Goal: Book appointment/travel/reservation

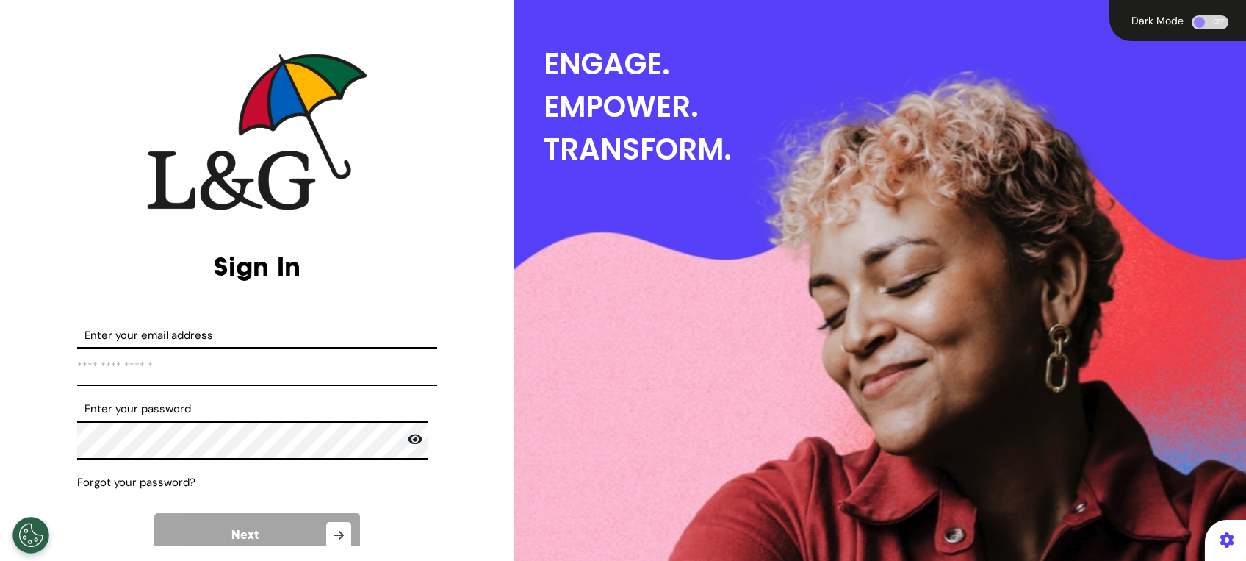
click at [336, 373] on input "Enter your email address" at bounding box center [257, 366] width 360 height 39
type input "**********"
click at [237, 365] on input "**********" at bounding box center [257, 366] width 360 height 39
click at [293, 359] on input "**********" at bounding box center [257, 366] width 360 height 39
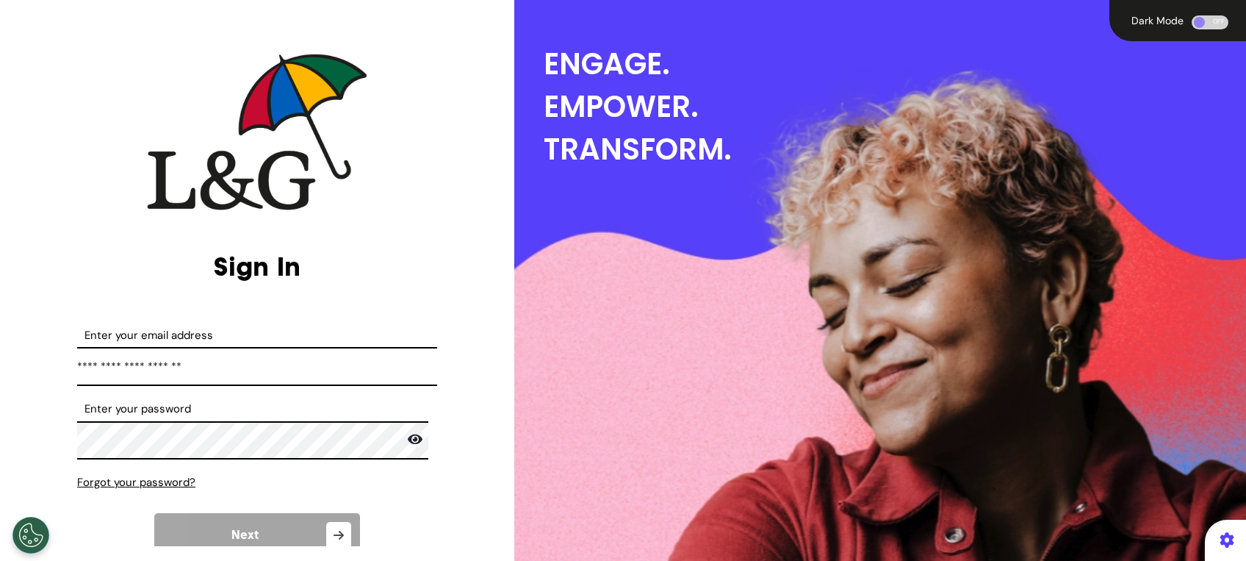
click at [293, 359] on input "**********" at bounding box center [257, 366] width 360 height 39
click at [293, 358] on input "Enter your email address" at bounding box center [257, 366] width 360 height 39
type input "*"
click at [274, 363] on input "Enter your email address" at bounding box center [257, 366] width 360 height 39
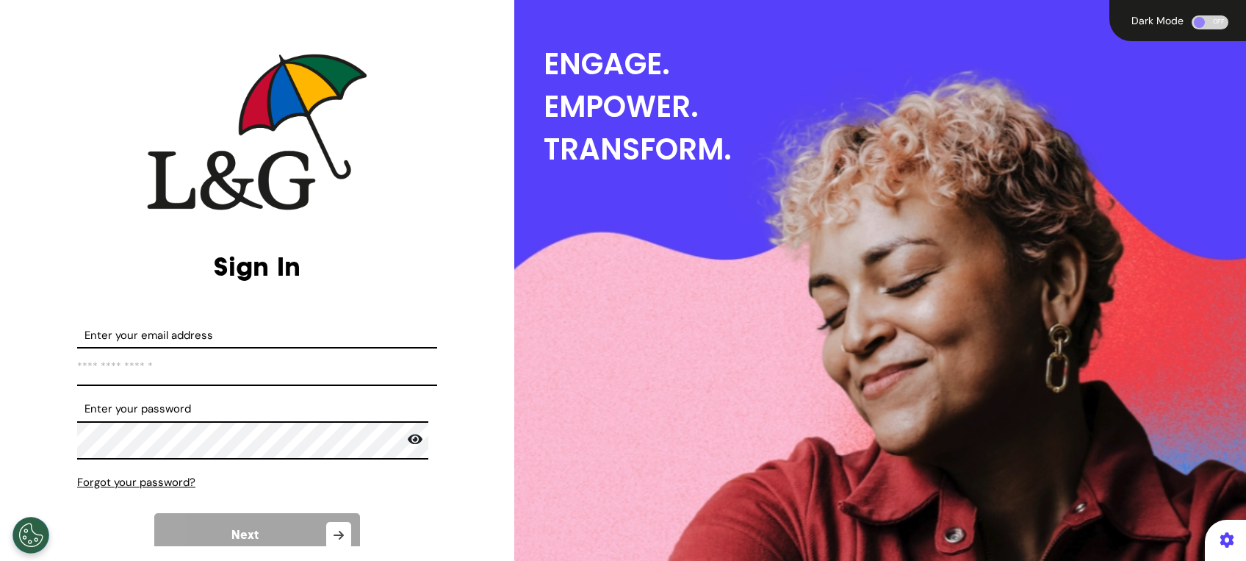
click at [274, 363] on input "Enter your email address" at bounding box center [257, 366] width 360 height 39
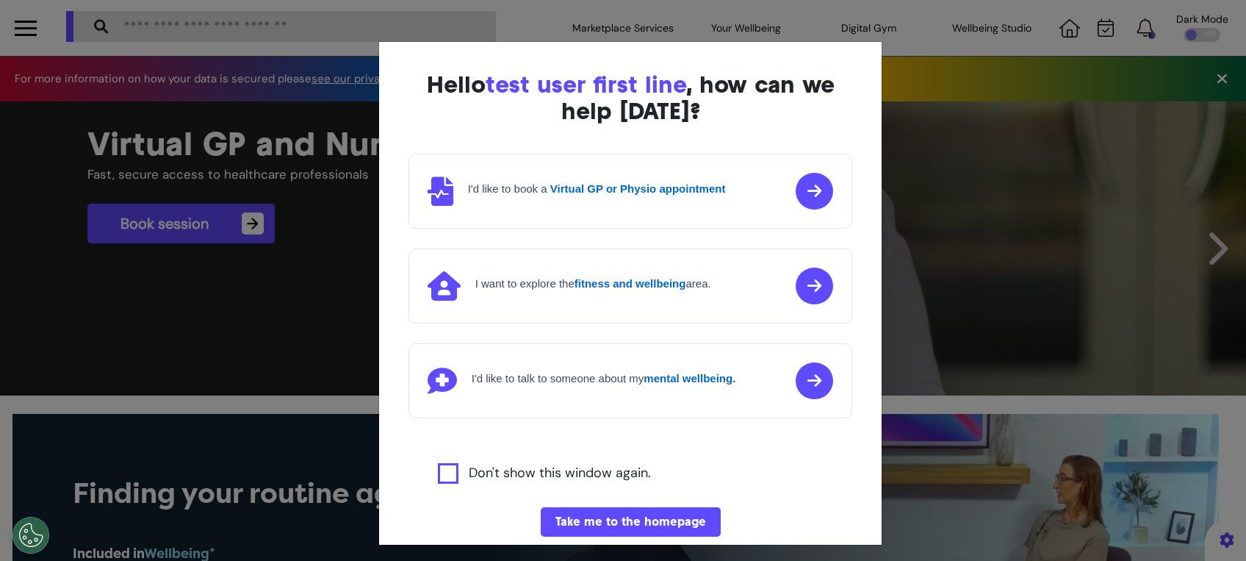
scroll to position [0, 622]
click at [565, 511] on button "Take me to the homepage" at bounding box center [631, 521] width 180 height 29
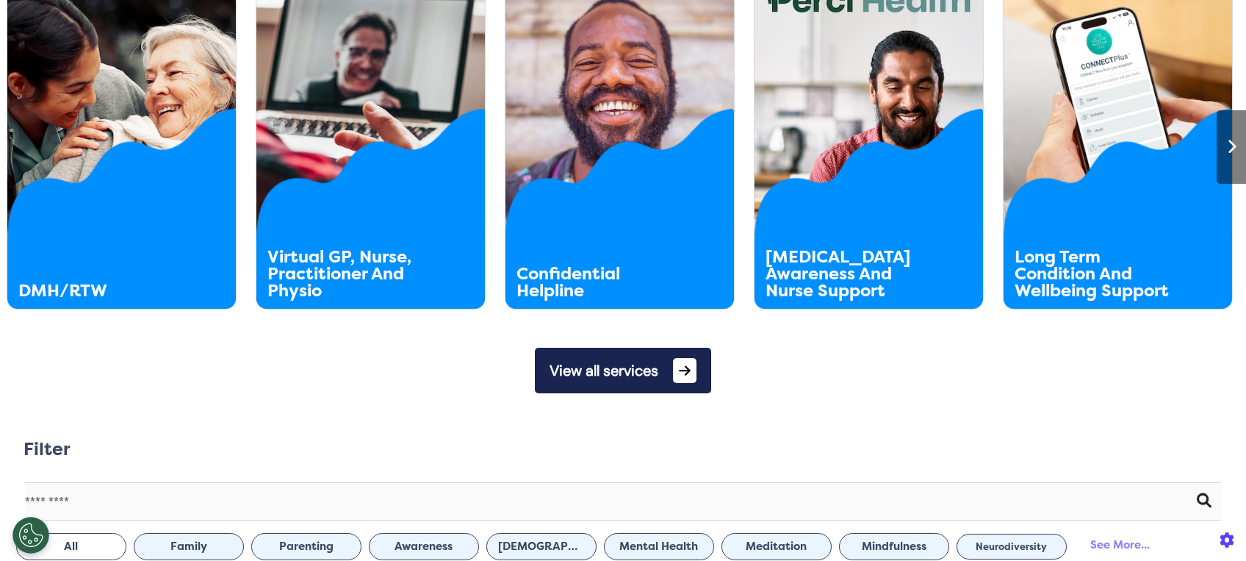
scroll to position [845, 0]
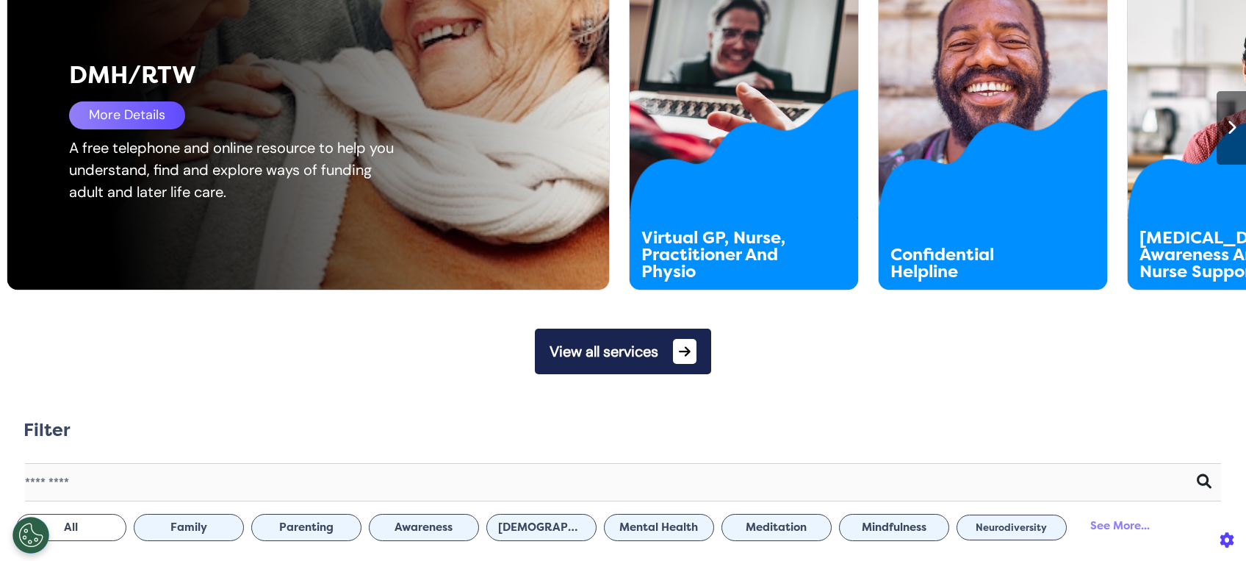
click at [107, 101] on div "More Details" at bounding box center [127, 115] width 116 height 28
click at [176, 221] on div "DMH/RTW More Details A free telephone and online resource to help you understan…" at bounding box center [318, 123] width 623 height 331
click at [152, 128] on div "More Details" at bounding box center [127, 115] width 116 height 28
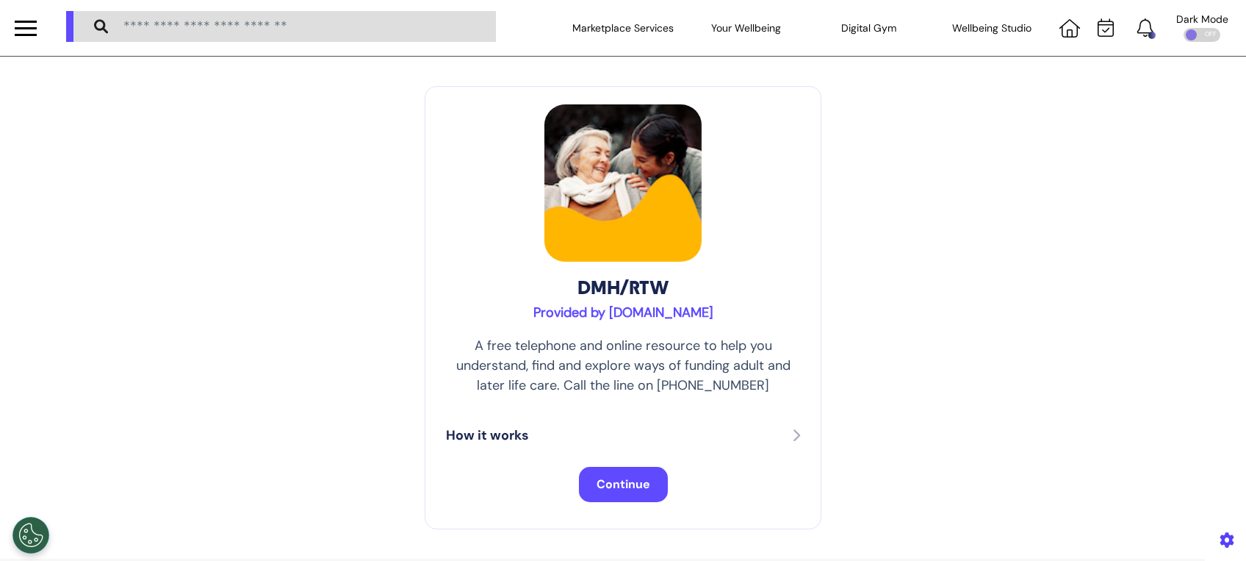
click at [611, 472] on button "Continue" at bounding box center [623, 484] width 89 height 35
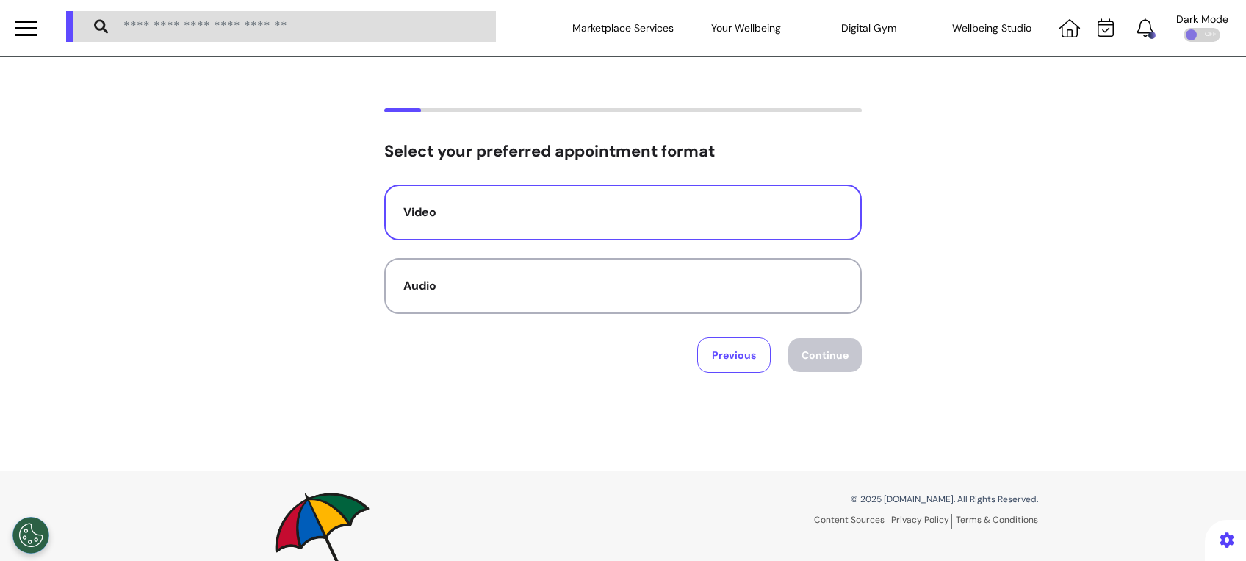
click at [483, 218] on div "Video" at bounding box center [622, 213] width 439 height 18
click at [810, 352] on button "Continue" at bounding box center [824, 355] width 73 height 34
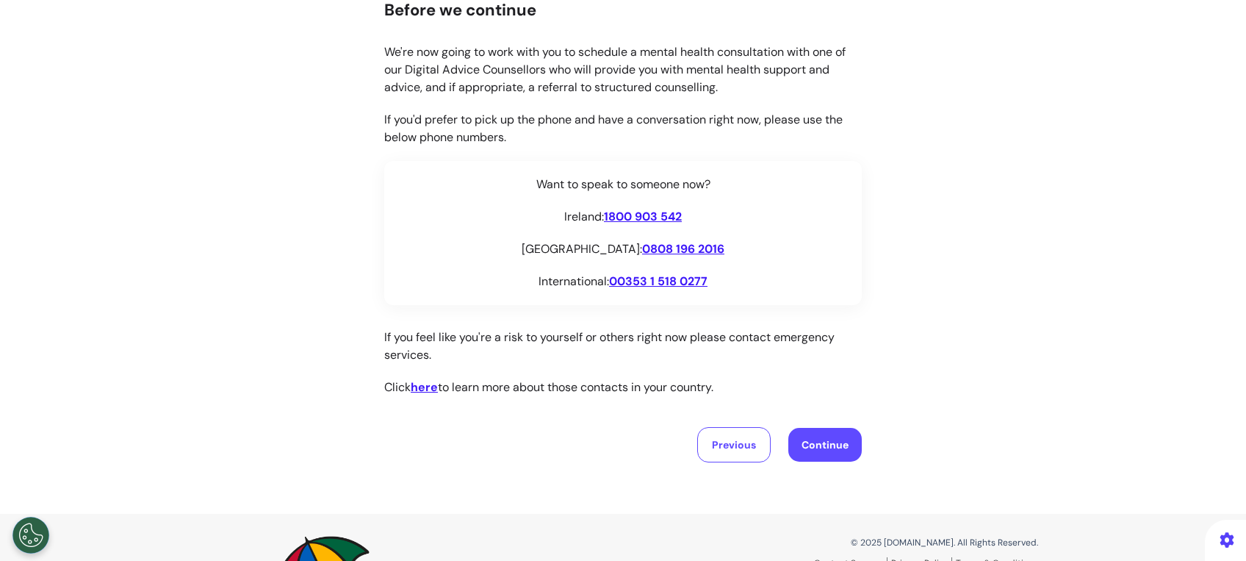
scroll to position [221, 0]
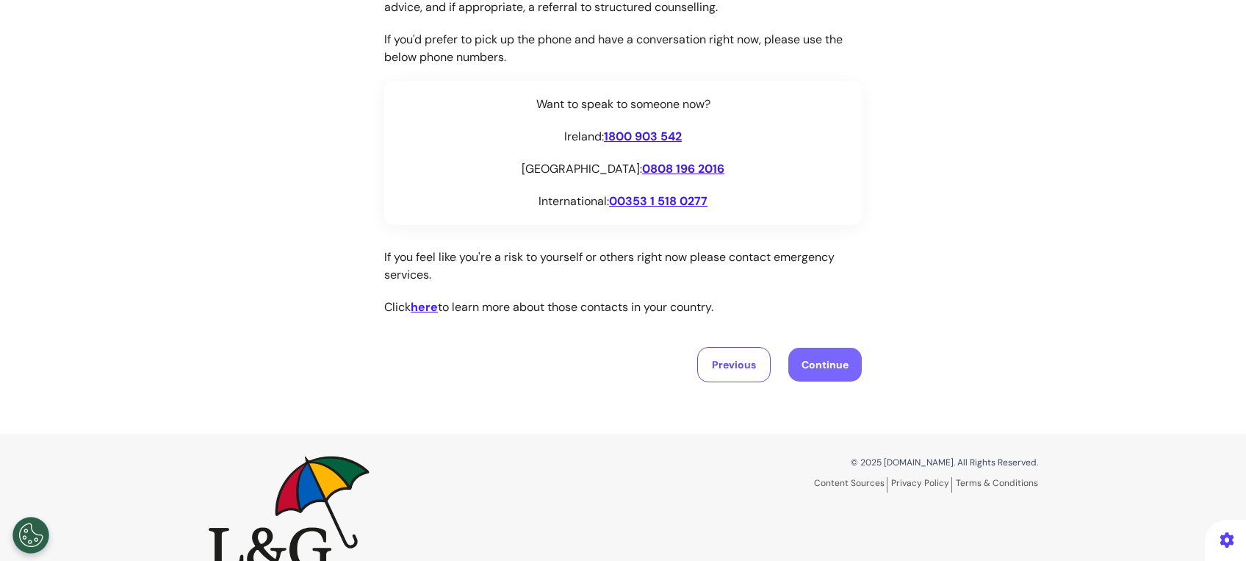
click at [817, 376] on button "Continue" at bounding box center [824, 365] width 73 height 34
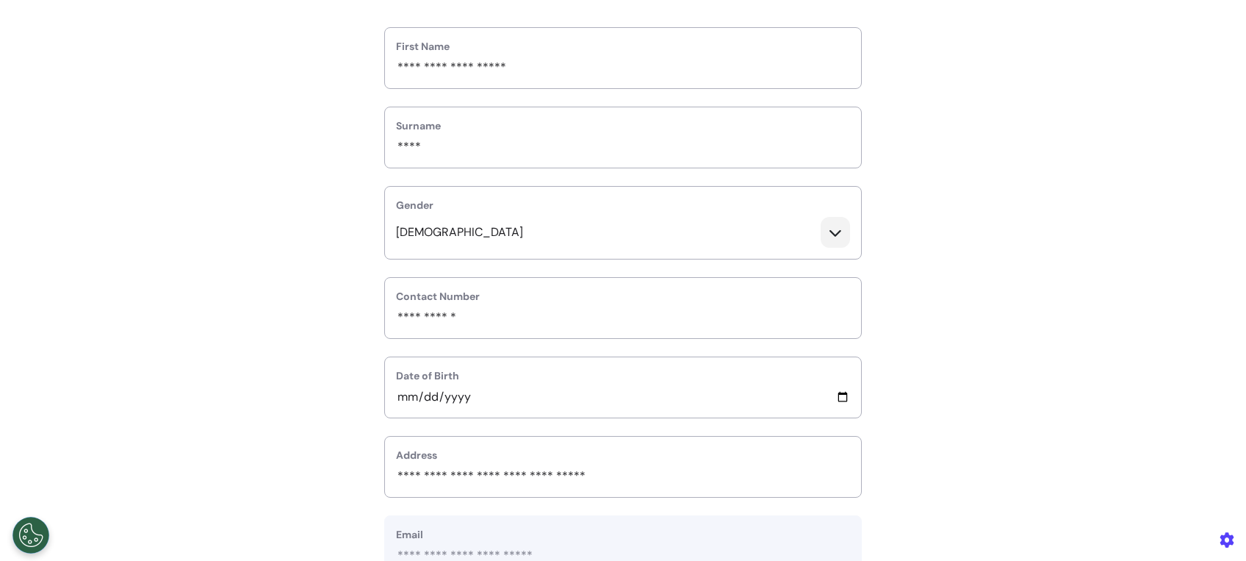
scroll to position [110, 0]
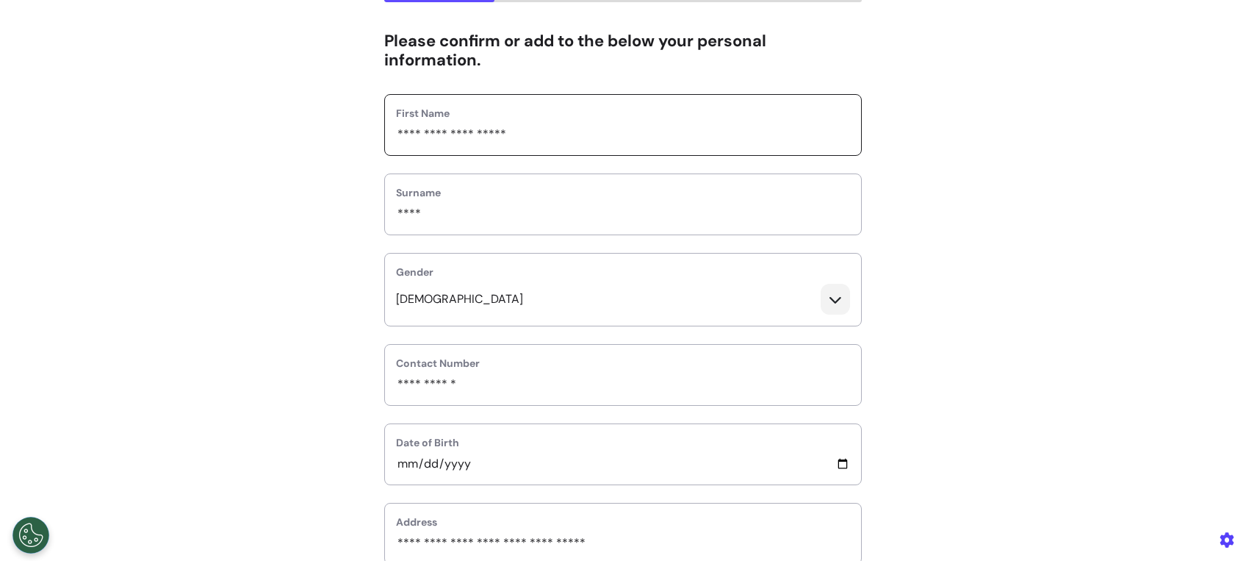
drag, startPoint x: 414, startPoint y: 130, endPoint x: 583, endPoint y: 153, distance: 170.5
click at [583, 153] on div "**********" at bounding box center [623, 125] width 478 height 62
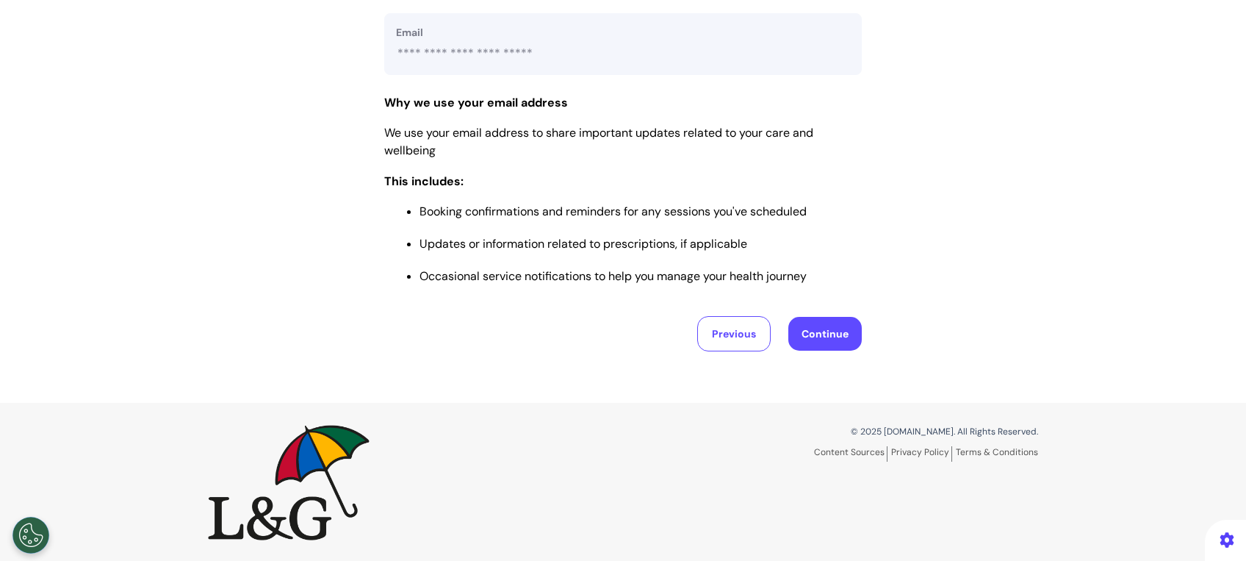
type input "****"
click at [829, 338] on button "Continue" at bounding box center [824, 334] width 73 height 34
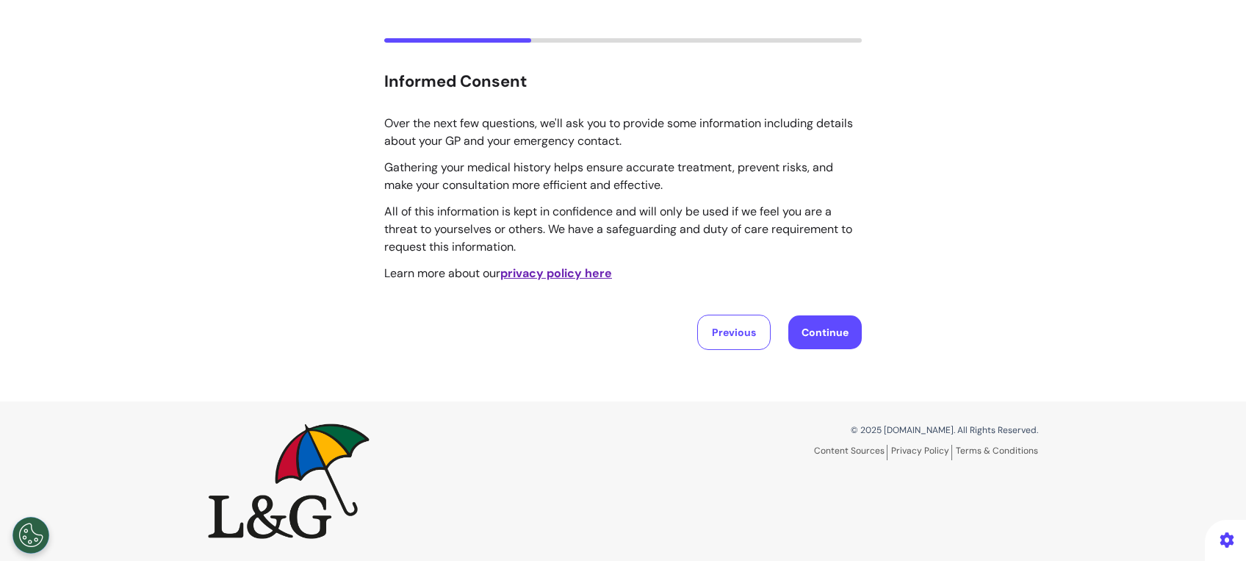
scroll to position [0, 0]
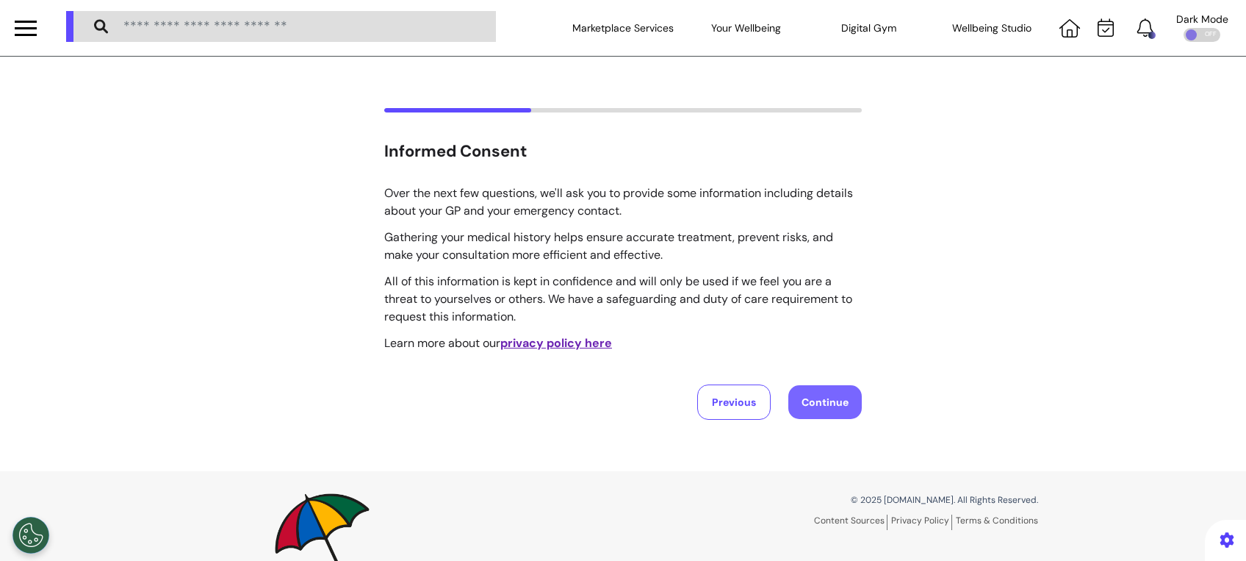
click at [832, 395] on button "Continue" at bounding box center [824, 402] width 73 height 34
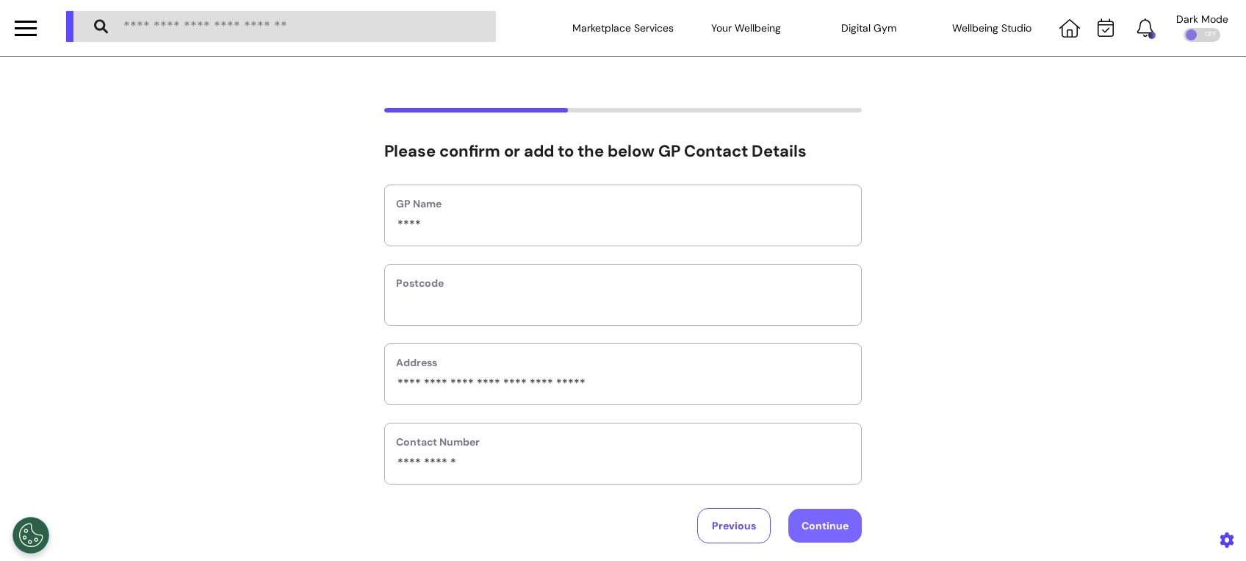
click at [818, 527] on button "Continue" at bounding box center [824, 525] width 73 height 34
select select "******"
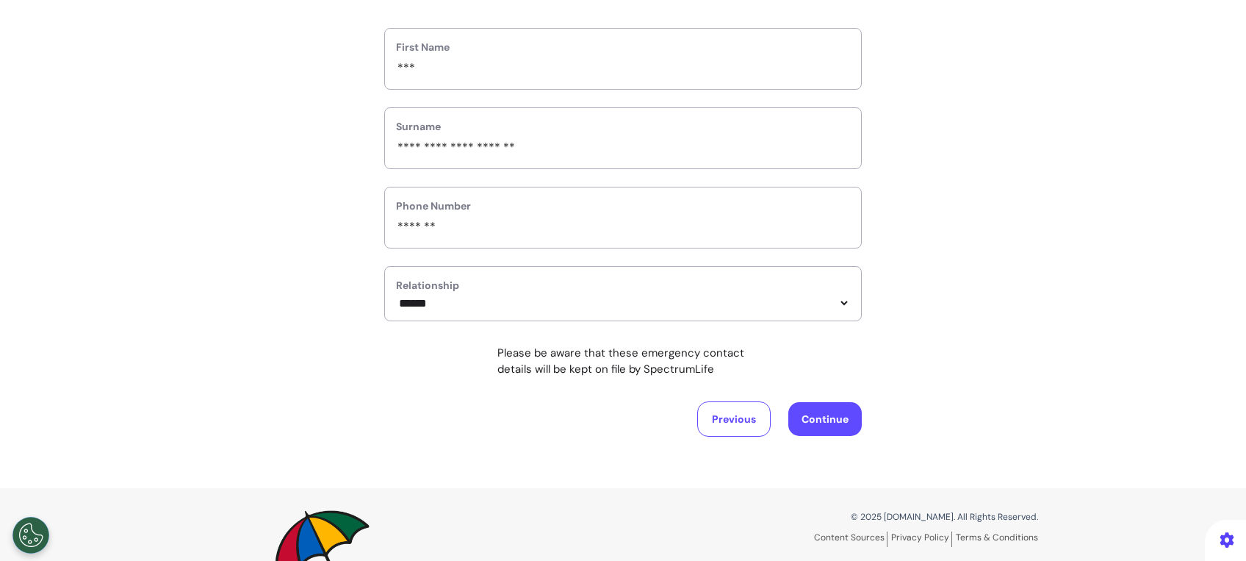
scroll to position [197, 0]
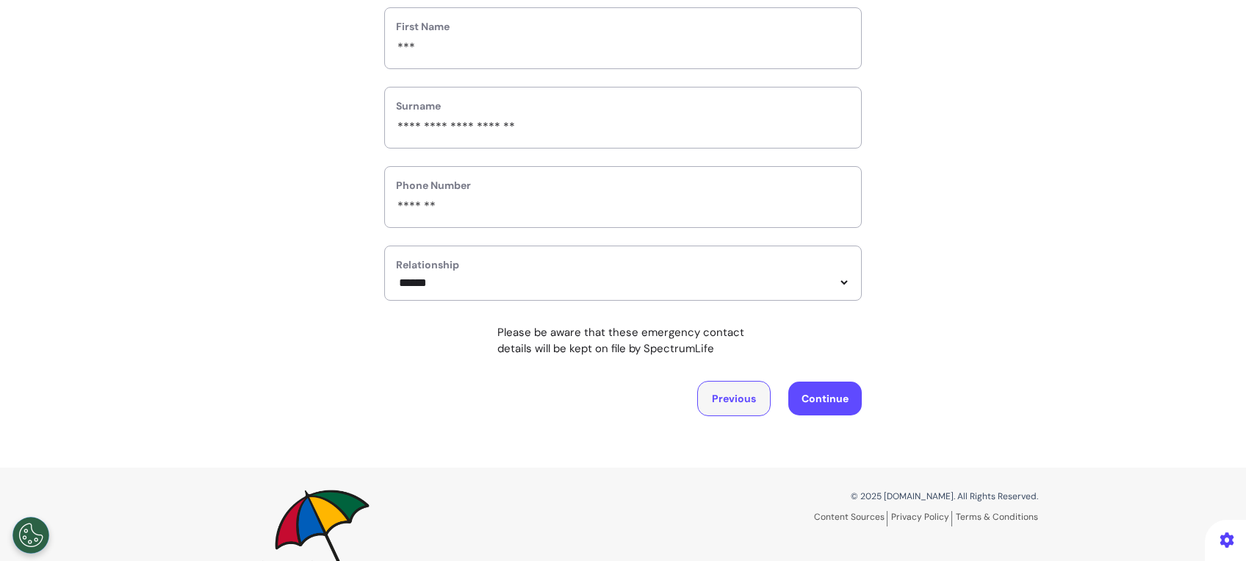
click at [721, 415] on button "Previous" at bounding box center [733, 398] width 73 height 35
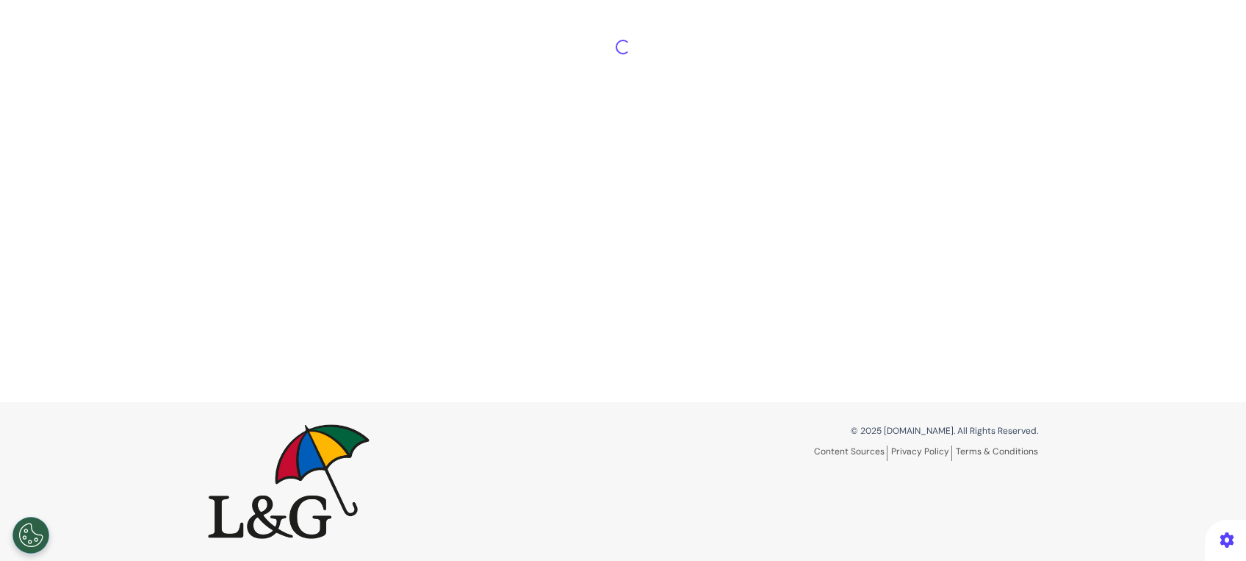
scroll to position [193, 0]
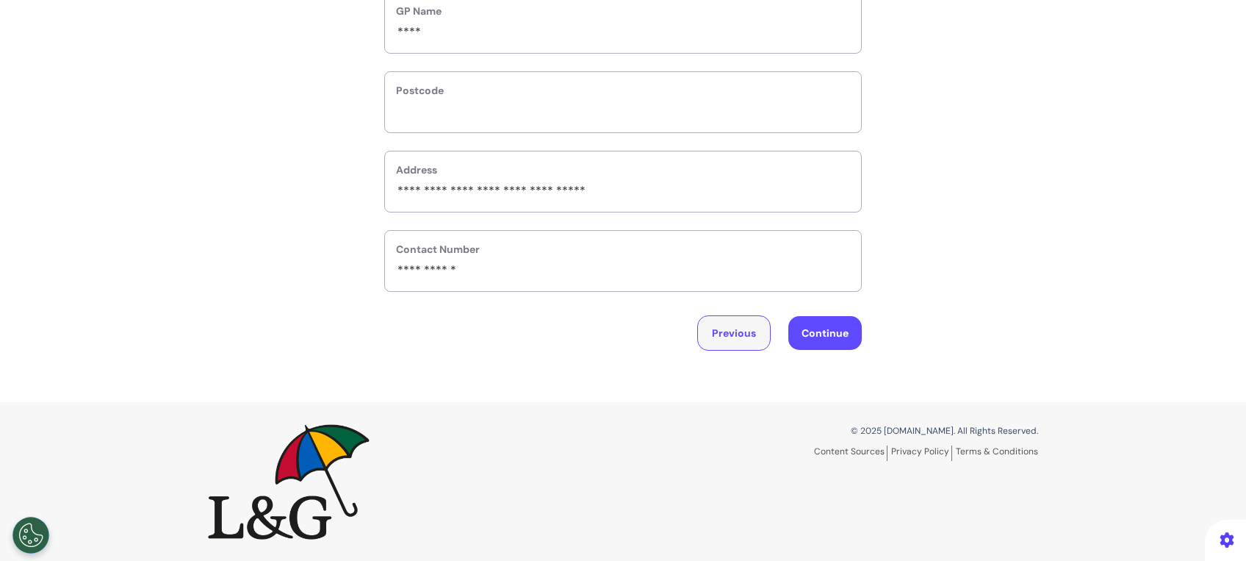
click at [729, 344] on button "Previous" at bounding box center [733, 332] width 73 height 35
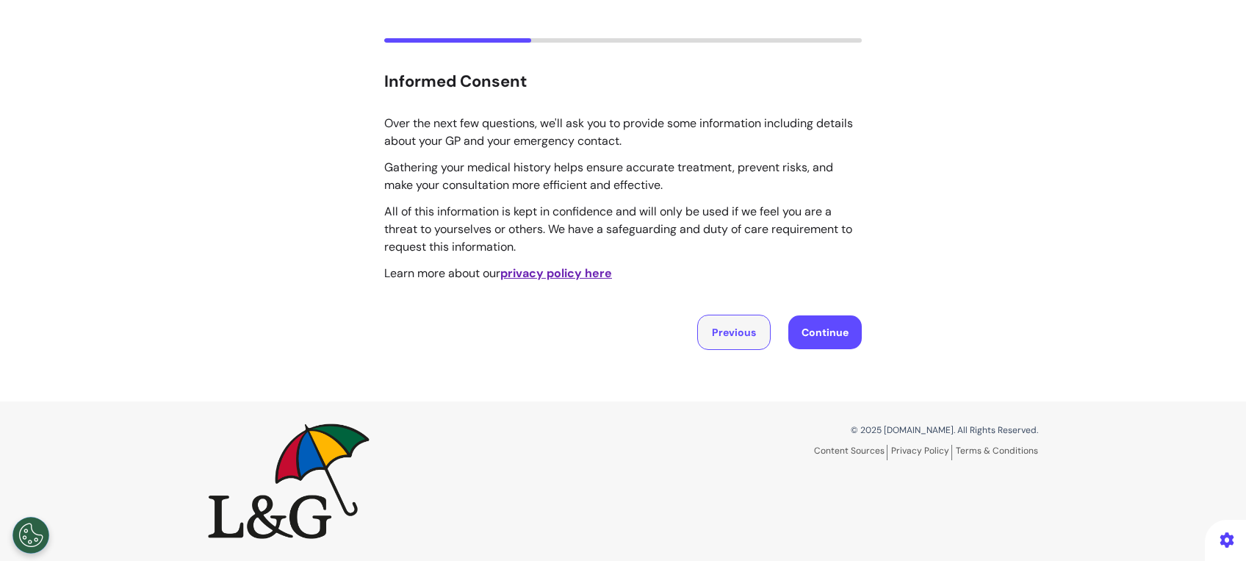
click at [729, 344] on button "Previous" at bounding box center [733, 332] width 73 height 35
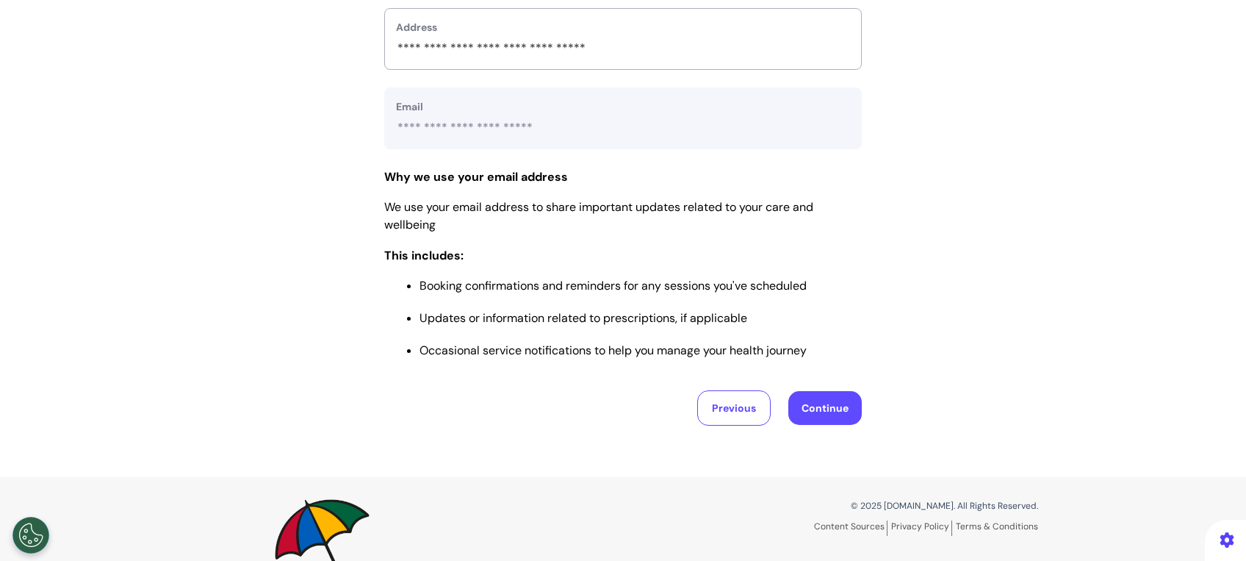
scroll to position [679, 0]
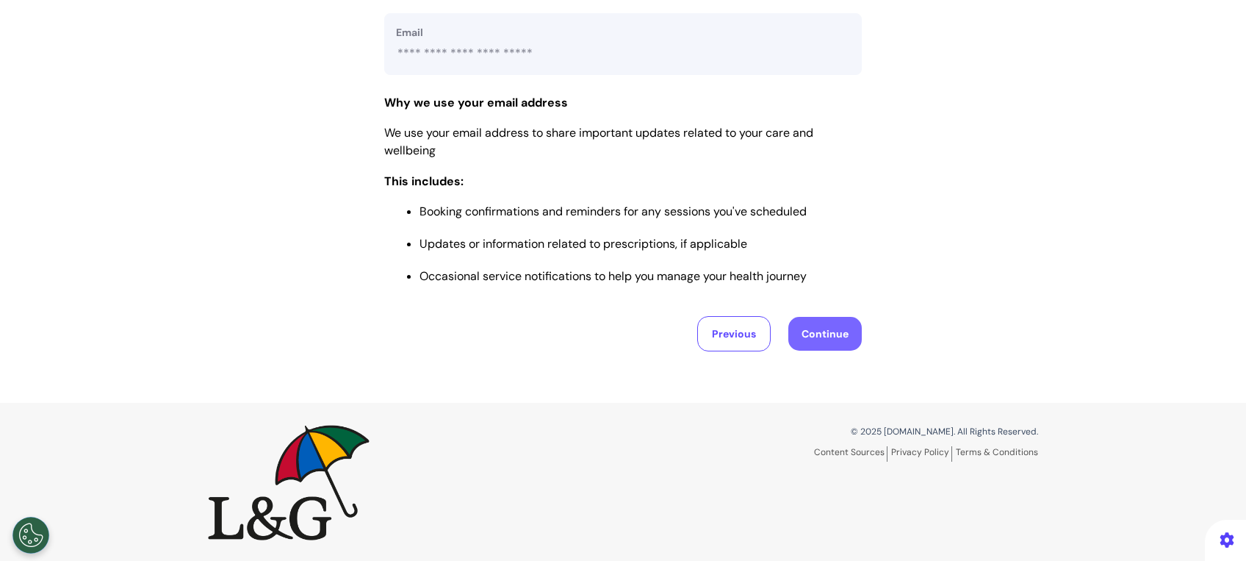
click at [826, 325] on button "Continue" at bounding box center [824, 334] width 73 height 34
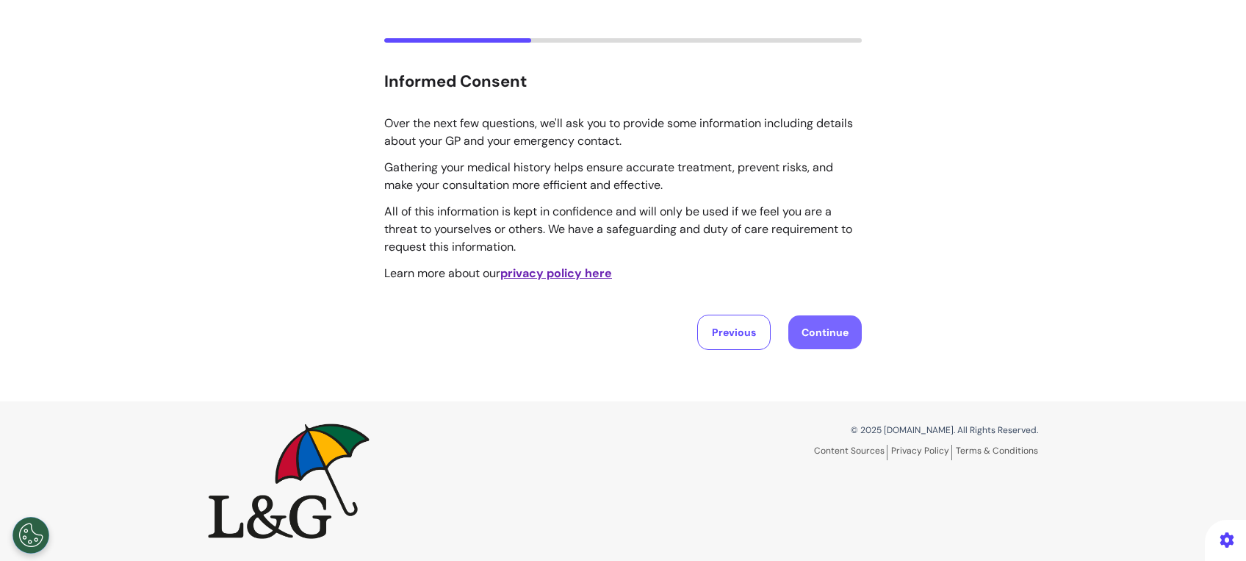
click at [825, 339] on button "Continue" at bounding box center [824, 332] width 73 height 34
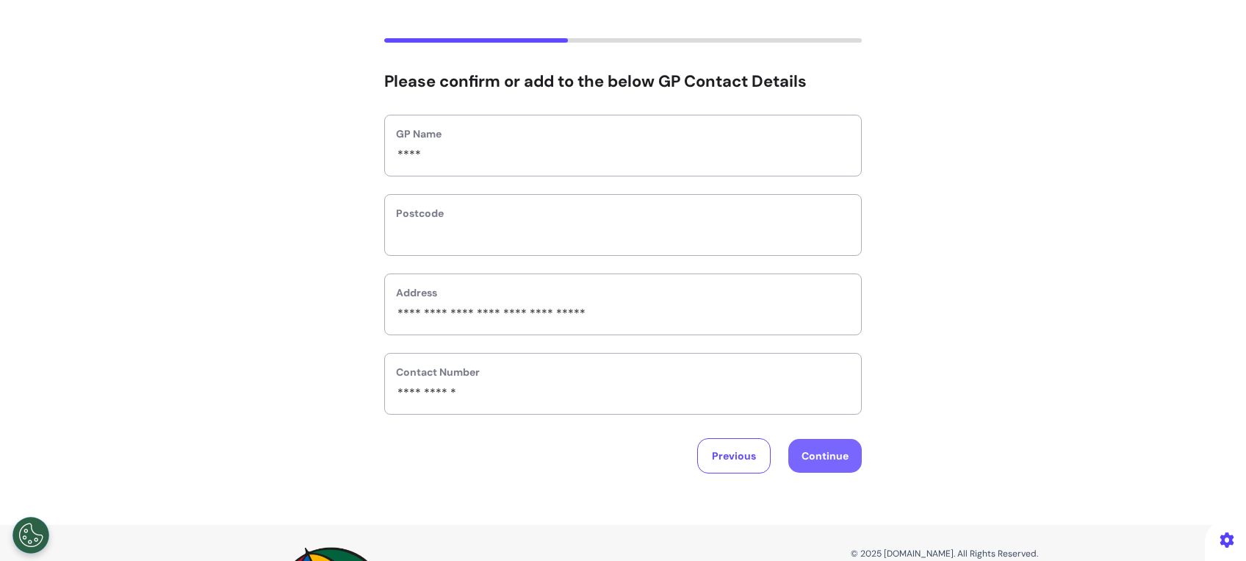
click at [794, 450] on button "Continue" at bounding box center [824, 456] width 73 height 34
select select "******"
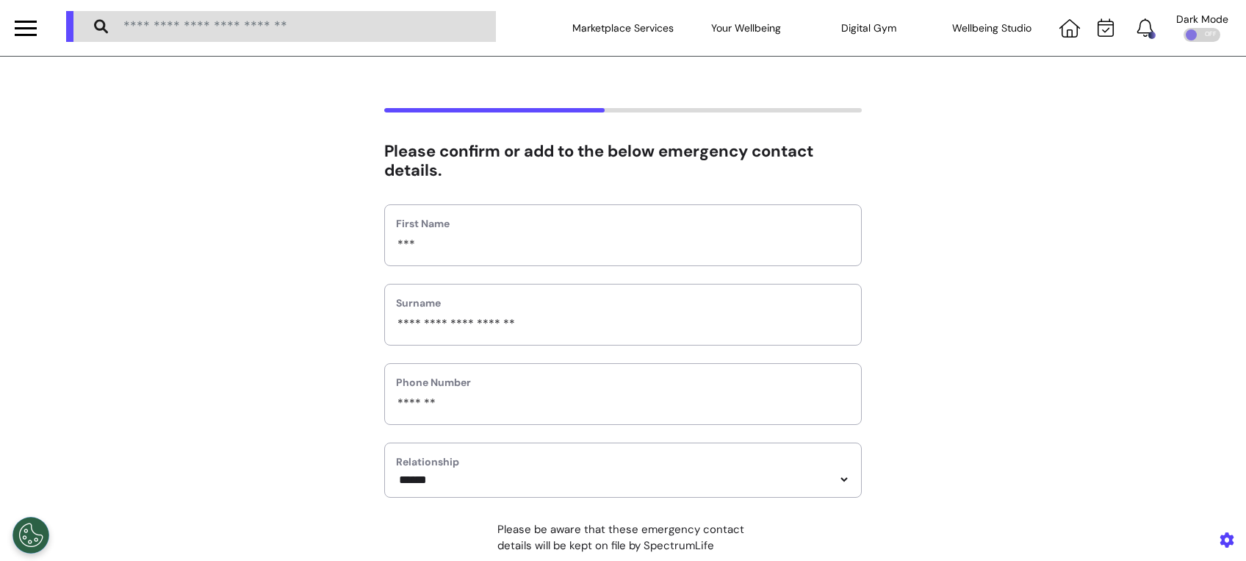
scroll to position [198, 0]
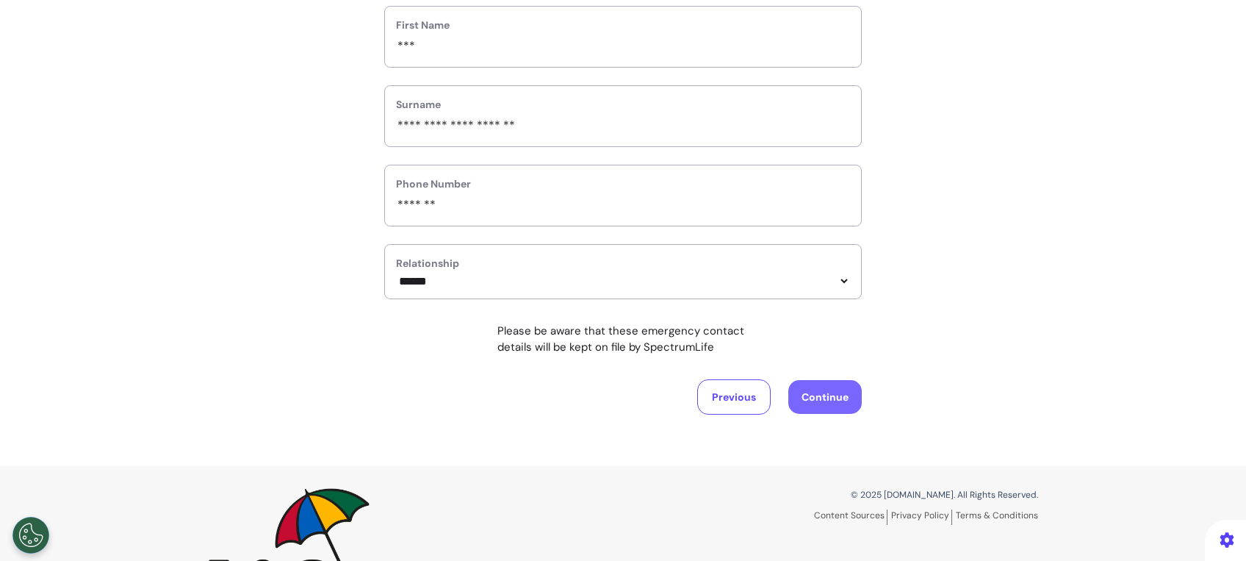
click at [830, 412] on button "Continue" at bounding box center [824, 397] width 73 height 34
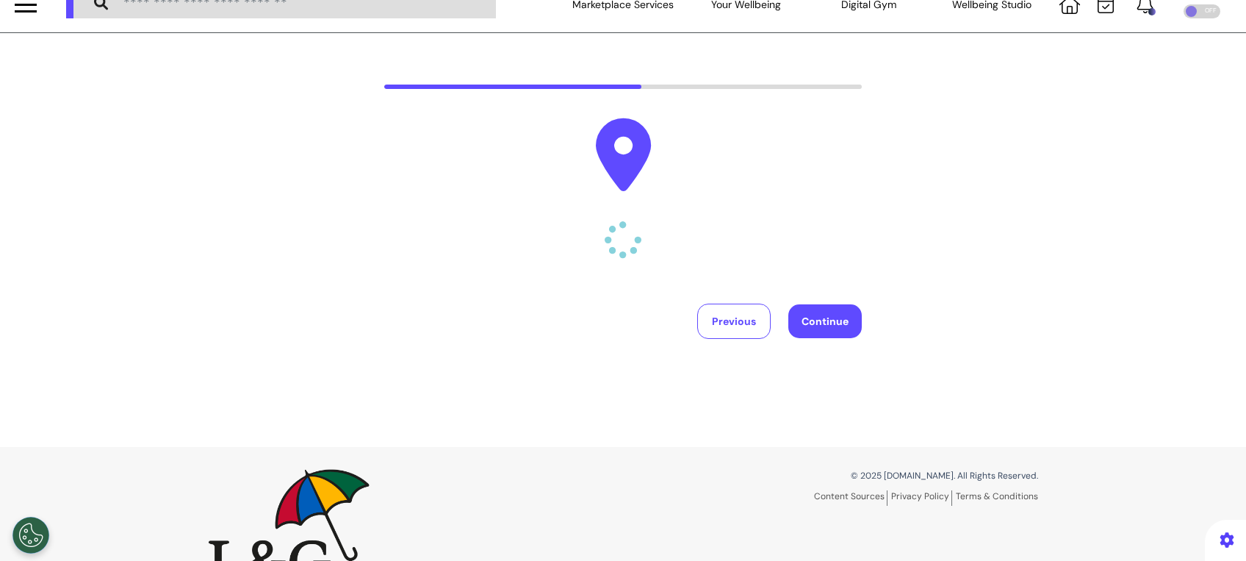
scroll to position [0, 0]
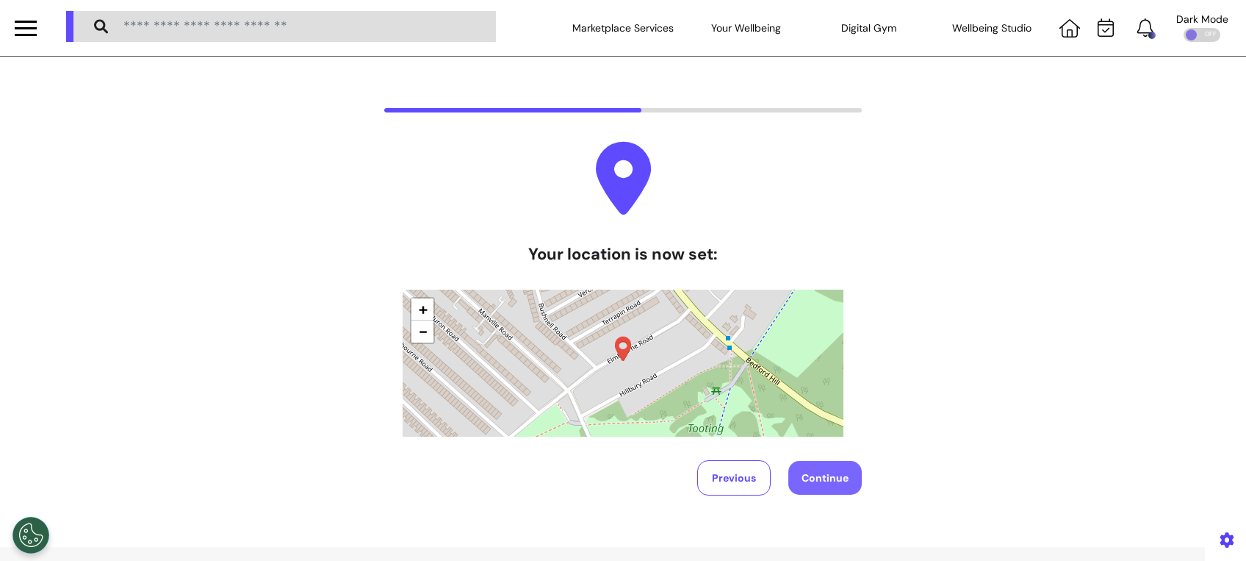
click at [838, 467] on button "Continue" at bounding box center [824, 478] width 73 height 34
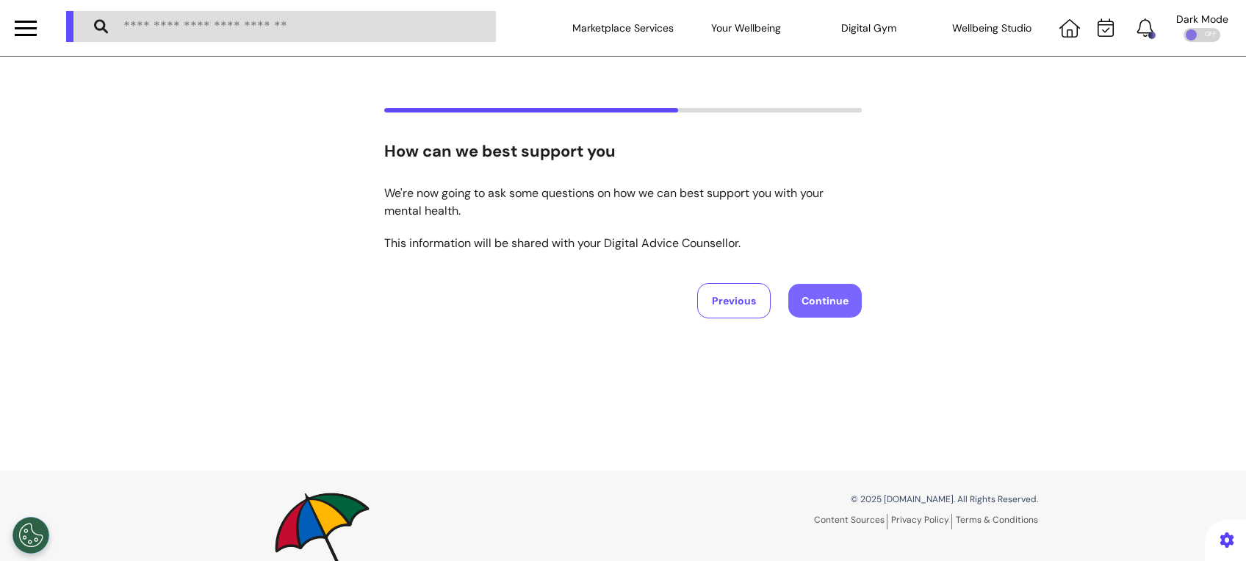
click at [841, 297] on button "Continue" at bounding box center [824, 301] width 73 height 34
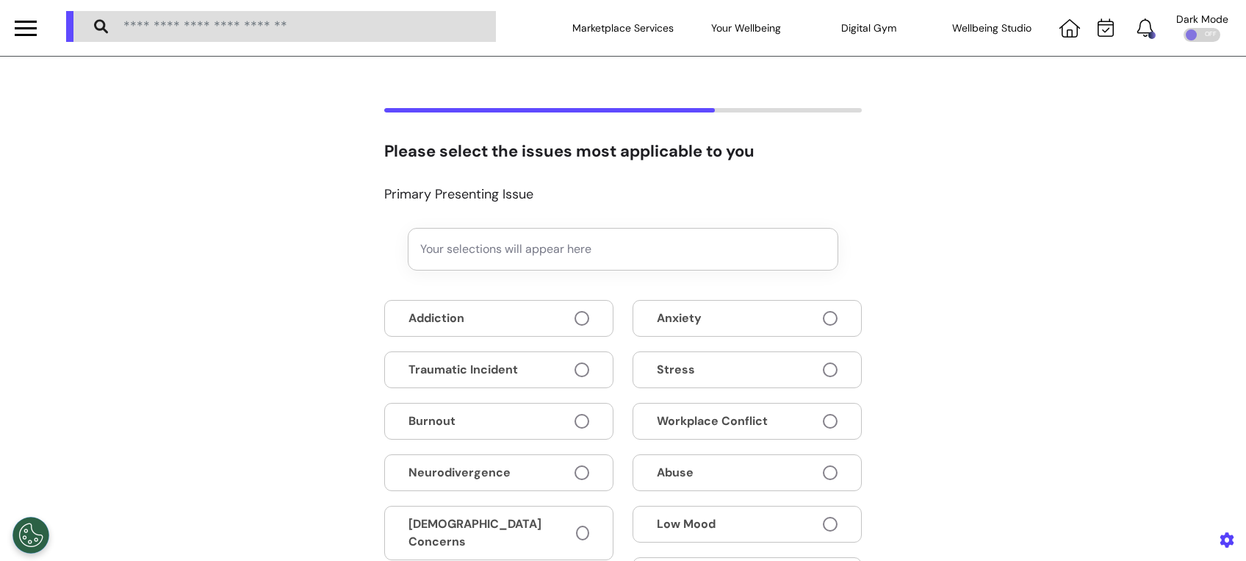
click at [823, 322] on span at bounding box center [830, 318] width 15 height 15
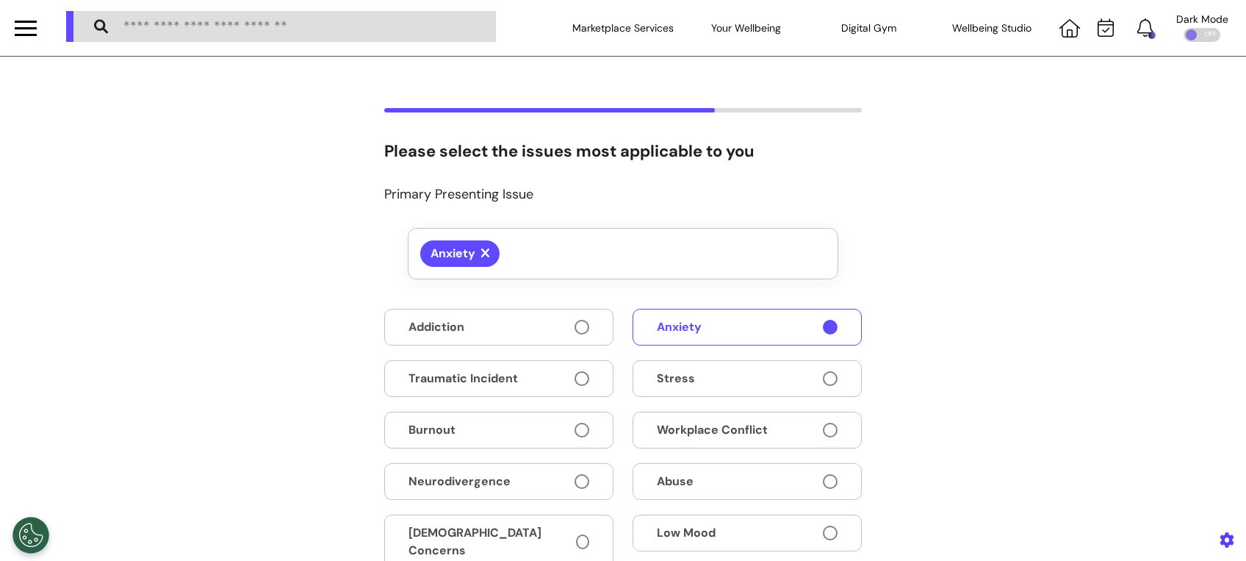
click at [824, 380] on span at bounding box center [830, 378] width 15 height 15
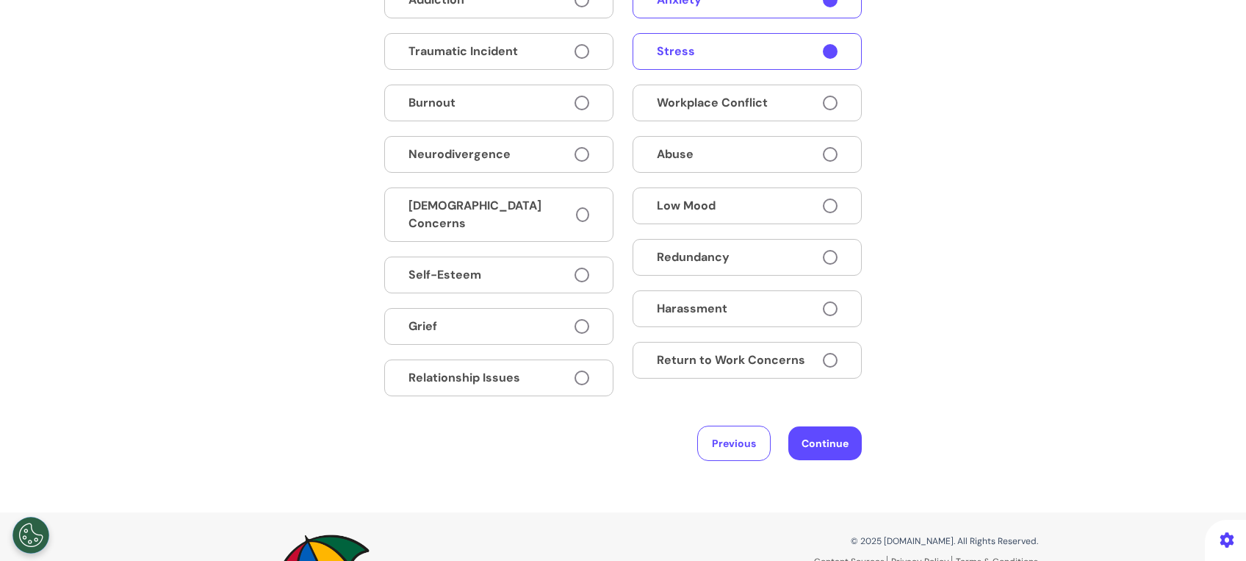
scroll to position [331, 0]
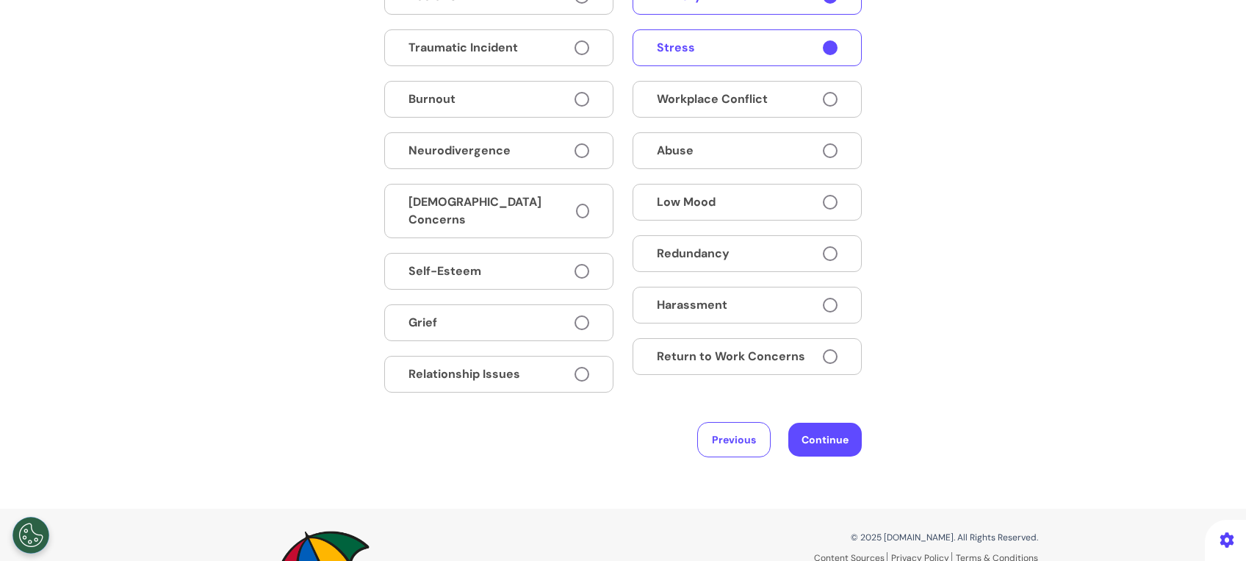
click at [833, 353] on button "Return to Work Concerns" at bounding box center [747, 356] width 229 height 37
click at [830, 435] on button "Continue" at bounding box center [824, 440] width 73 height 34
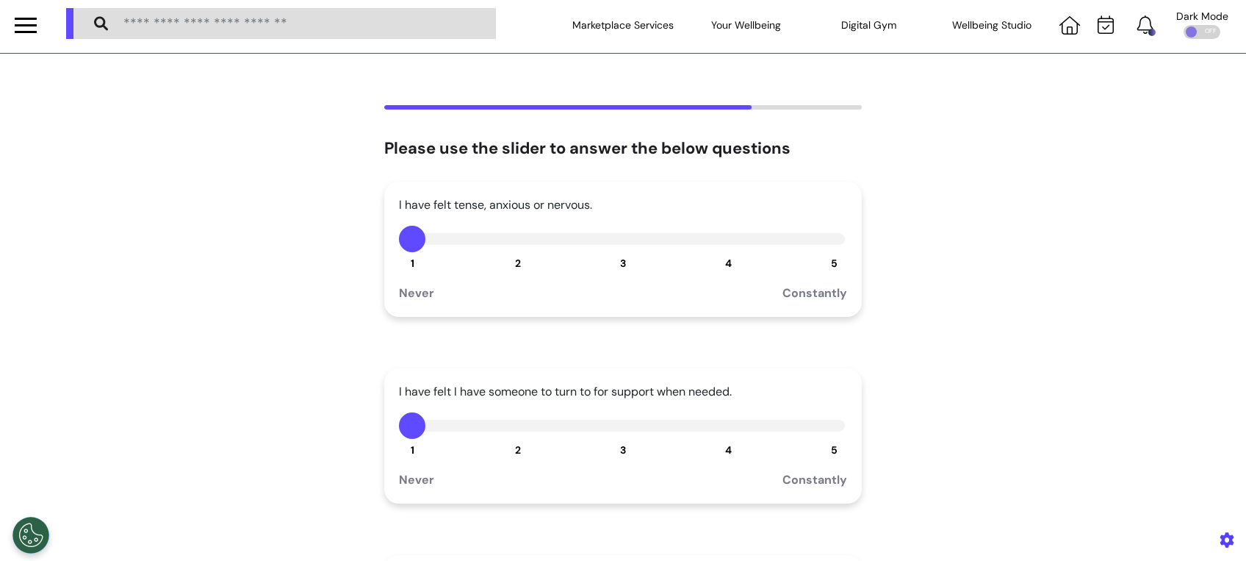
scroll to position [0, 0]
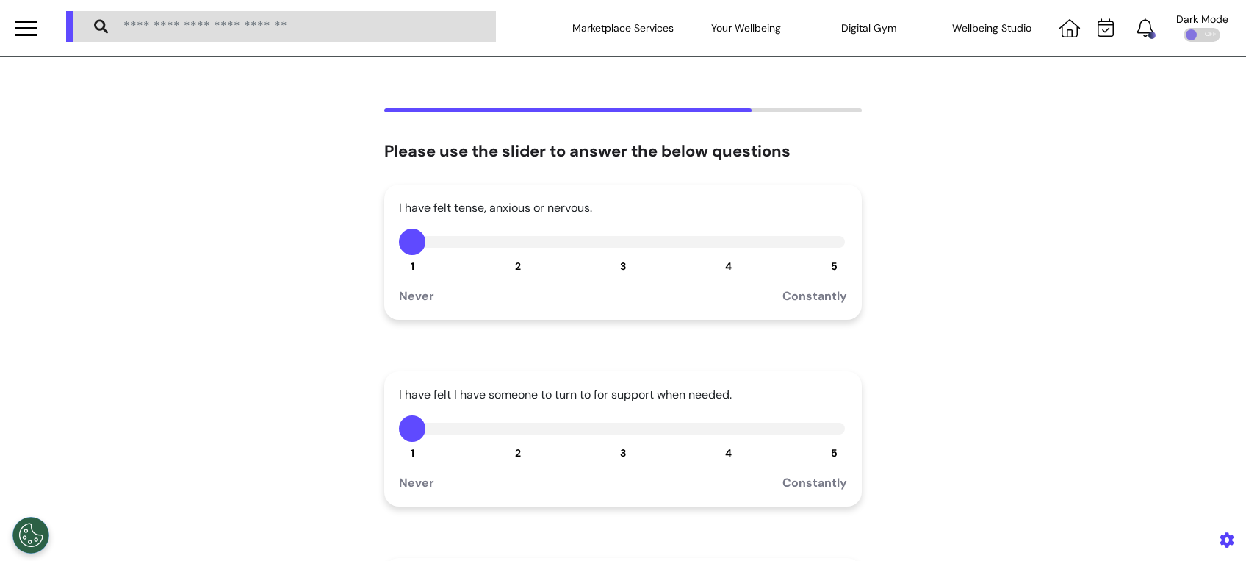
click at [614, 237] on button "3" at bounding box center [623, 242] width 26 height 26
click at [512, 442] on div "I have felt I have someone to turn to for support when needed. 1 2 3 4 5 Never …" at bounding box center [623, 438] width 478 height 135
click at [505, 428] on button "2" at bounding box center [518, 428] width 26 height 26
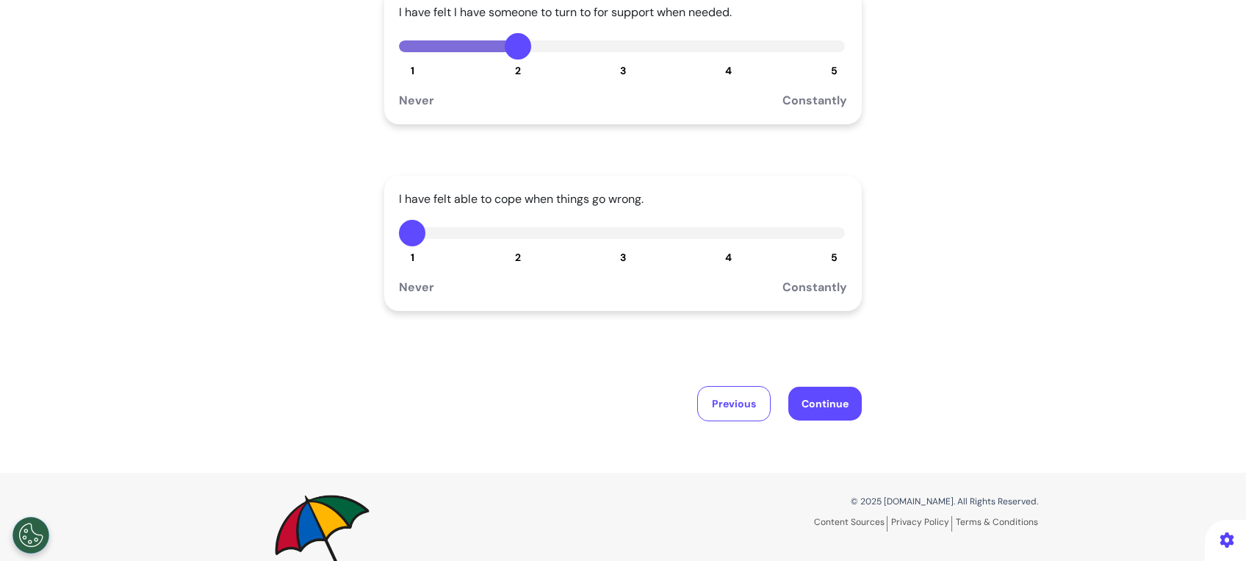
scroll to position [409, 0]
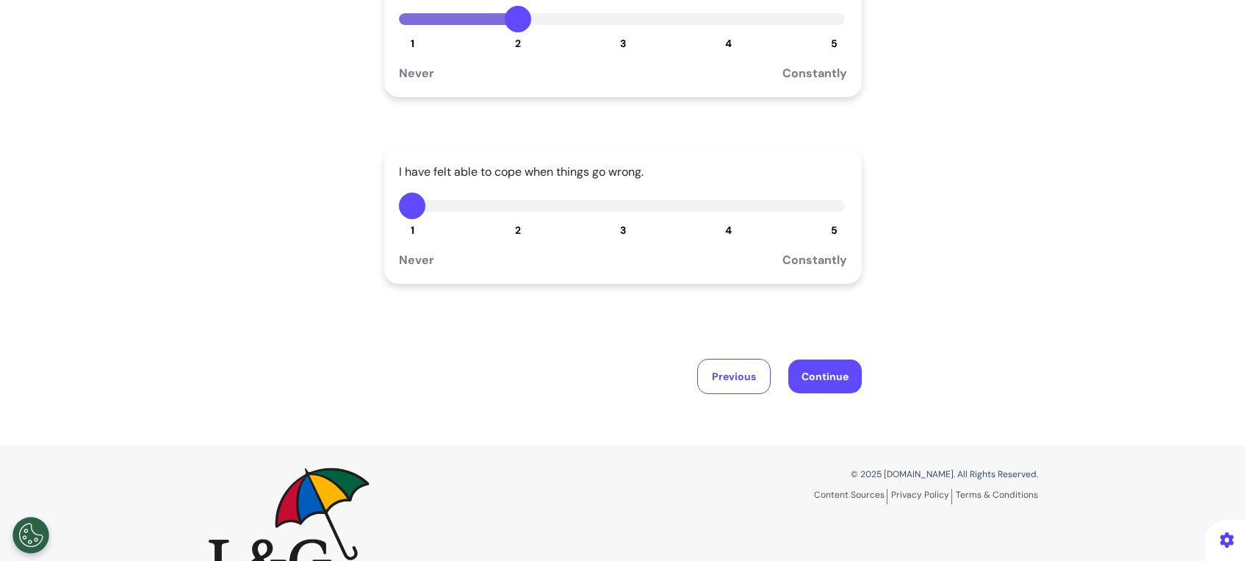
click at [613, 223] on div "I have felt able to cope when things go wrong. 1 2 3 4 5 Never Constantly" at bounding box center [623, 215] width 478 height 135
click at [616, 217] on button "3" at bounding box center [623, 206] width 26 height 26
click at [834, 382] on button "Continue" at bounding box center [824, 376] width 73 height 34
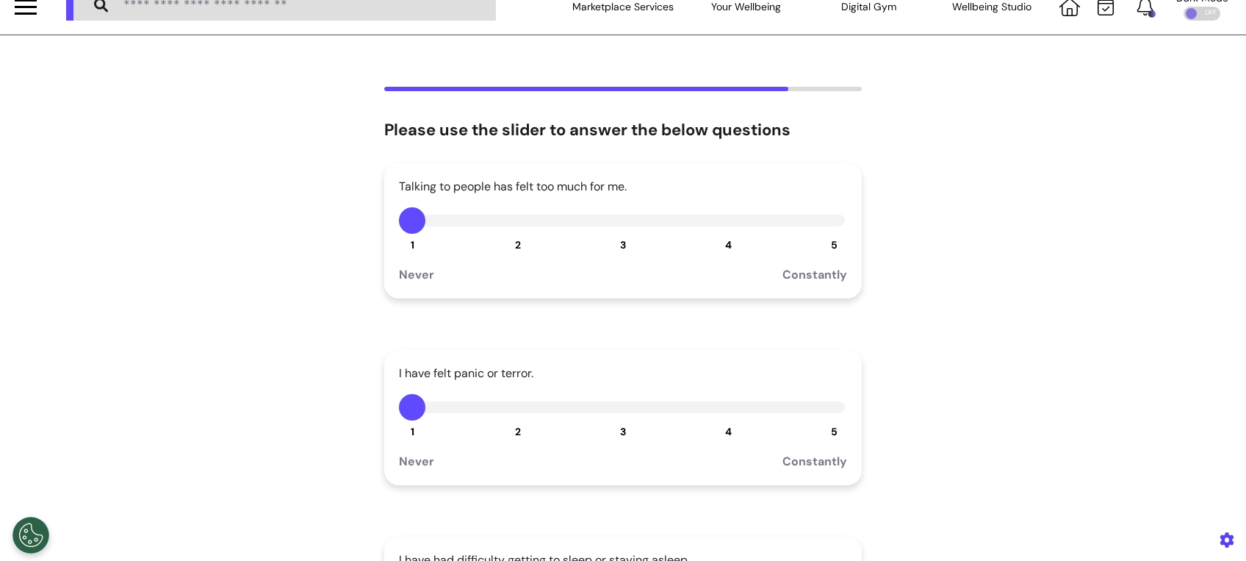
scroll to position [0, 0]
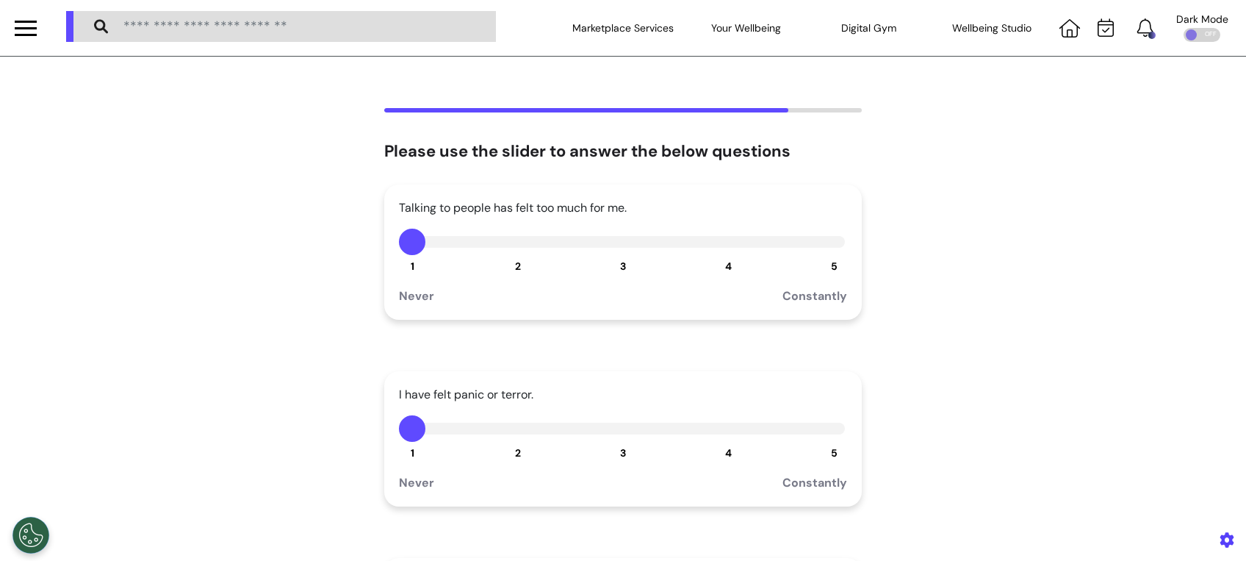
click at [725, 265] on span "4" at bounding box center [728, 265] width 7 height 13
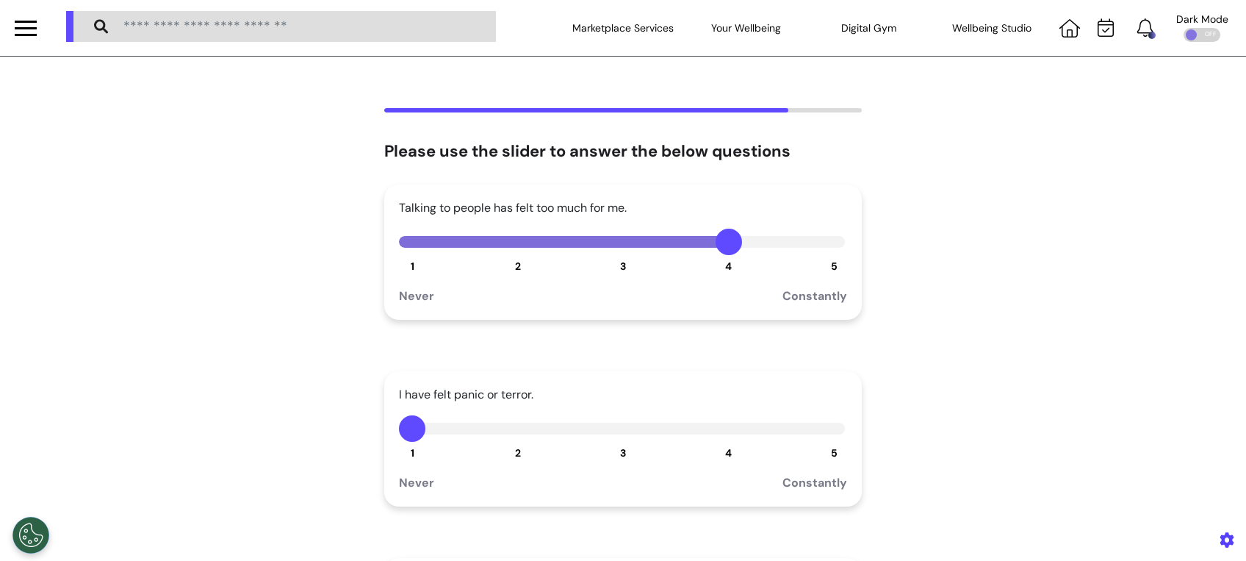
click at [603, 450] on div "I have felt panic or terror. 1 2 3 4 5 Never Constantly" at bounding box center [623, 438] width 478 height 135
drag, startPoint x: 1230, startPoint y: 248, endPoint x: 1237, endPoint y: 275, distance: 28.2
click at [1237, 275] on div "Marketplace Services Your Wellbeing Wellbeing Nutrition Be Calm sound space Rew…" at bounding box center [623, 280] width 1246 height 561
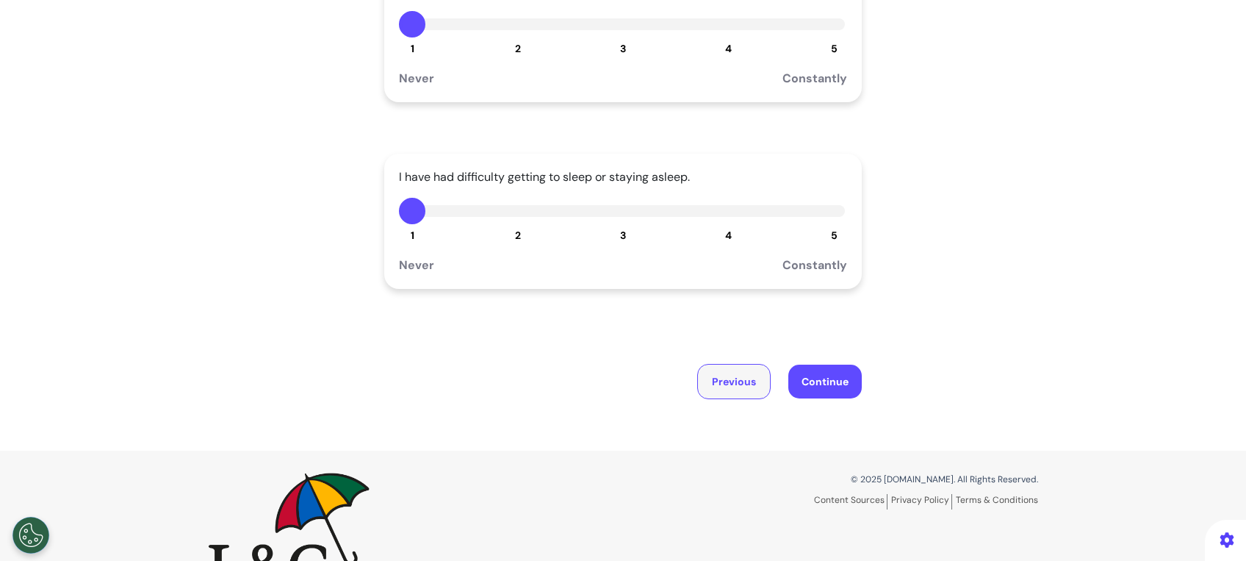
click at [725, 388] on button "Previous" at bounding box center [733, 381] width 73 height 35
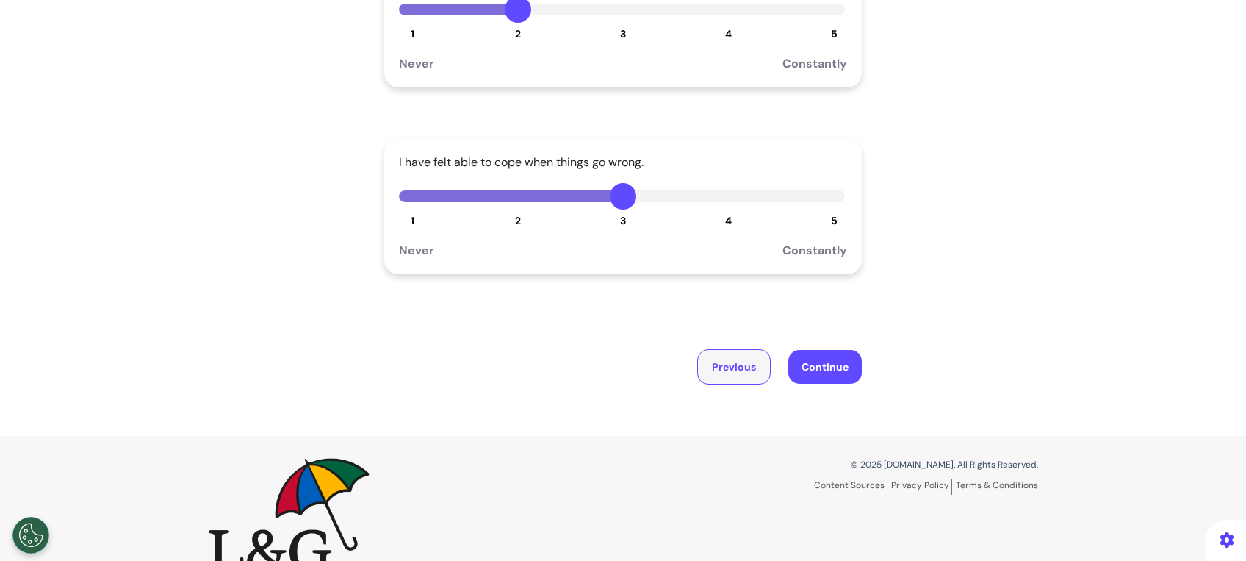
click at [727, 370] on button "Previous" at bounding box center [733, 366] width 73 height 35
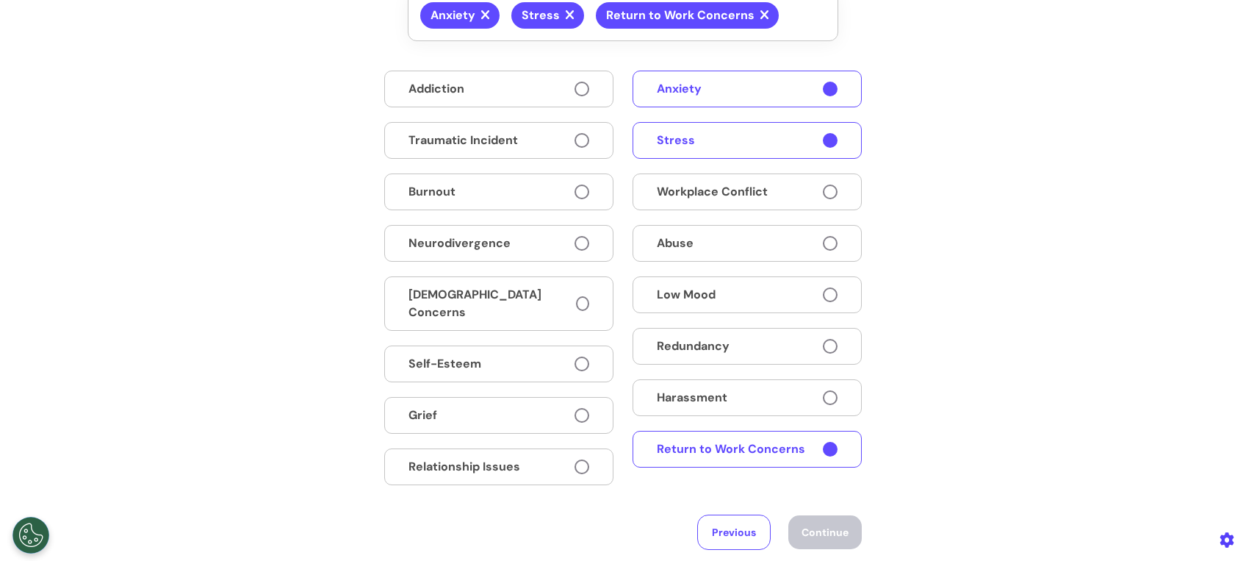
scroll to position [241, 0]
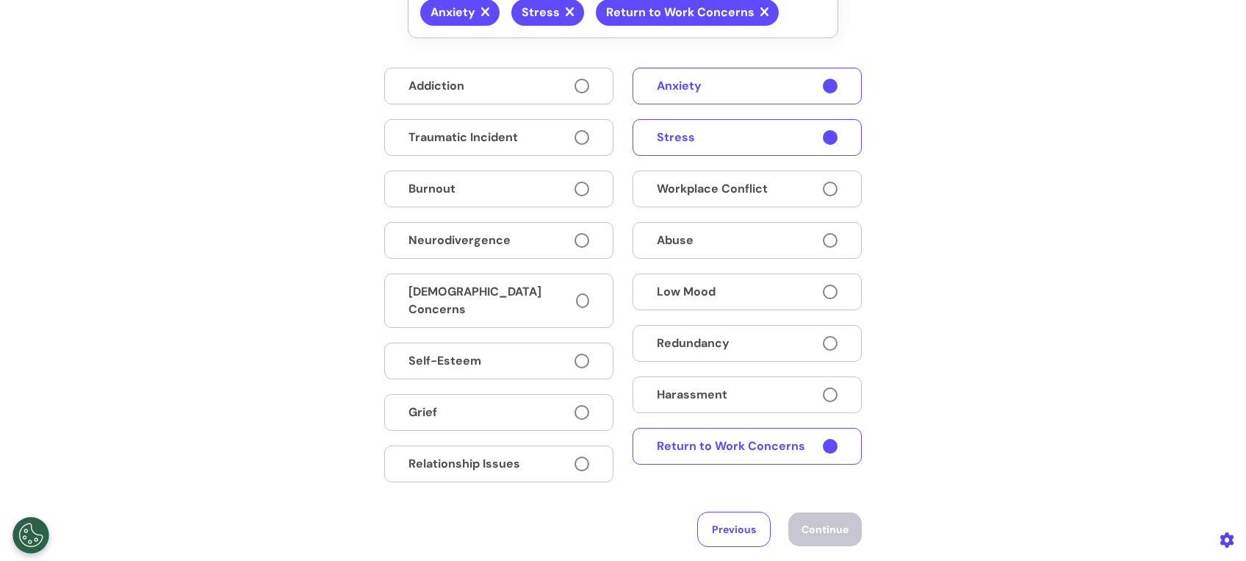
click at [799, 438] on button "Return to Work Concerns" at bounding box center [747, 446] width 229 height 37
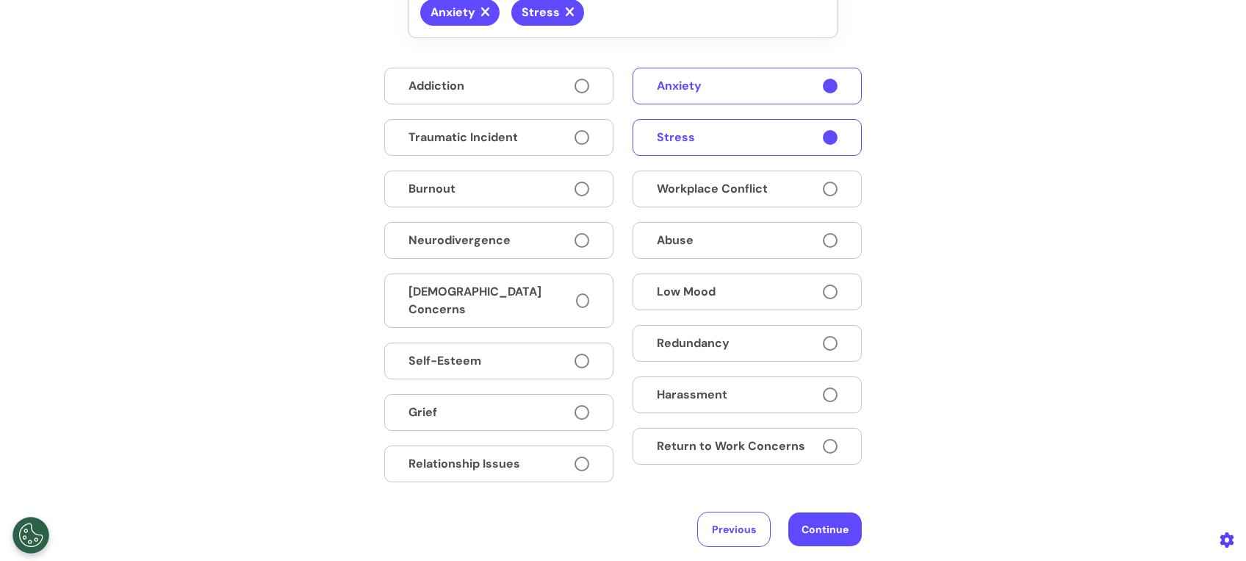
click at [799, 438] on button "Return to Work Concerns" at bounding box center [747, 446] width 229 height 37
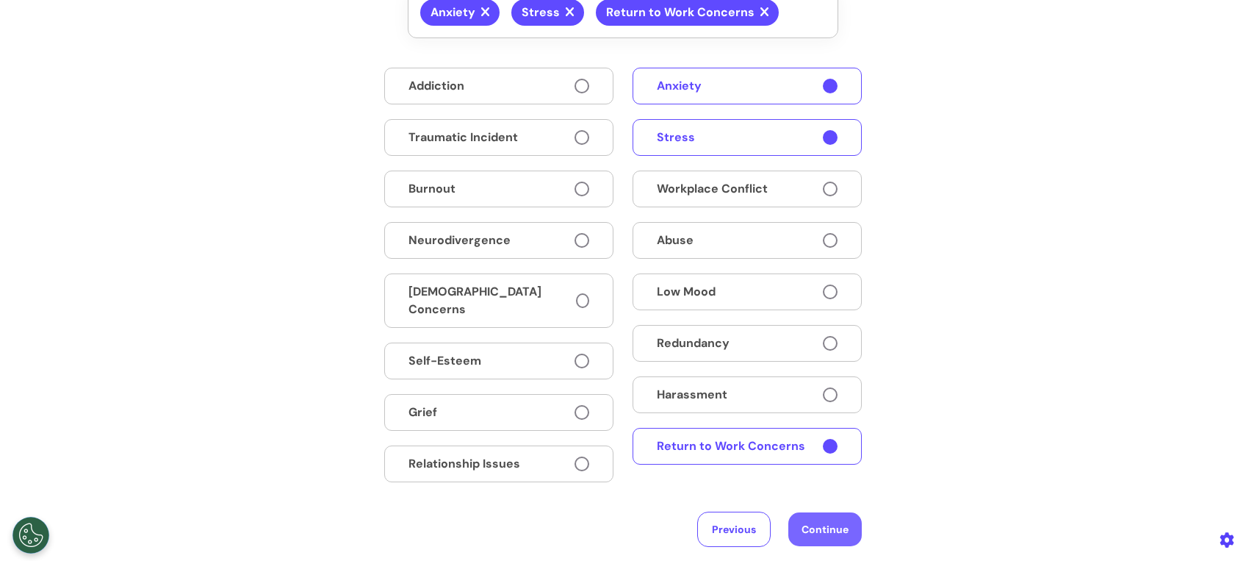
click at [813, 518] on button "Continue" at bounding box center [824, 529] width 73 height 34
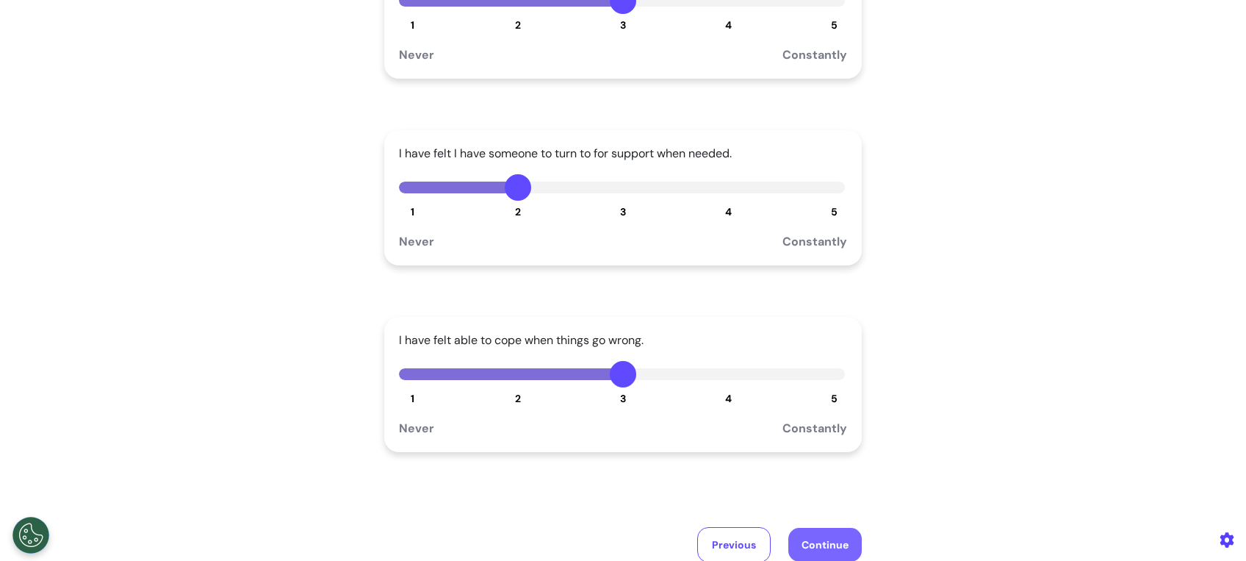
click at [827, 538] on button "Continue" at bounding box center [824, 545] width 73 height 34
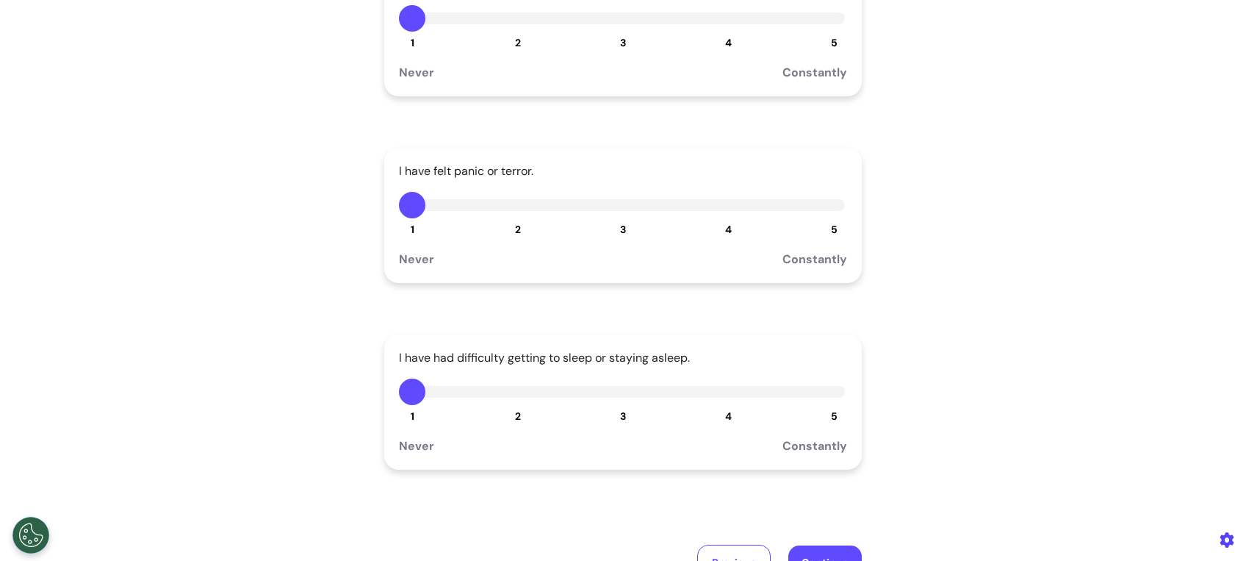
scroll to position [225, 0]
click at [617, 20] on button "3" at bounding box center [623, 17] width 26 height 26
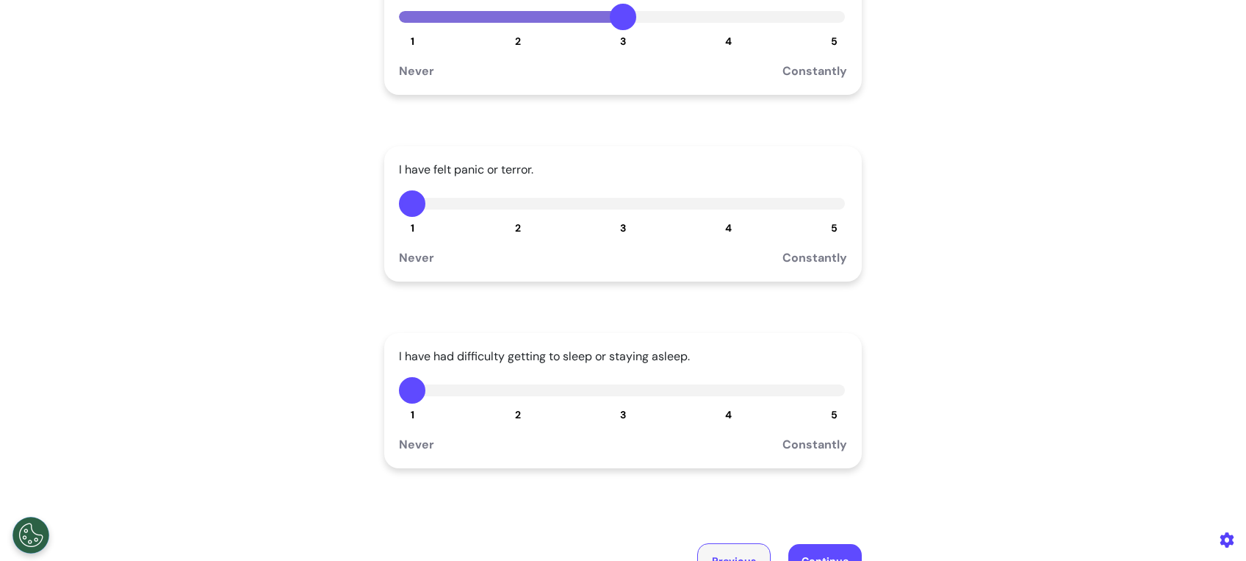
click at [711, 545] on button "Previous" at bounding box center [733, 560] width 73 height 35
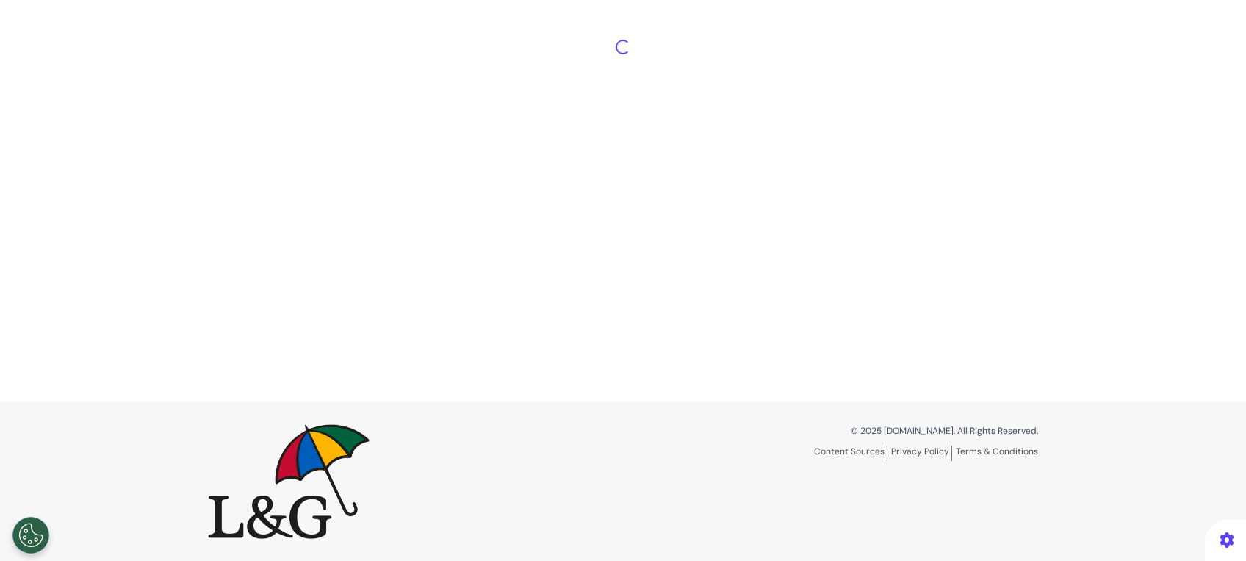
scroll to position [240, 0]
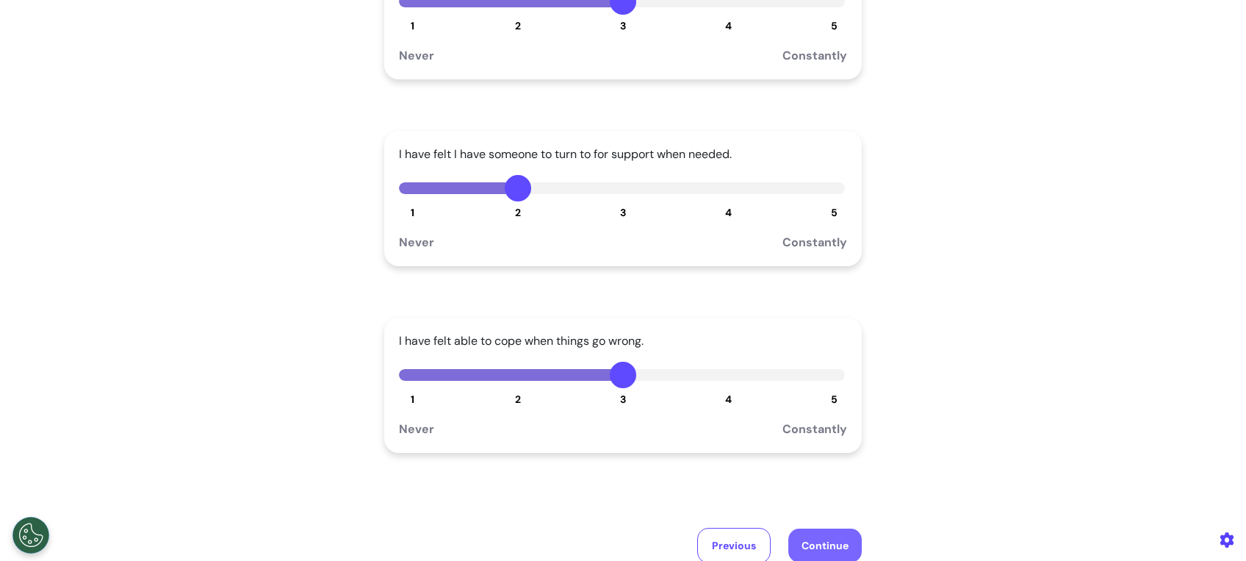
click at [838, 539] on button "Continue" at bounding box center [824, 545] width 73 height 34
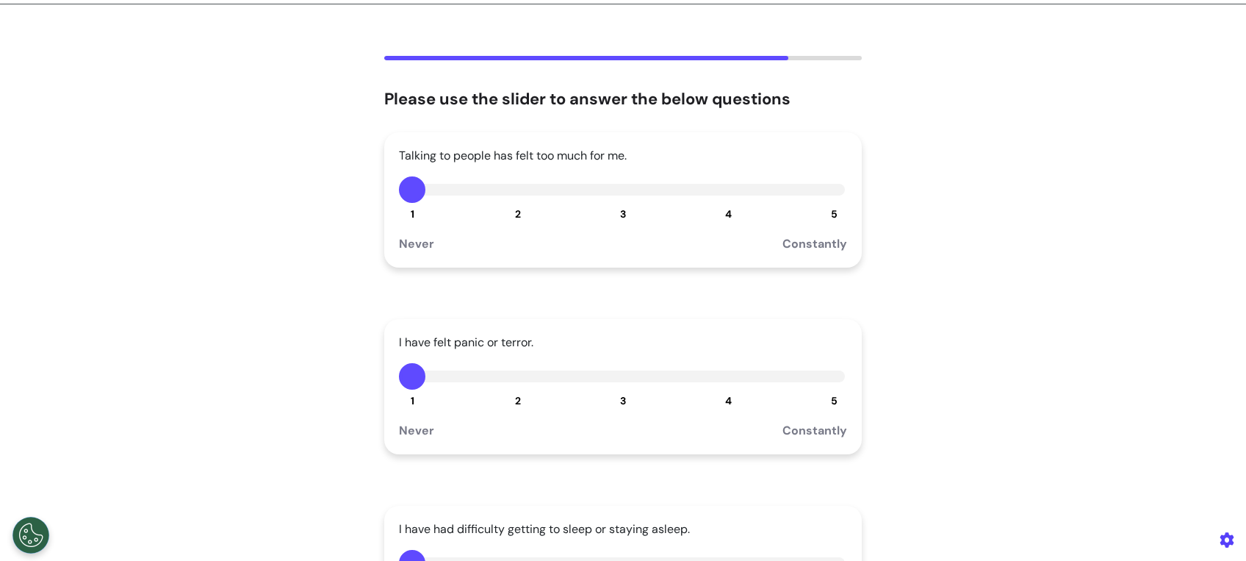
scroll to position [0, 0]
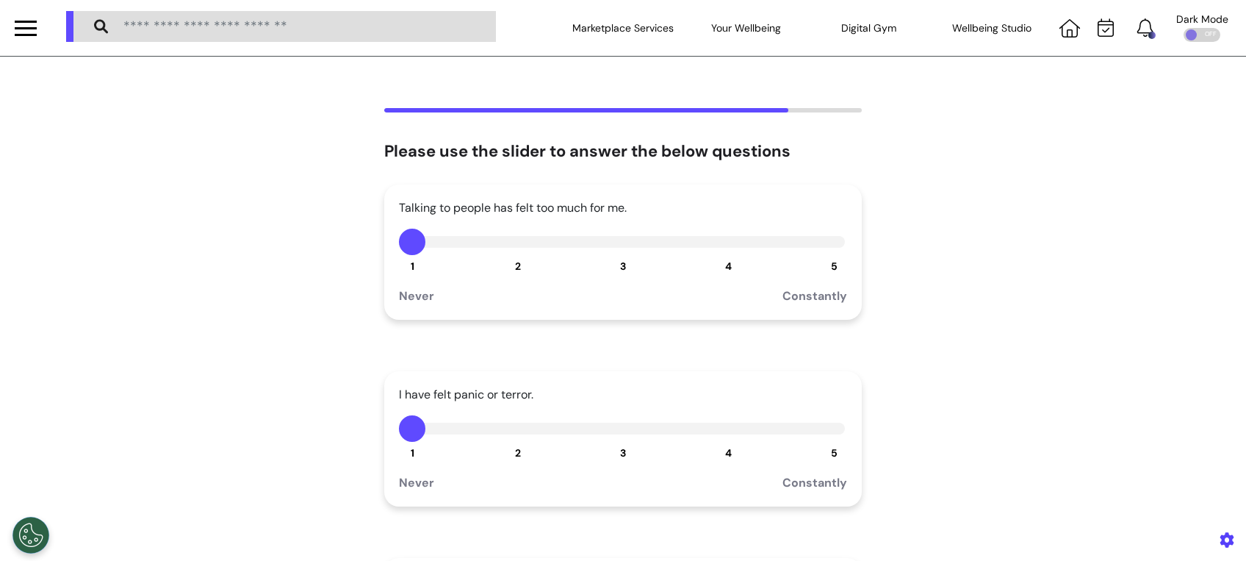
click at [616, 247] on button "3" at bounding box center [623, 242] width 26 height 26
click at [622, 435] on button "3" at bounding box center [623, 428] width 26 height 26
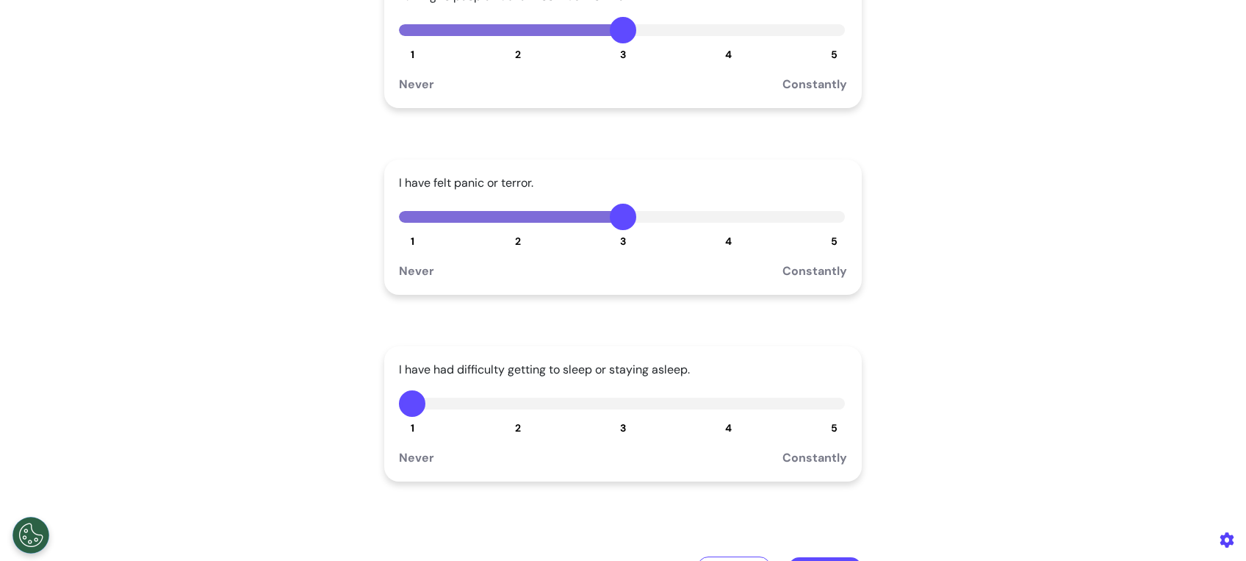
scroll to position [215, 0]
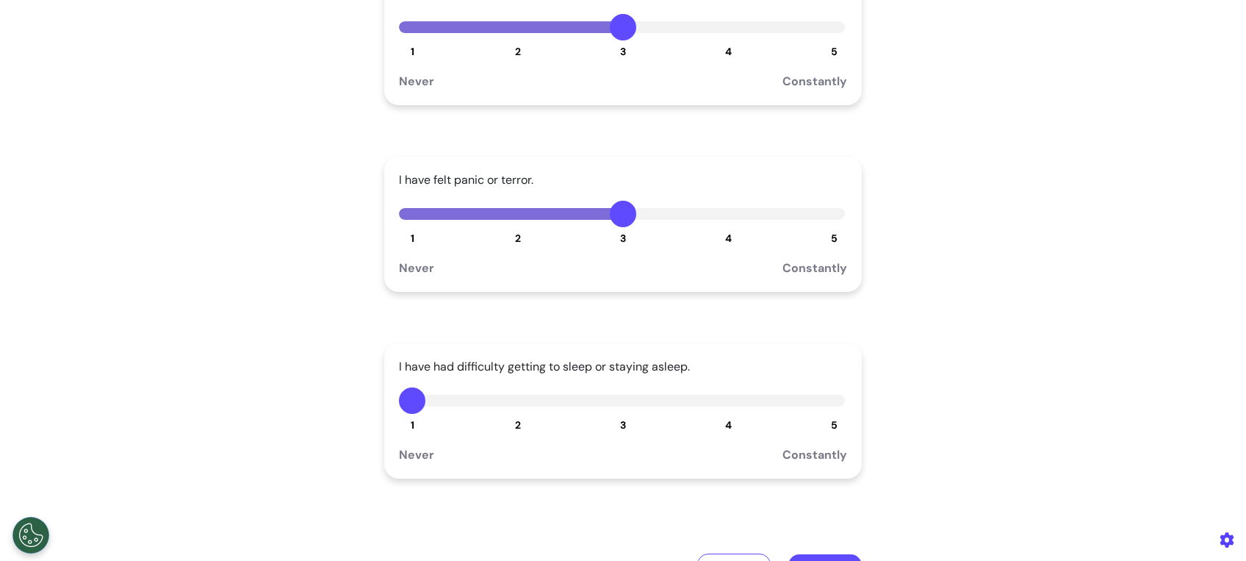
click at [611, 402] on button "3" at bounding box center [623, 400] width 26 height 26
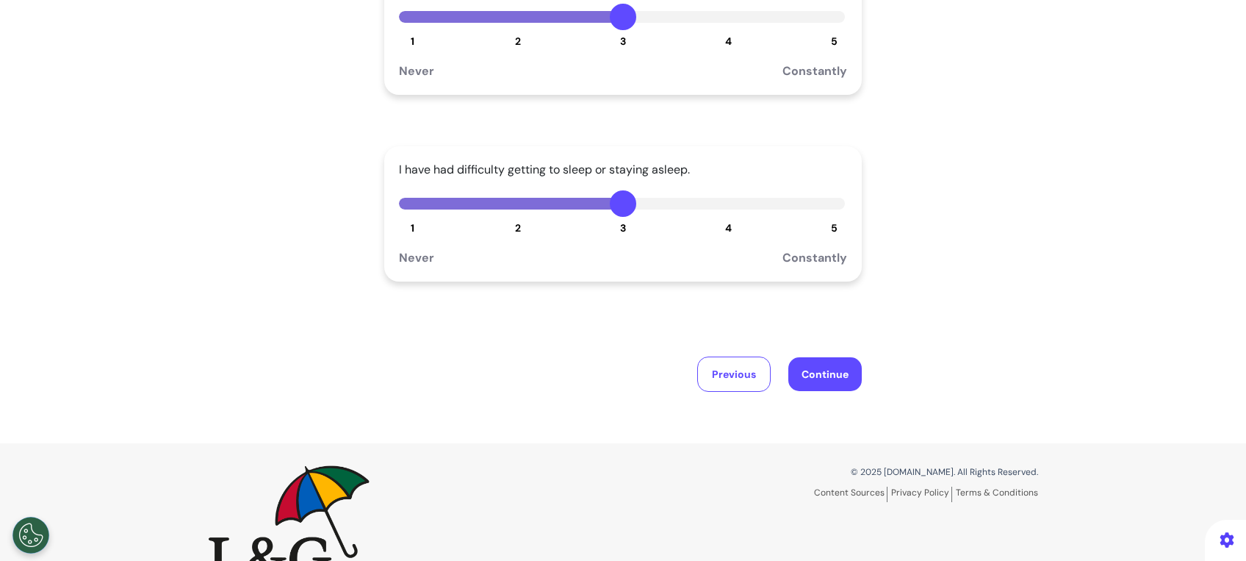
scroll to position [416, 0]
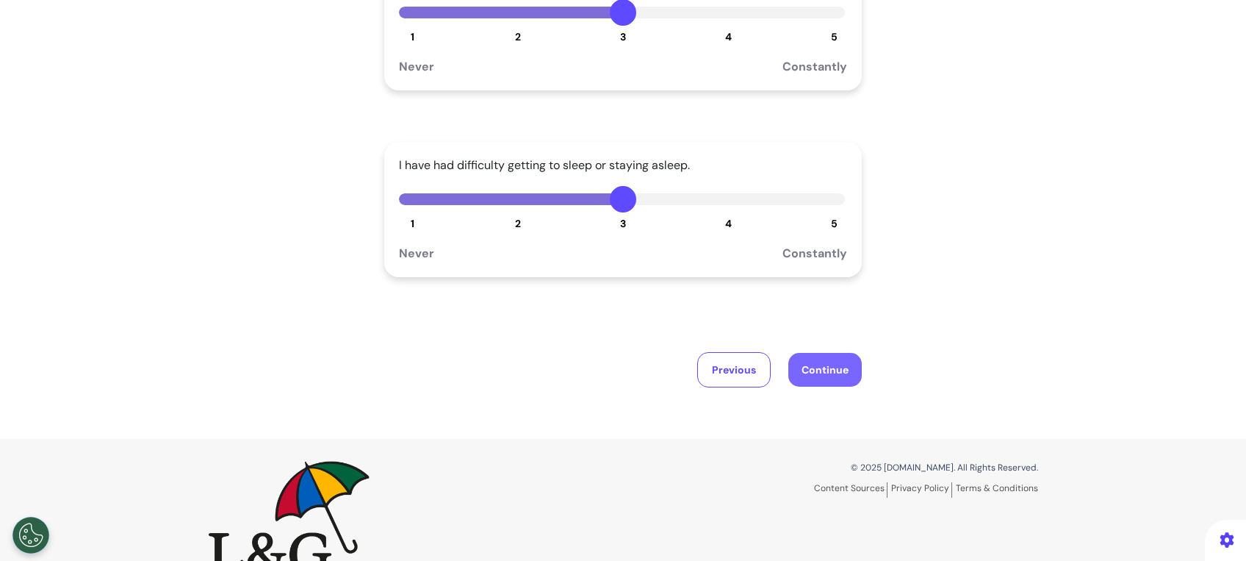
click at [829, 378] on button "Continue" at bounding box center [824, 370] width 73 height 34
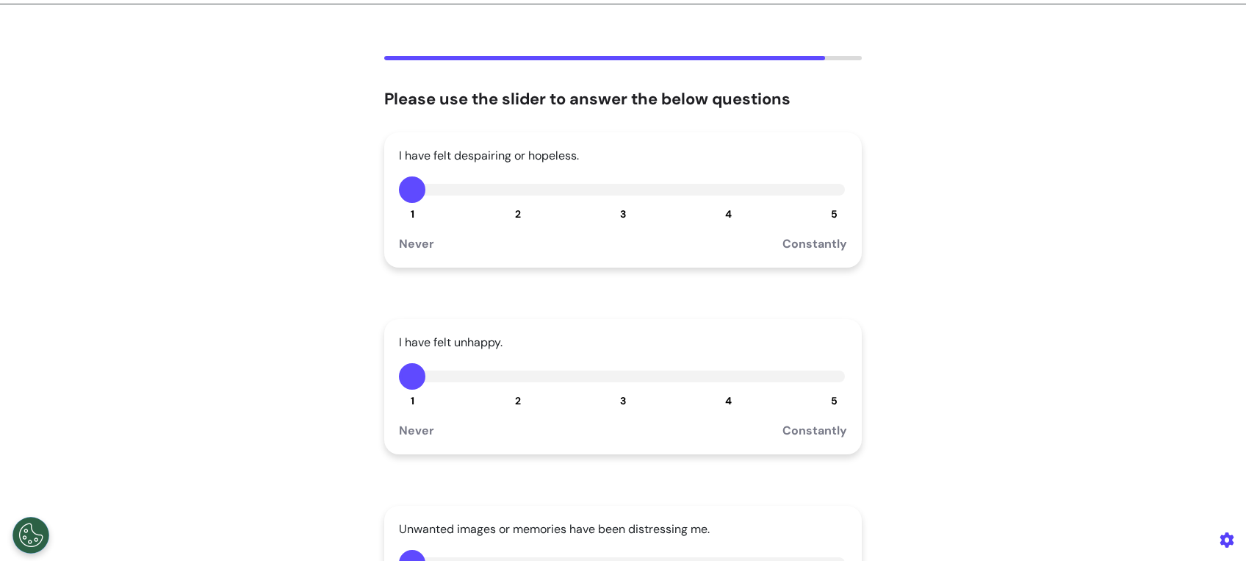
scroll to position [0, 0]
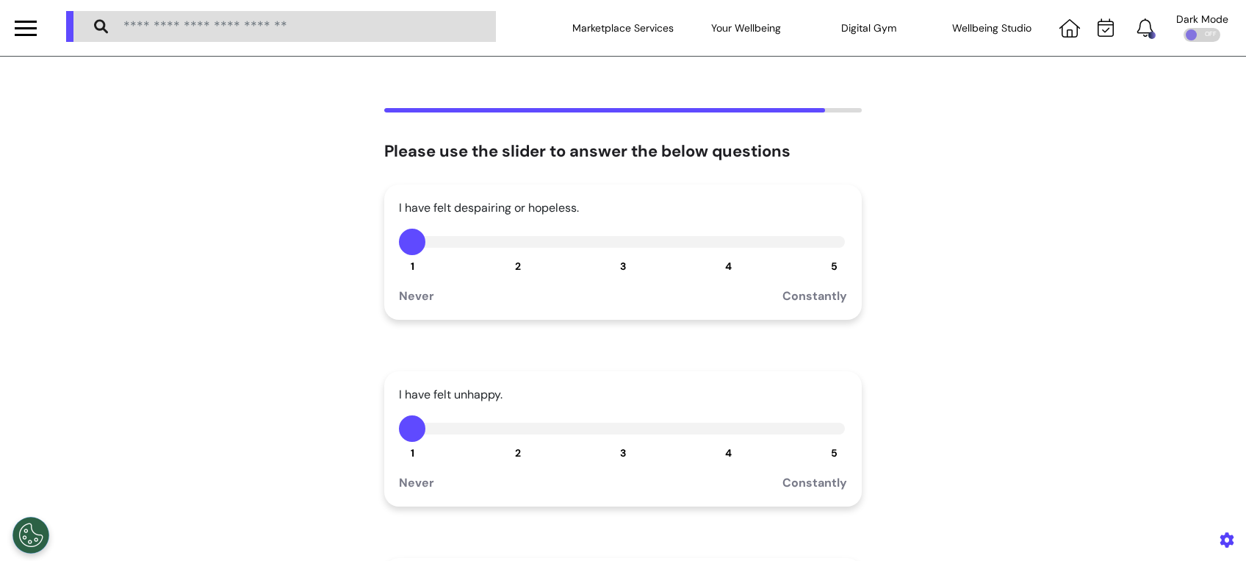
click at [618, 254] on button "3" at bounding box center [623, 242] width 26 height 26
click at [617, 434] on button "3" at bounding box center [623, 428] width 26 height 26
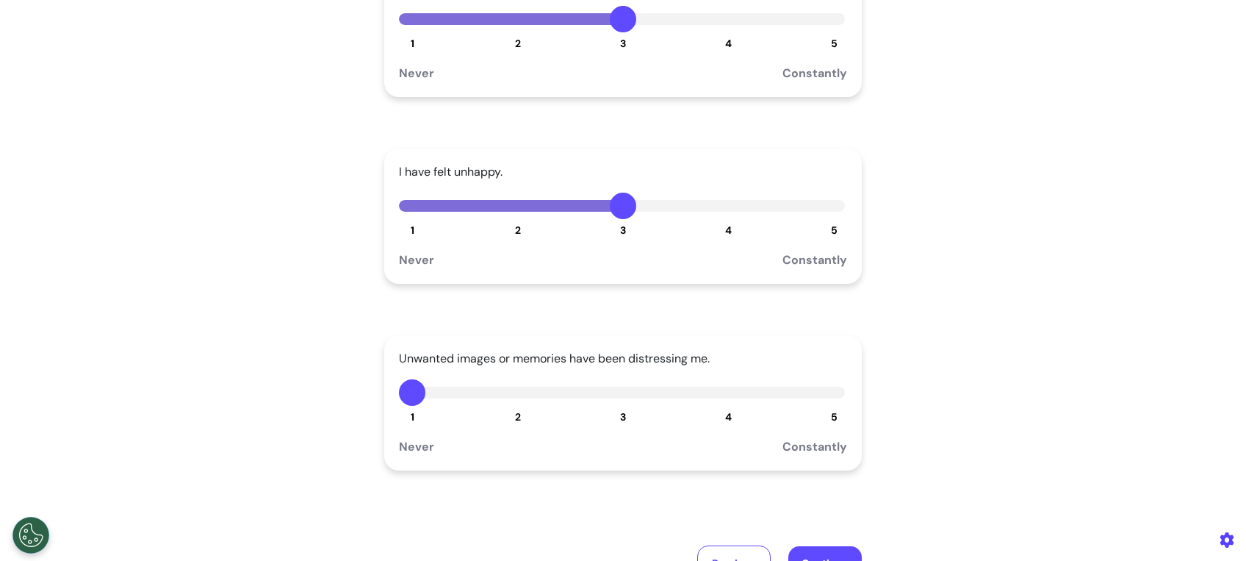
scroll to position [223, 0]
click at [617, 401] on button "3" at bounding box center [623, 391] width 26 height 26
click at [788, 547] on button "Continue" at bounding box center [824, 562] width 73 height 34
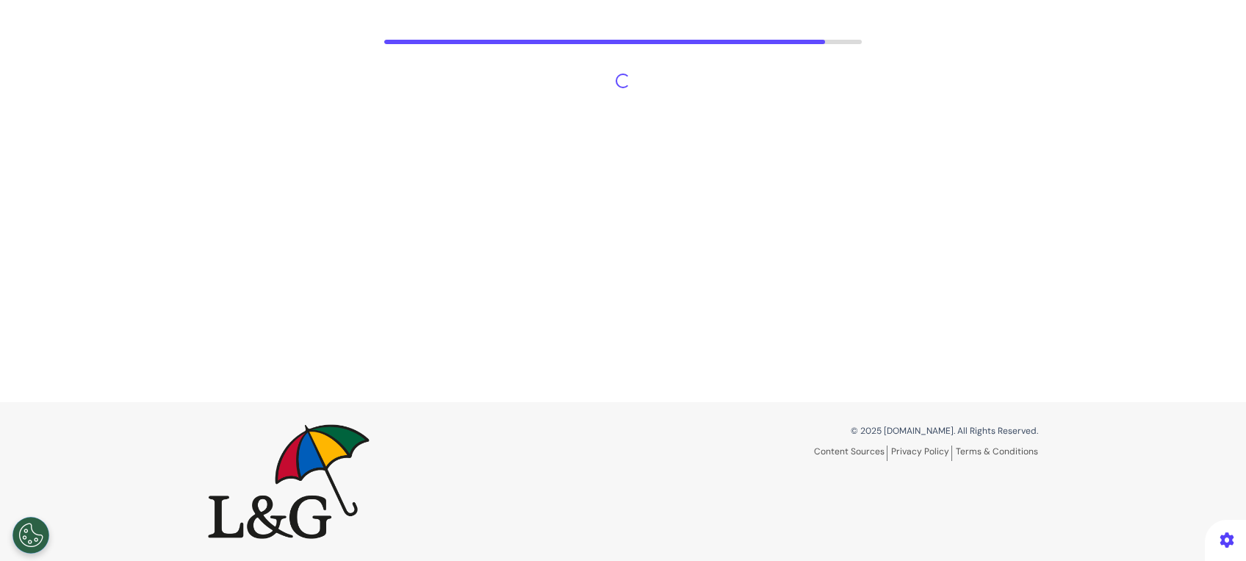
scroll to position [68, 0]
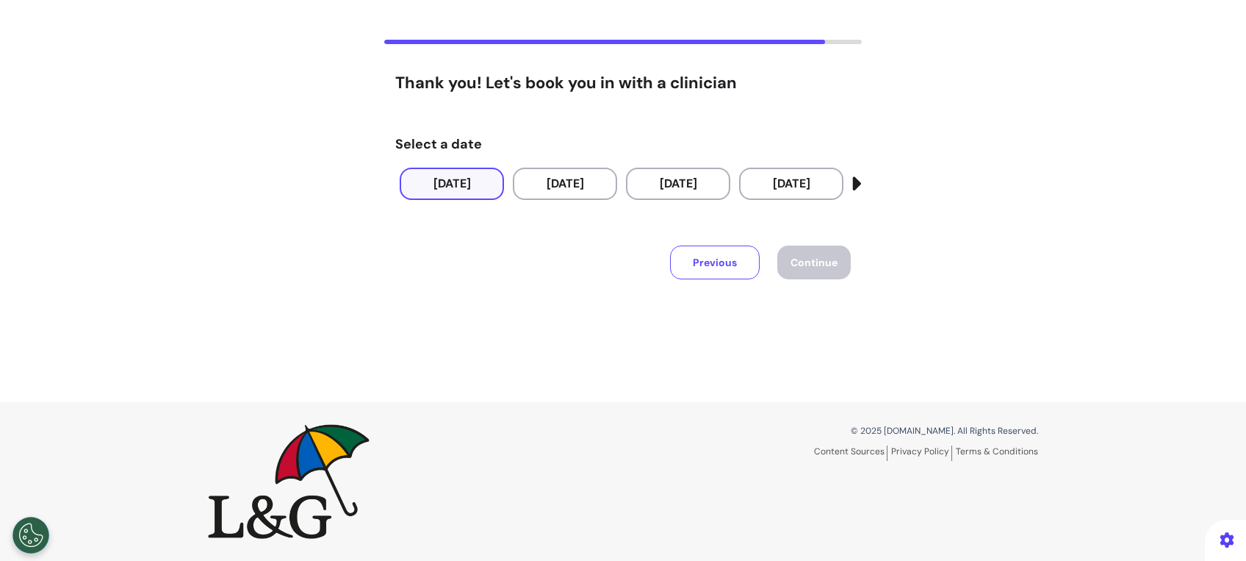
click at [460, 187] on button "26 Sep 2025" at bounding box center [452, 184] width 104 height 32
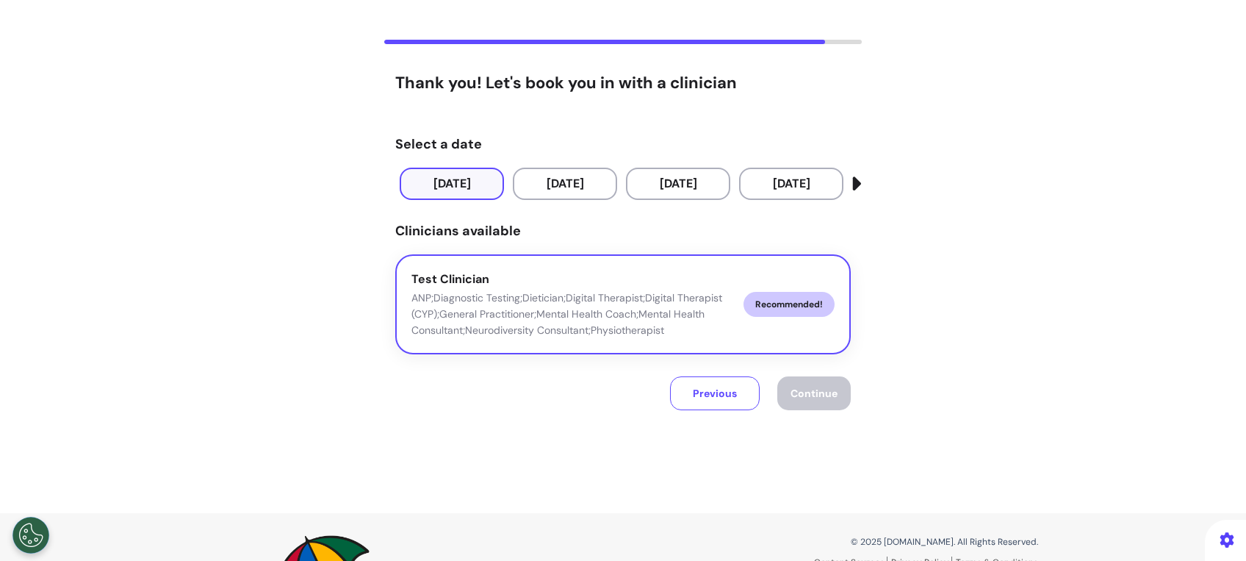
click at [666, 318] on p "ANP;Diagnostic Testing;Dietician;Digital Therapist;Digital Therapist (CYP);Gene…" at bounding box center [572, 314] width 320 height 48
click at [797, 388] on span "Continue" at bounding box center [814, 393] width 47 height 13
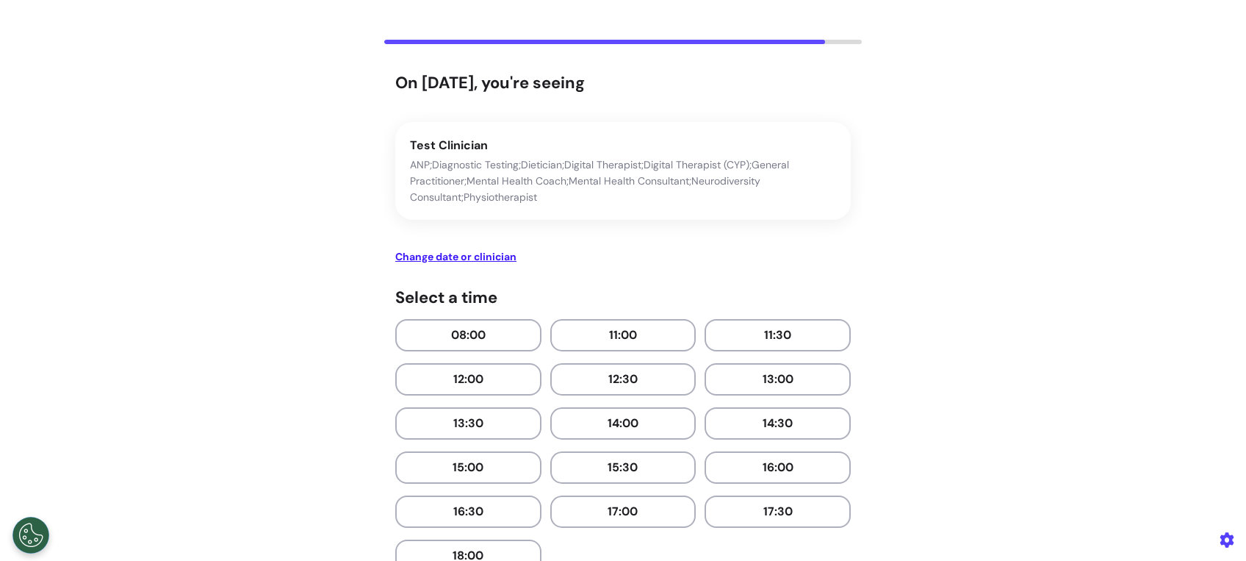
click at [800, 384] on button "13:00" at bounding box center [778, 379] width 146 height 32
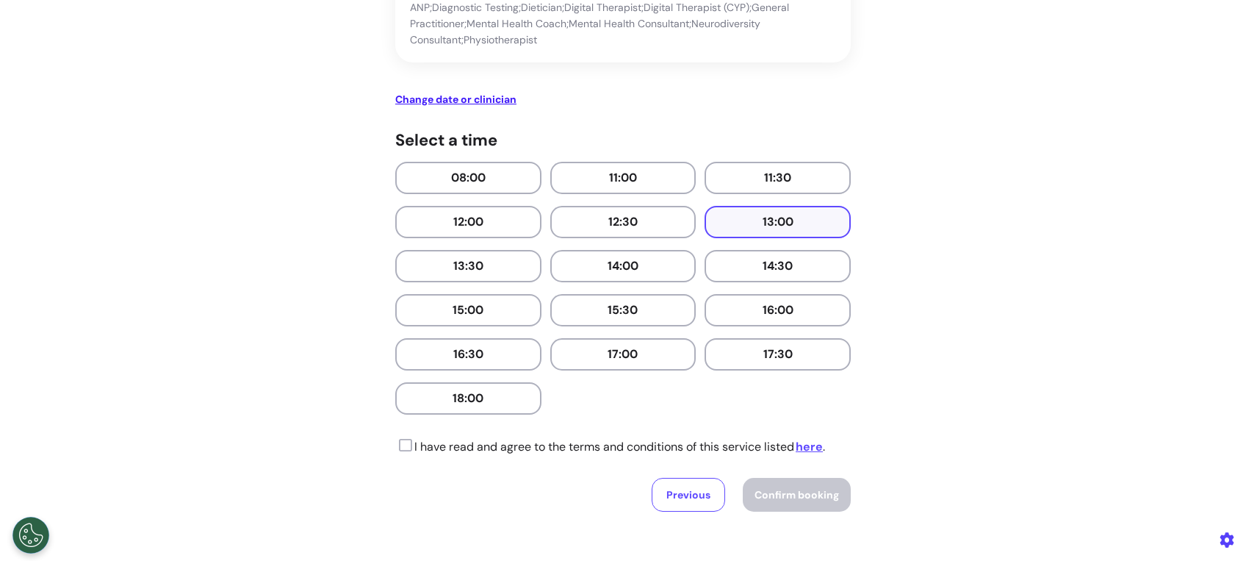
scroll to position [175, 0]
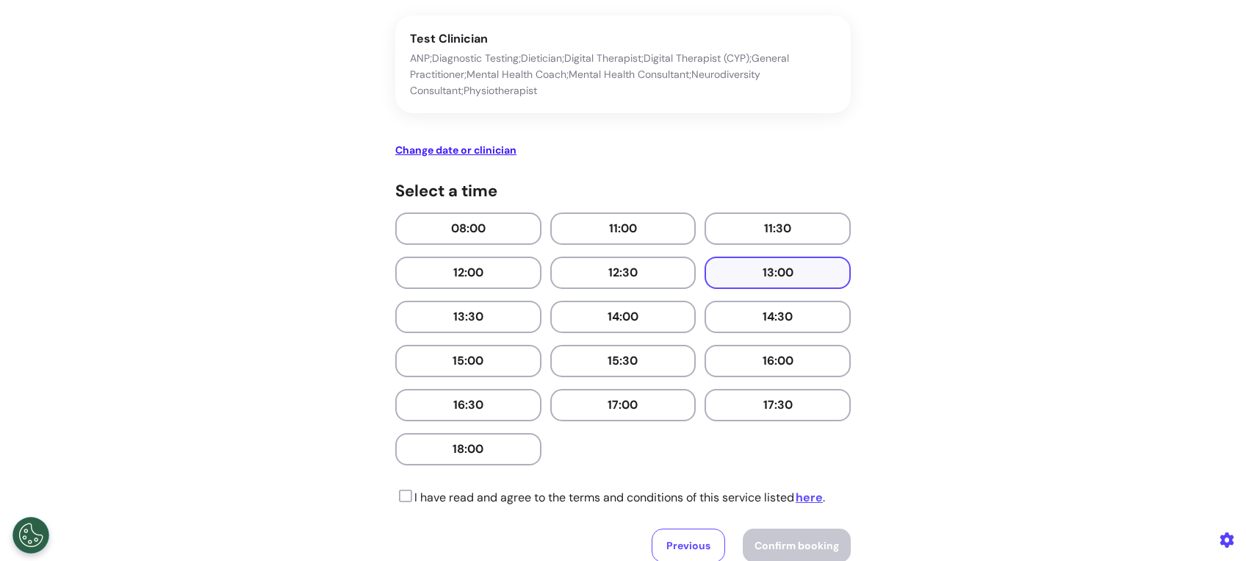
click at [395, 495] on icon at bounding box center [403, 496] width 17 height 15
click at [795, 539] on span "Confirm booking" at bounding box center [797, 545] width 85 height 13
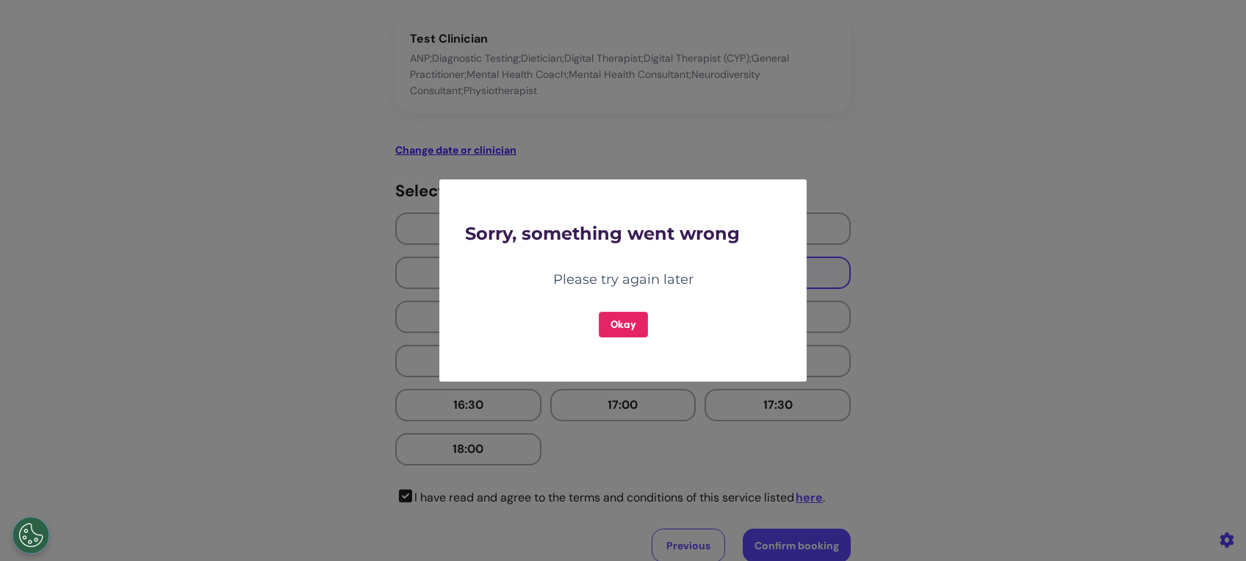
click at [631, 317] on button "Okay" at bounding box center [623, 325] width 49 height 26
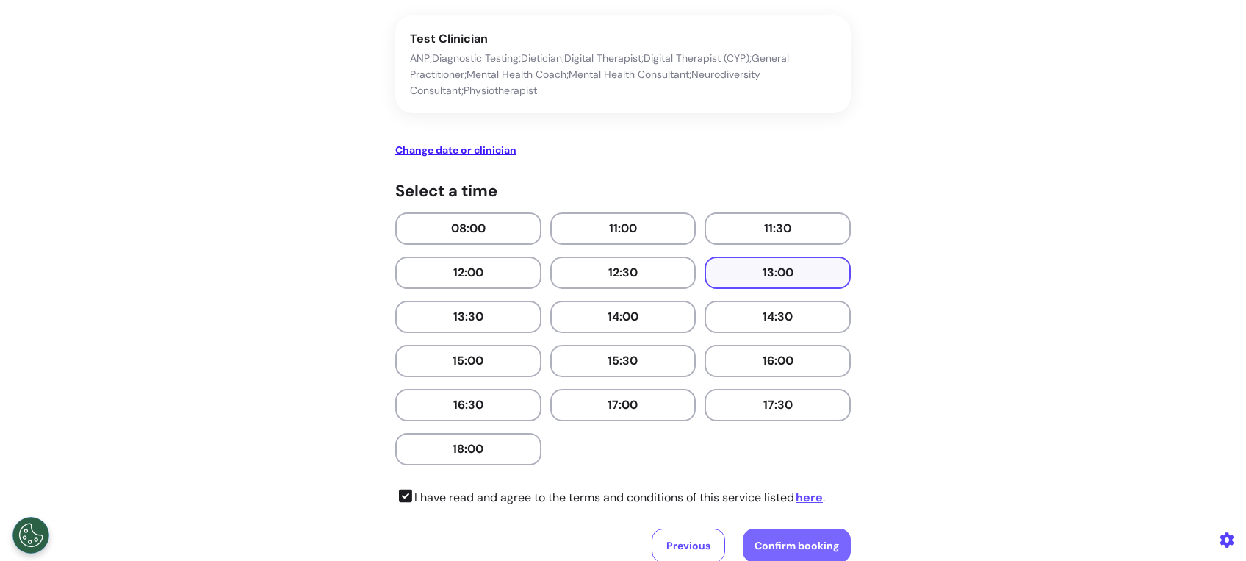
click at [801, 549] on span "Confirm booking" at bounding box center [797, 545] width 85 height 13
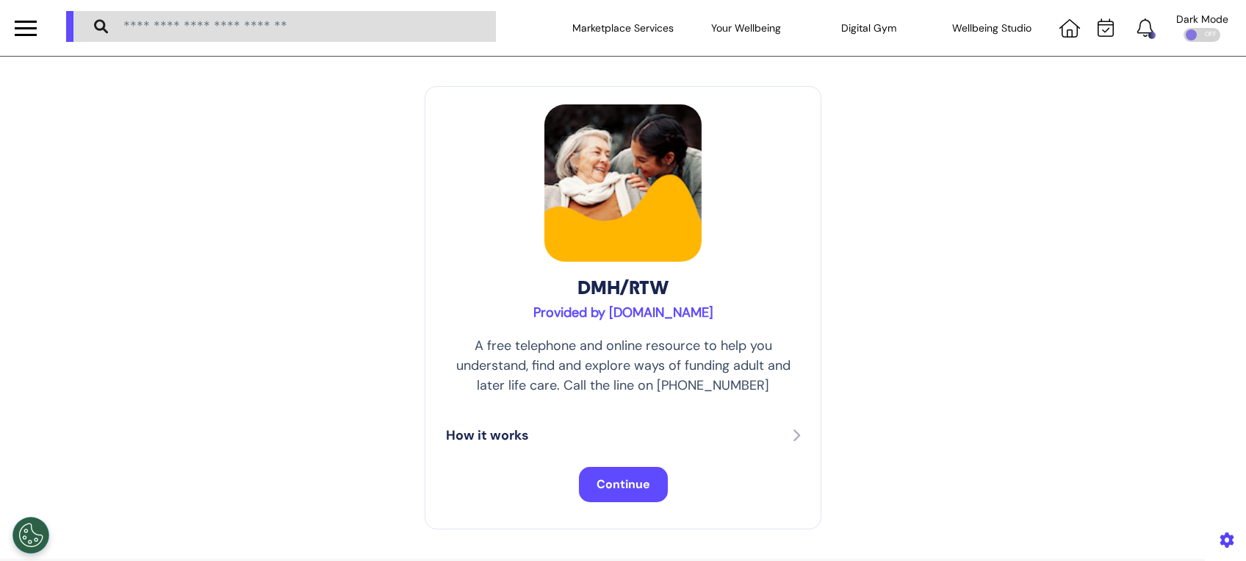
click at [622, 480] on span "Continue" at bounding box center [624, 483] width 54 height 15
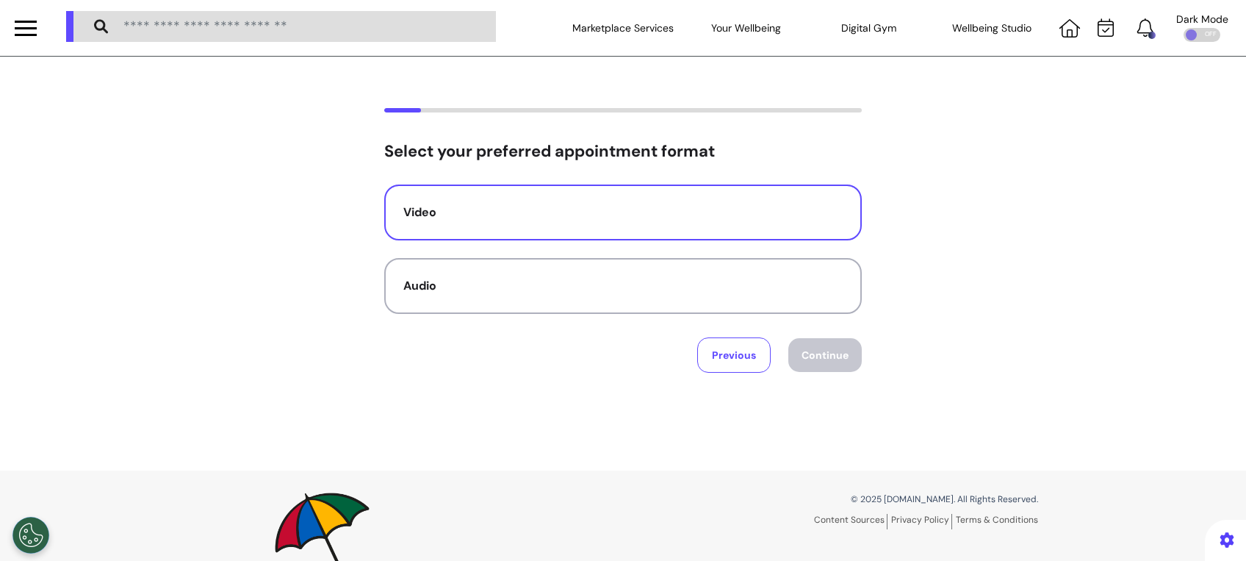
click at [705, 216] on div "Video" at bounding box center [622, 213] width 439 height 18
click at [810, 339] on button "Continue" at bounding box center [824, 355] width 73 height 34
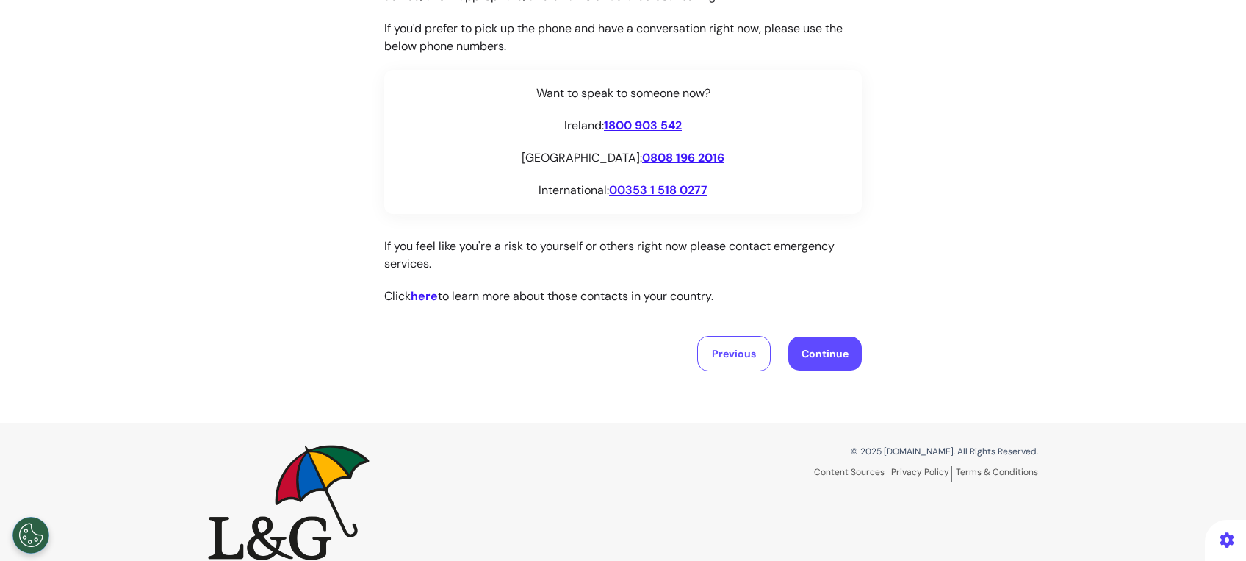
scroll to position [235, 0]
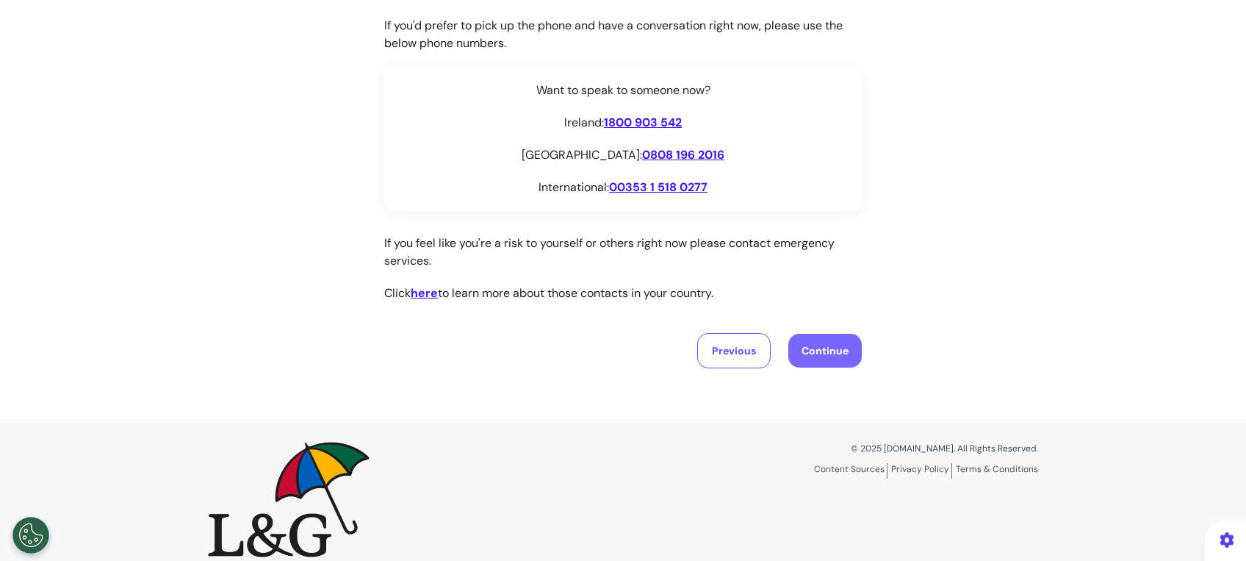
click at [831, 351] on button "Continue" at bounding box center [824, 351] width 73 height 34
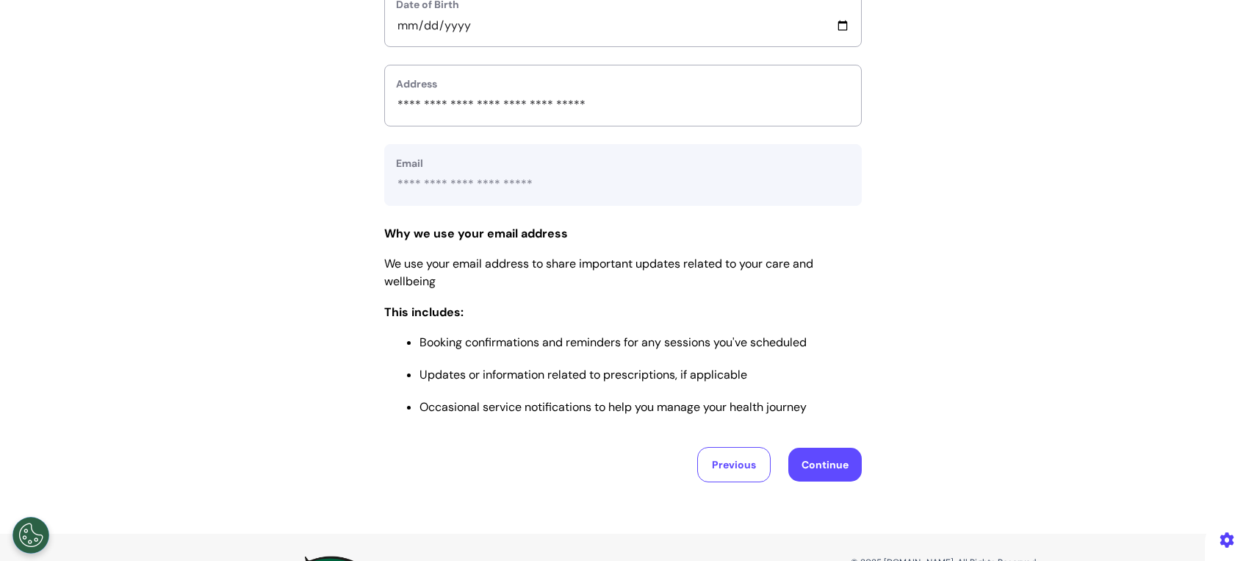
scroll to position [550, 0]
click at [811, 452] on button "Continue" at bounding box center [824, 462] width 73 height 34
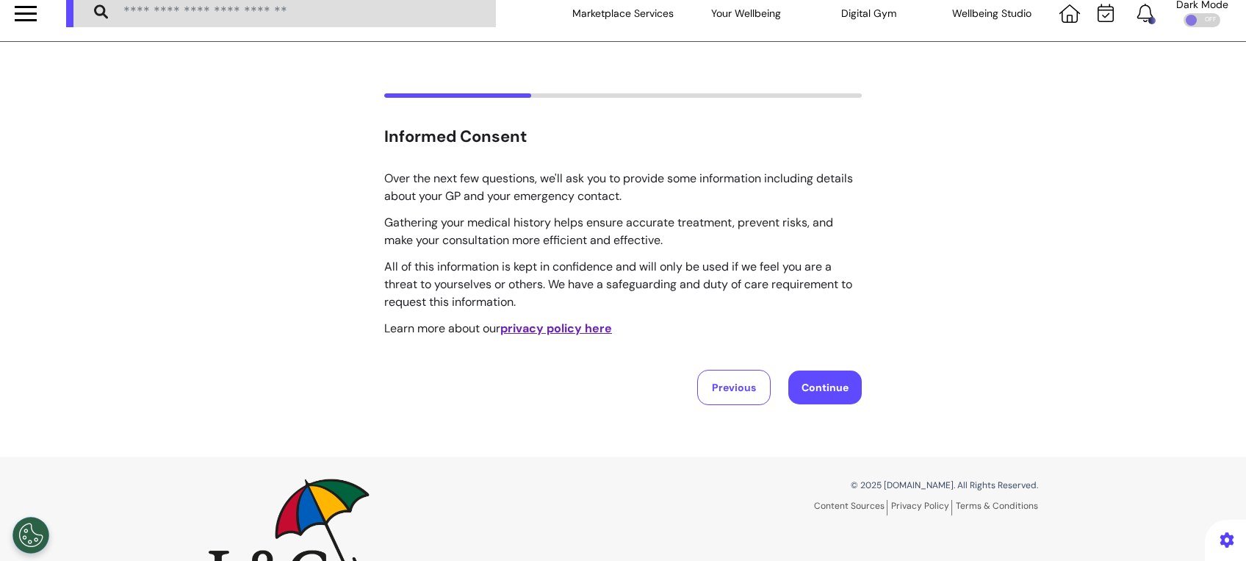
scroll to position [0, 0]
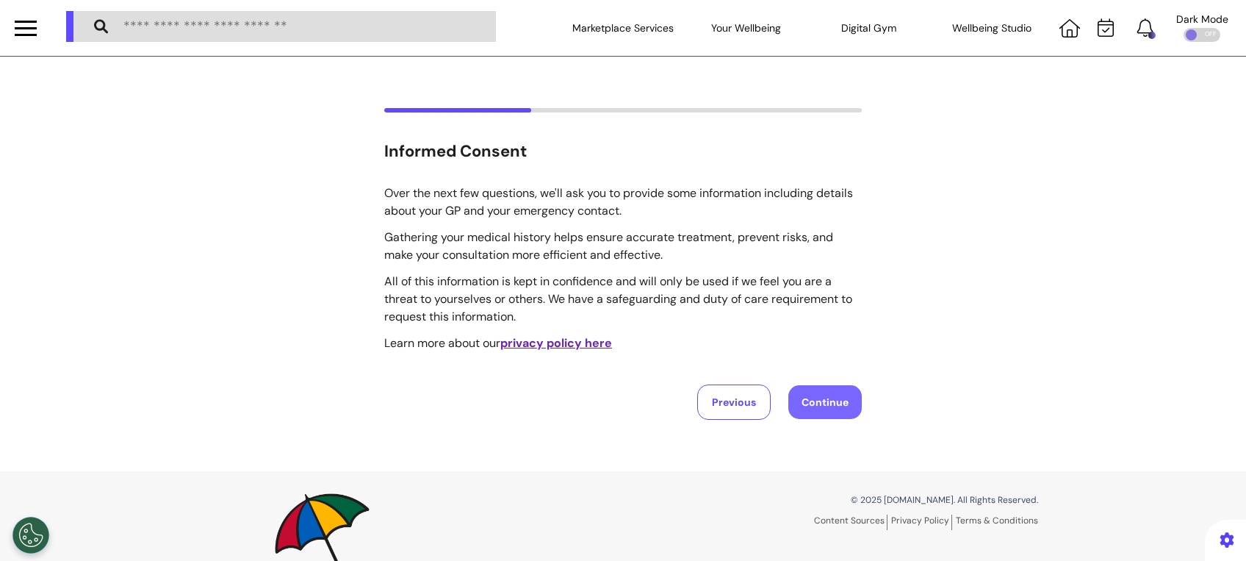
click at [817, 404] on button "Continue" at bounding box center [824, 402] width 73 height 34
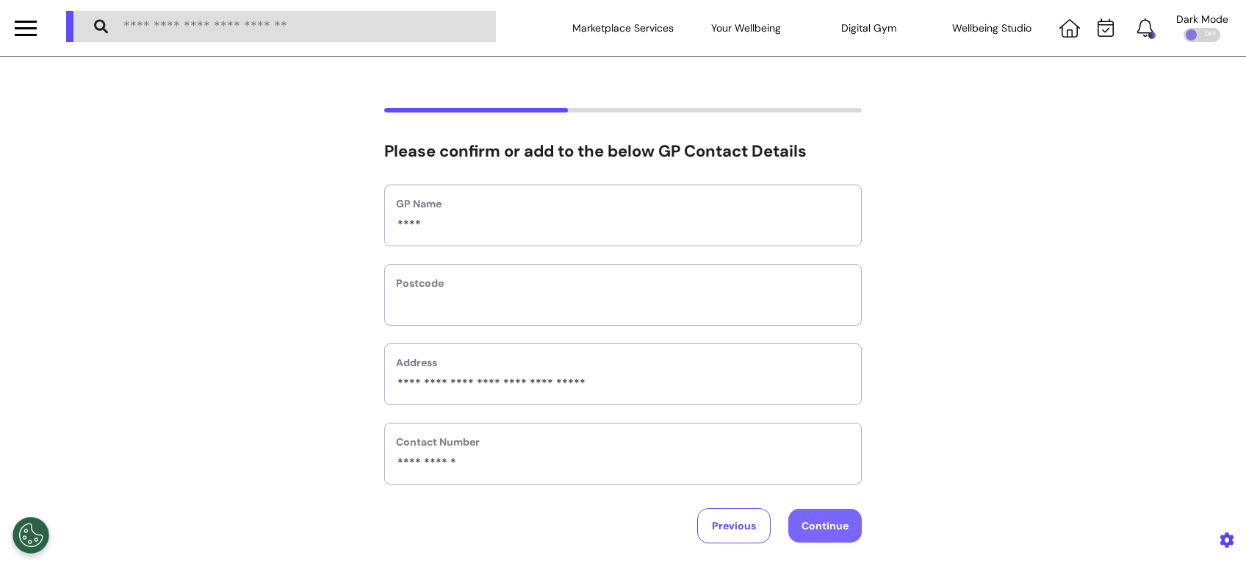
click at [824, 520] on button "Continue" at bounding box center [824, 525] width 73 height 34
select select "******"
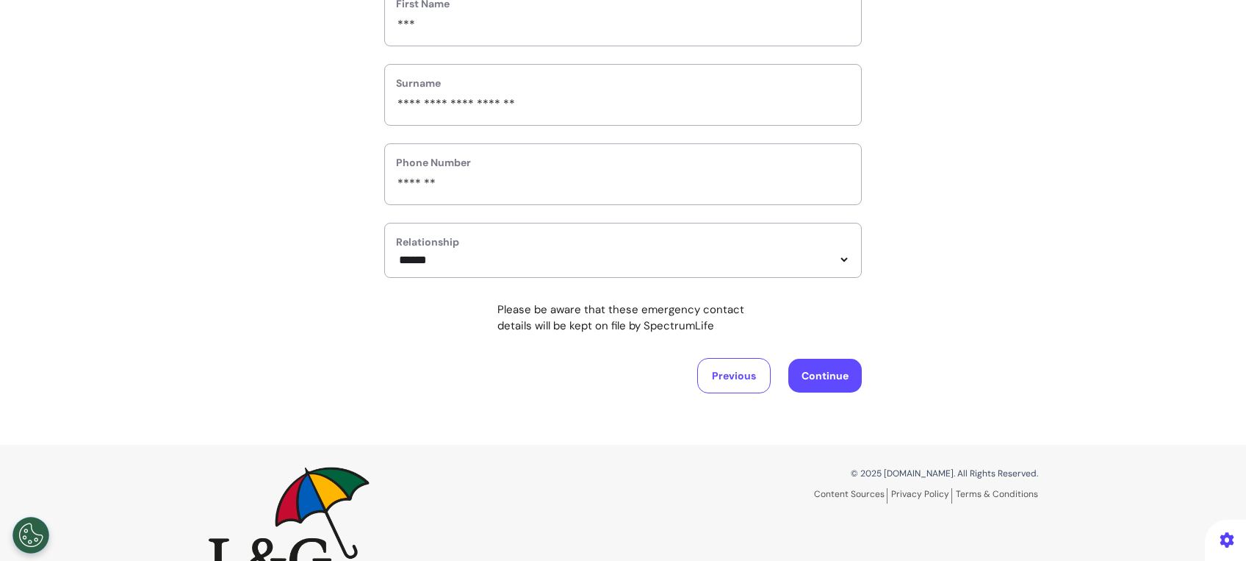
scroll to position [266, 0]
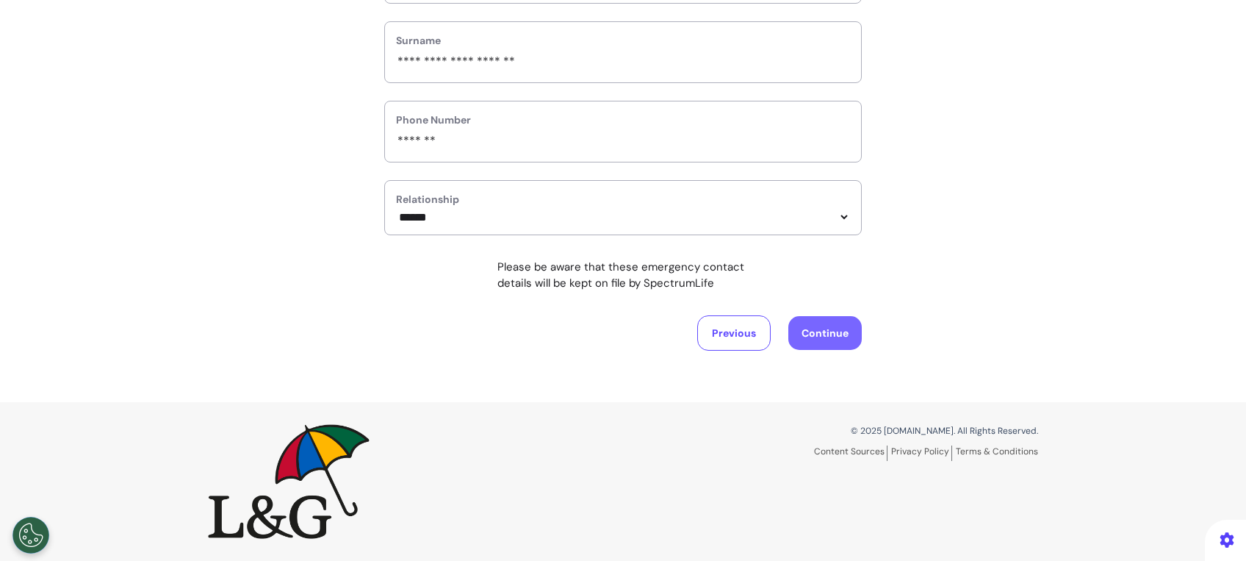
click at [832, 327] on button "Continue" at bounding box center [824, 333] width 73 height 34
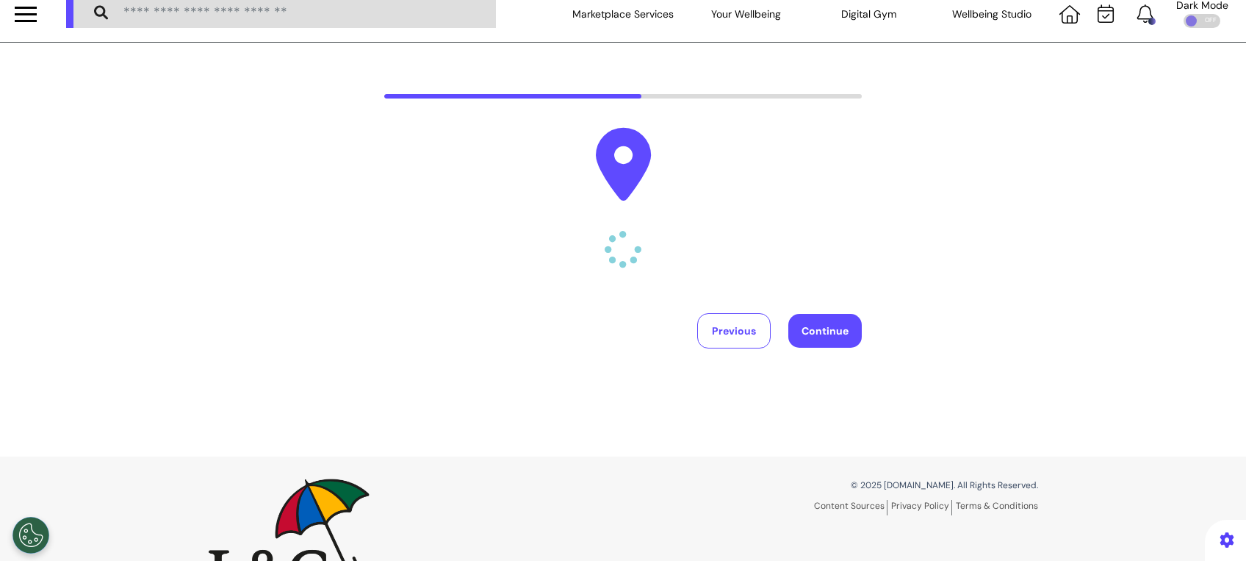
scroll to position [0, 0]
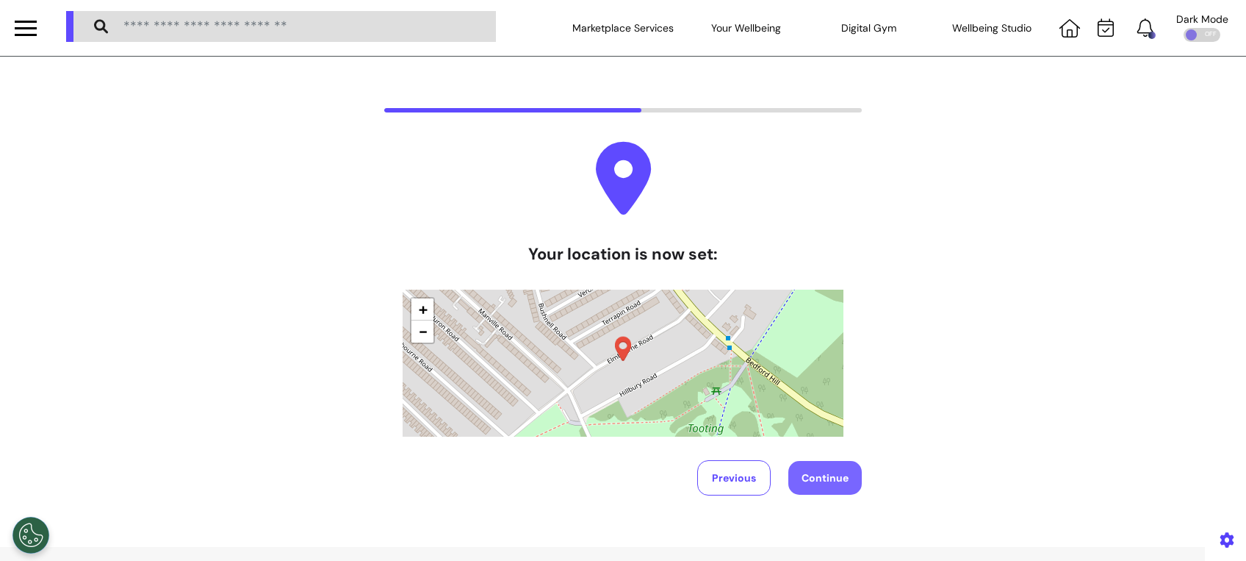
click at [835, 476] on button "Continue" at bounding box center [824, 478] width 73 height 34
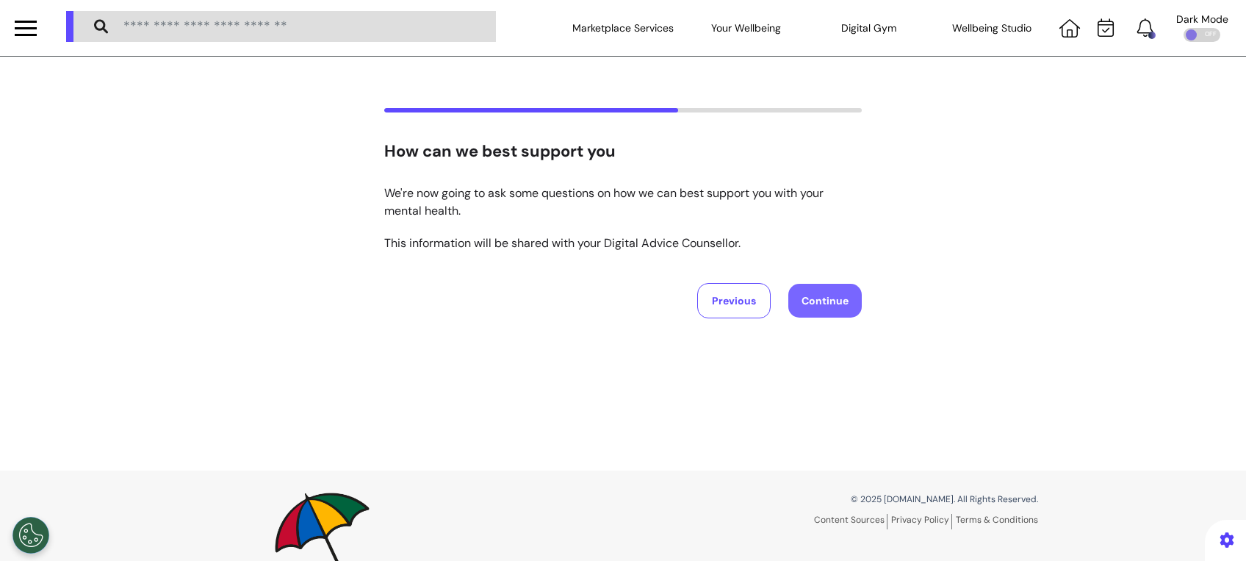
click at [827, 307] on button "Continue" at bounding box center [824, 301] width 73 height 34
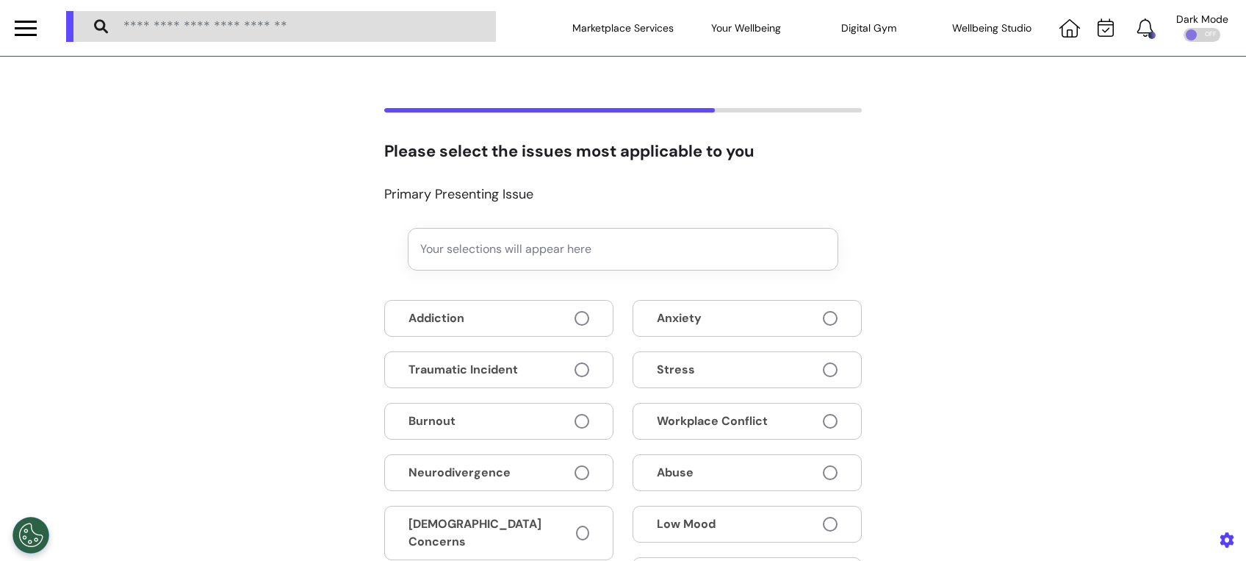
click at [827, 308] on button "Anxiety" at bounding box center [747, 318] width 229 height 37
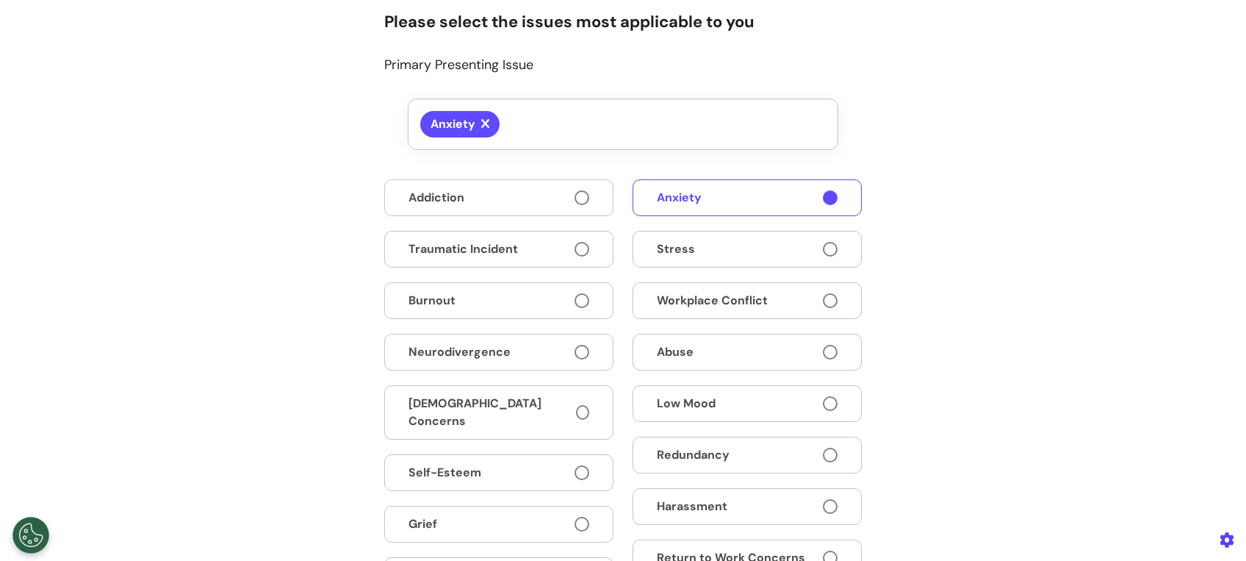
scroll to position [315, 0]
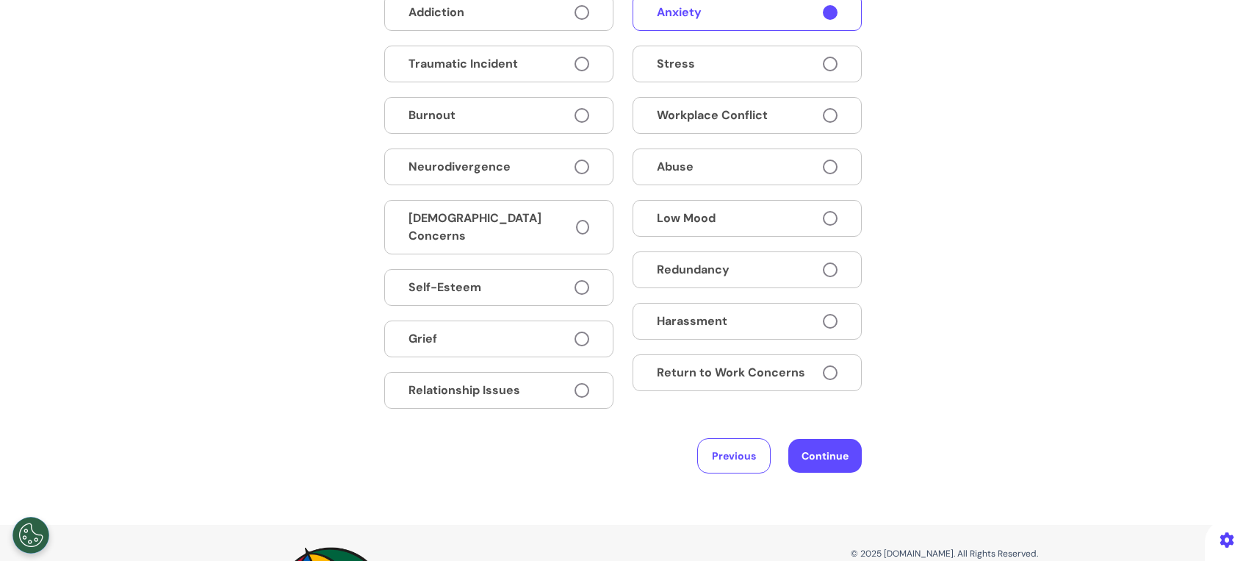
click at [823, 366] on span at bounding box center [830, 372] width 15 height 15
click at [824, 453] on button "Continue" at bounding box center [824, 456] width 73 height 34
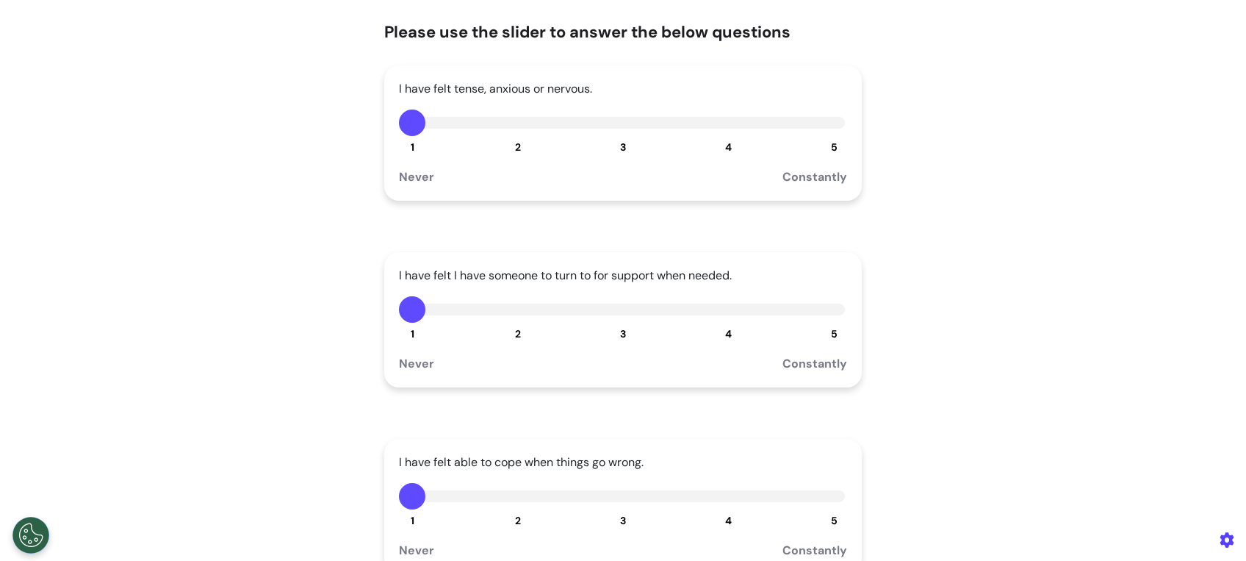
scroll to position [209, 0]
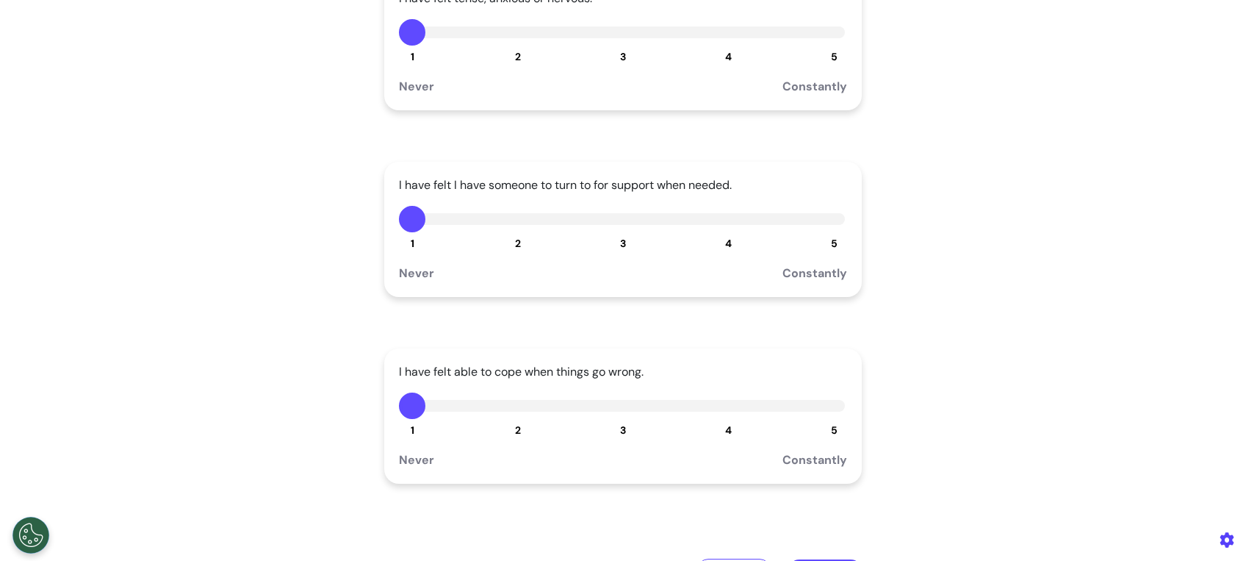
click at [612, 29] on button "3" at bounding box center [623, 32] width 26 height 26
click at [610, 214] on button "3" at bounding box center [623, 219] width 26 height 26
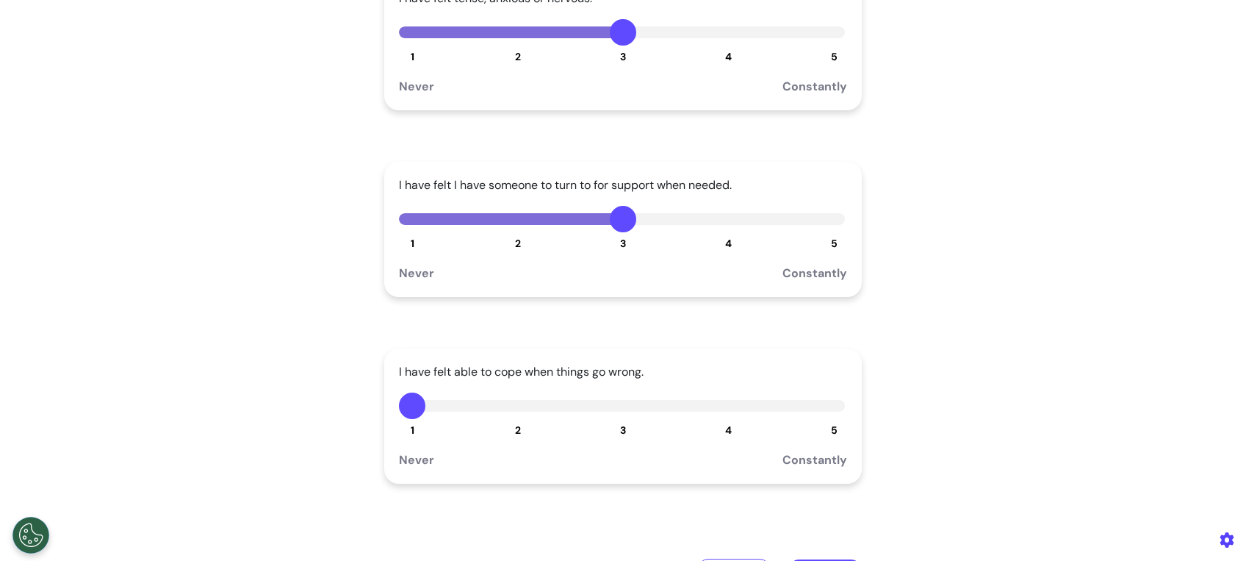
click at [711, 417] on div "1 2 3 4 5" at bounding box center [623, 405] width 448 height 26
click at [719, 410] on button "4" at bounding box center [729, 405] width 26 height 26
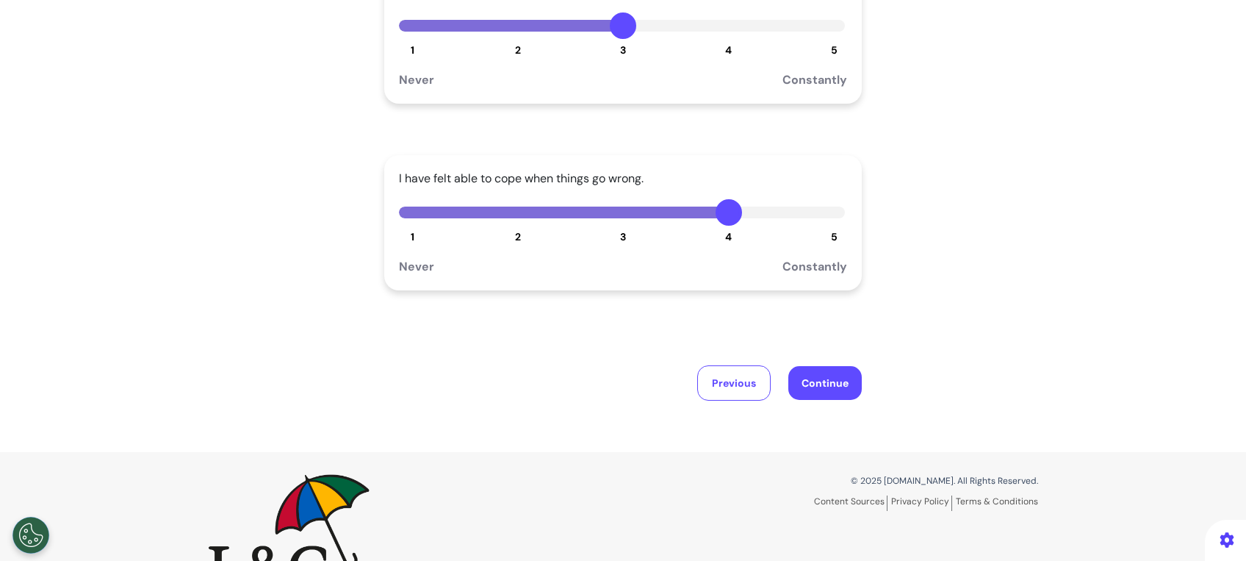
scroll to position [418, 0]
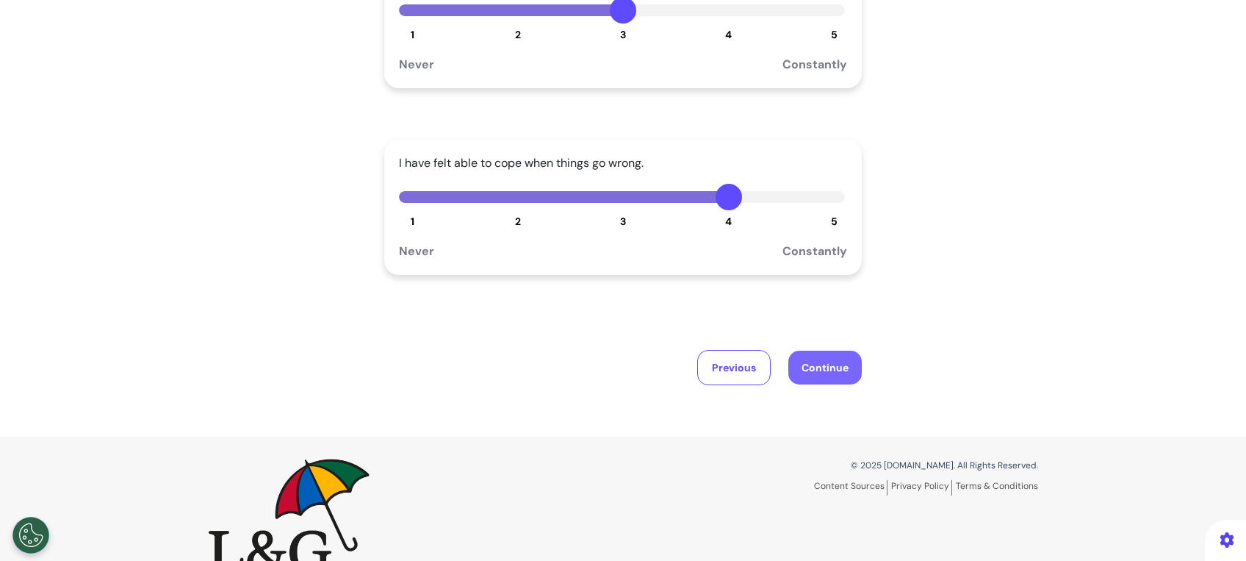
click at [826, 374] on button "Continue" at bounding box center [824, 368] width 73 height 34
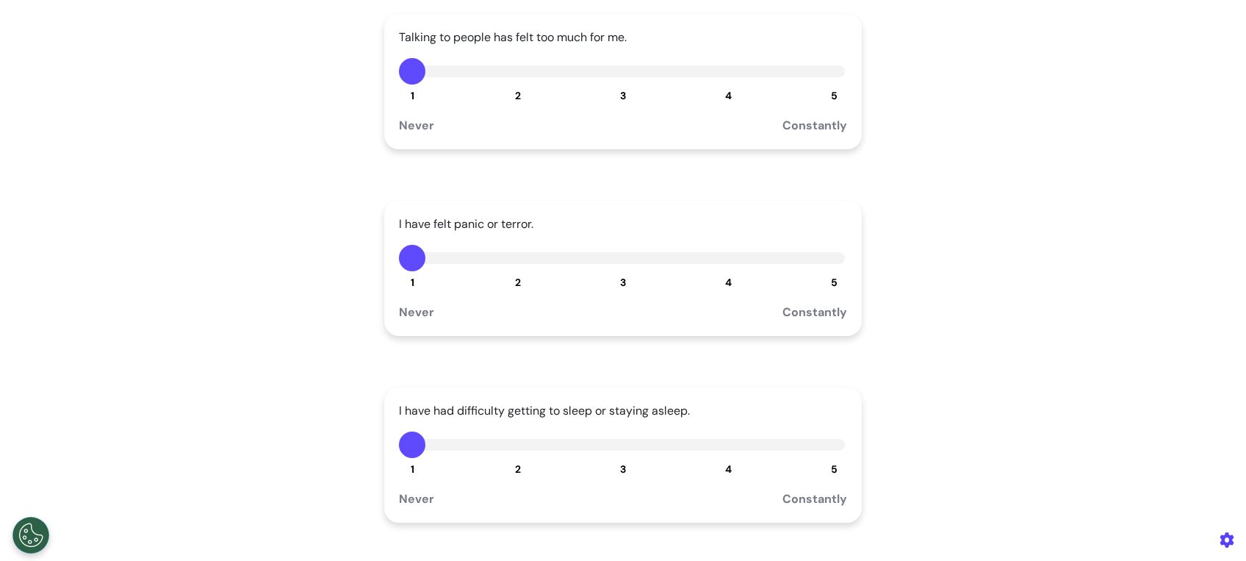
scroll to position [0, 0]
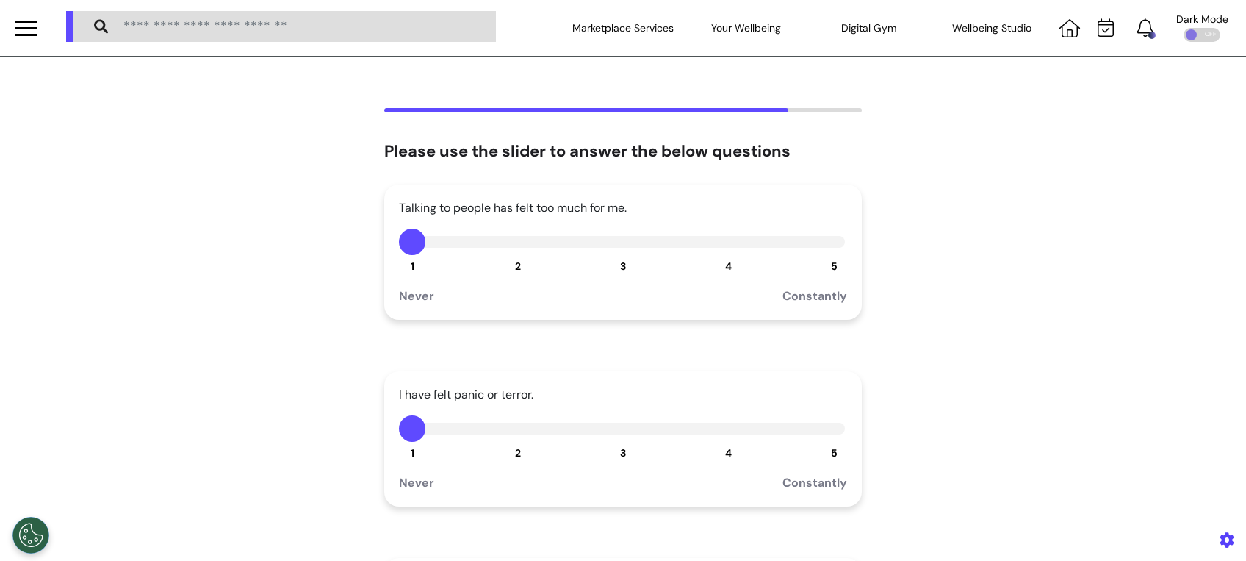
click at [624, 236] on button "3" at bounding box center [623, 242] width 26 height 26
click at [510, 441] on button "2" at bounding box center [518, 428] width 26 height 26
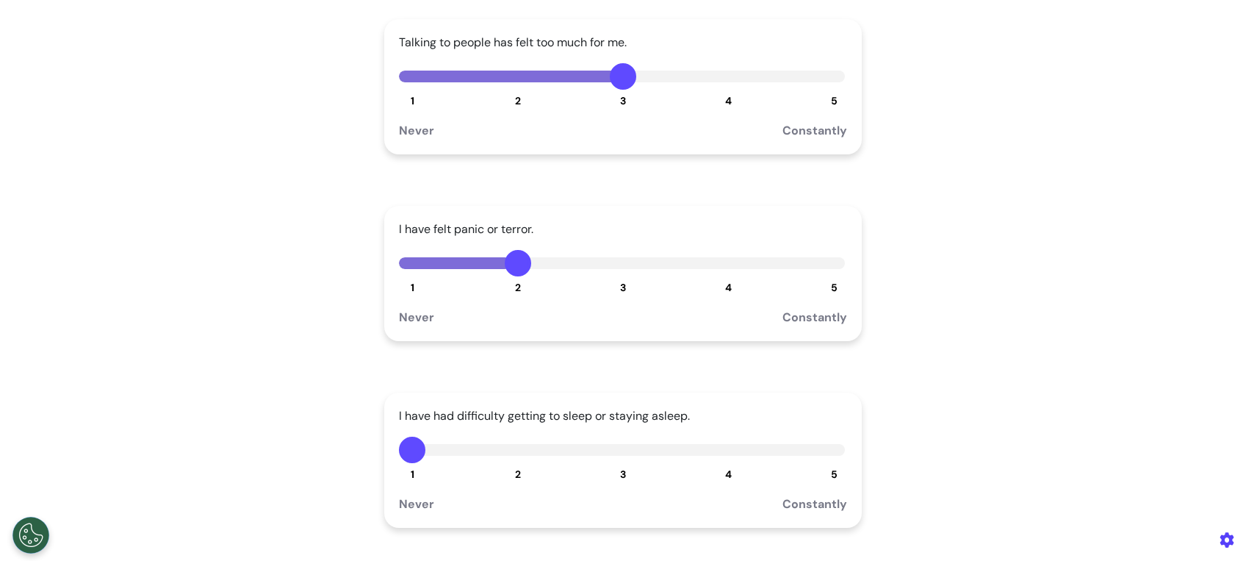
scroll to position [300, 0]
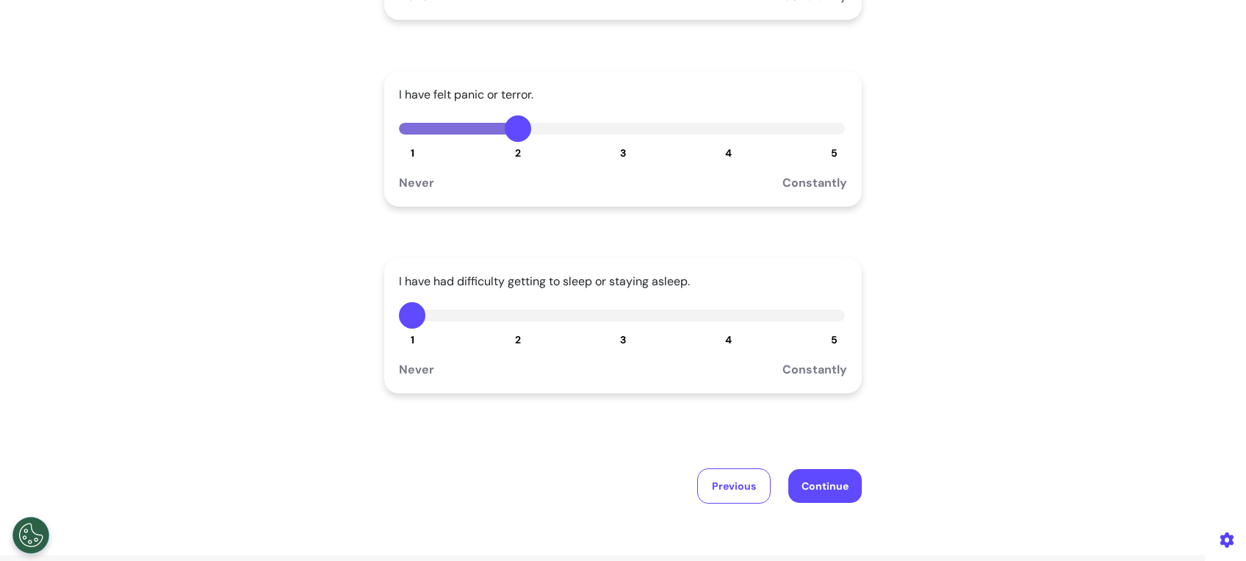
click at [831, 338] on span "5" at bounding box center [834, 339] width 7 height 13
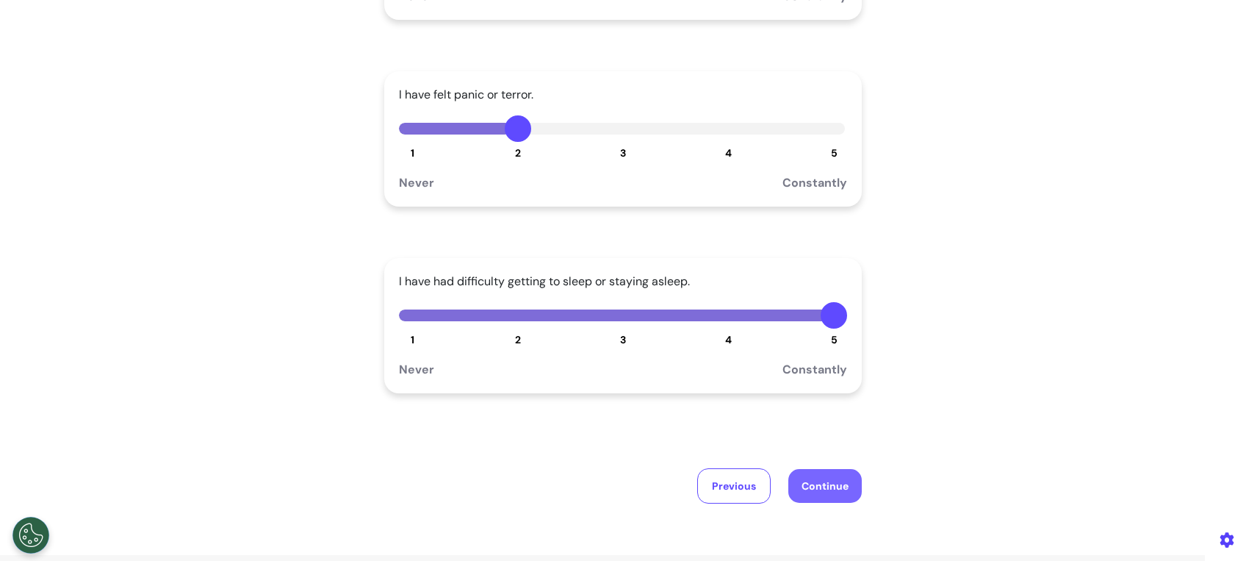
click at [828, 487] on button "Continue" at bounding box center [824, 486] width 73 height 34
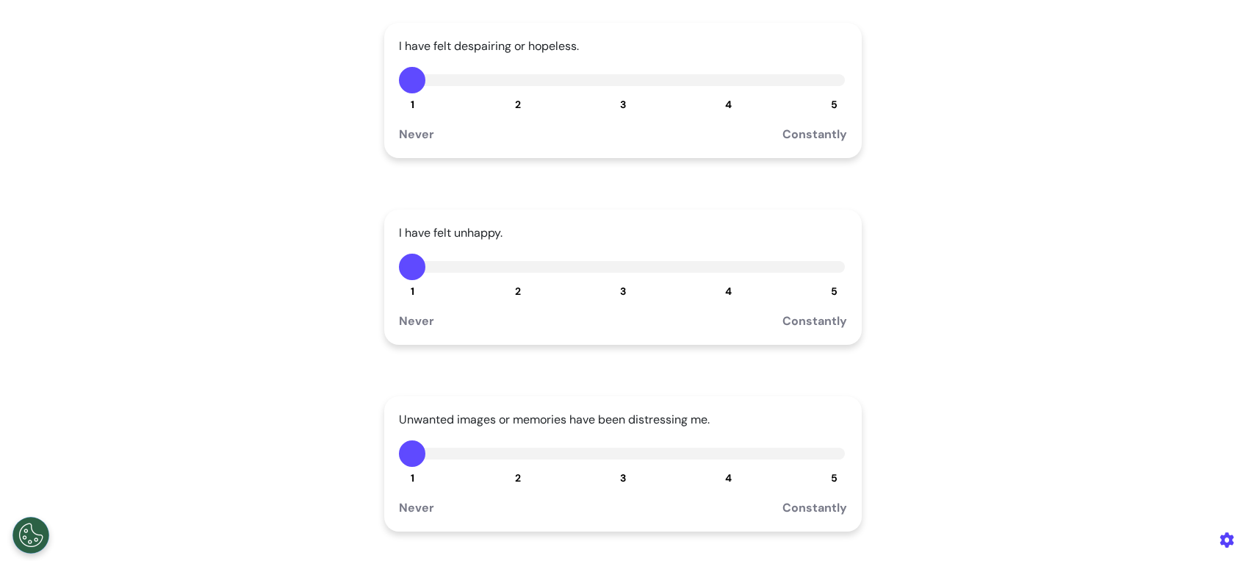
scroll to position [163, 0]
click at [724, 71] on button "4" at bounding box center [729, 78] width 26 height 26
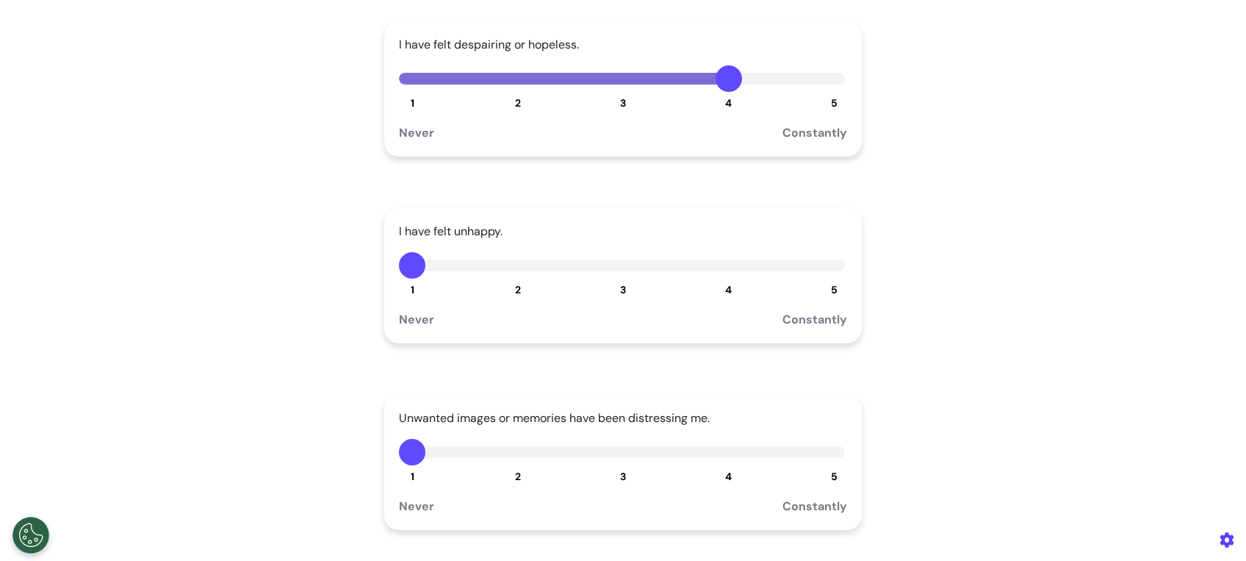
click at [610, 259] on button "3" at bounding box center [623, 265] width 26 height 26
click at [511, 453] on button "2" at bounding box center [518, 452] width 26 height 26
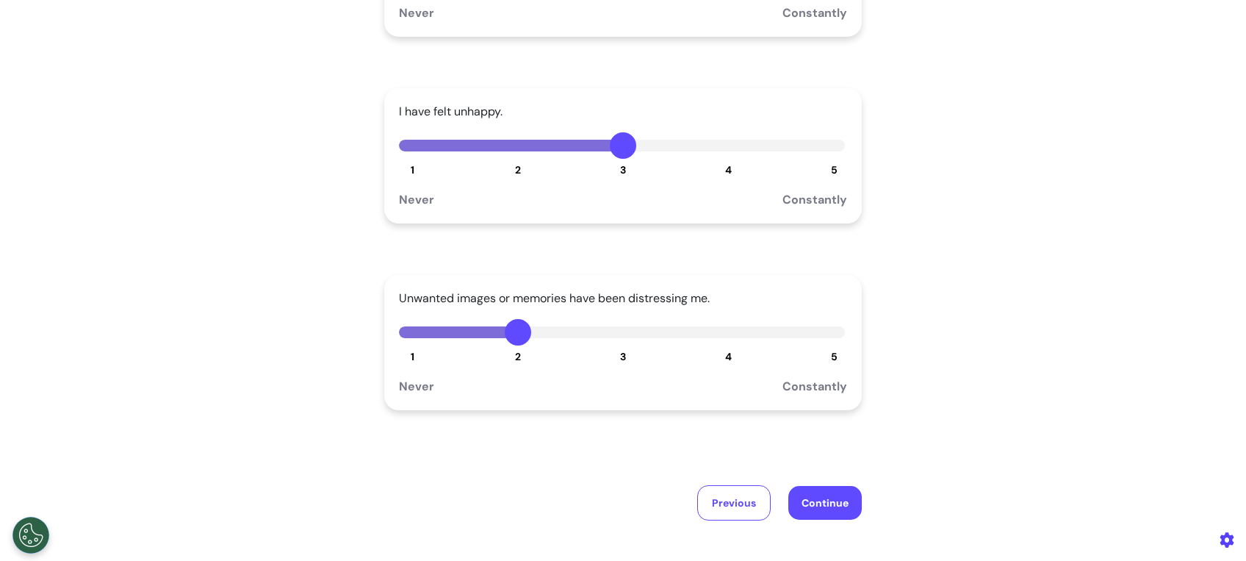
scroll to position [381, 0]
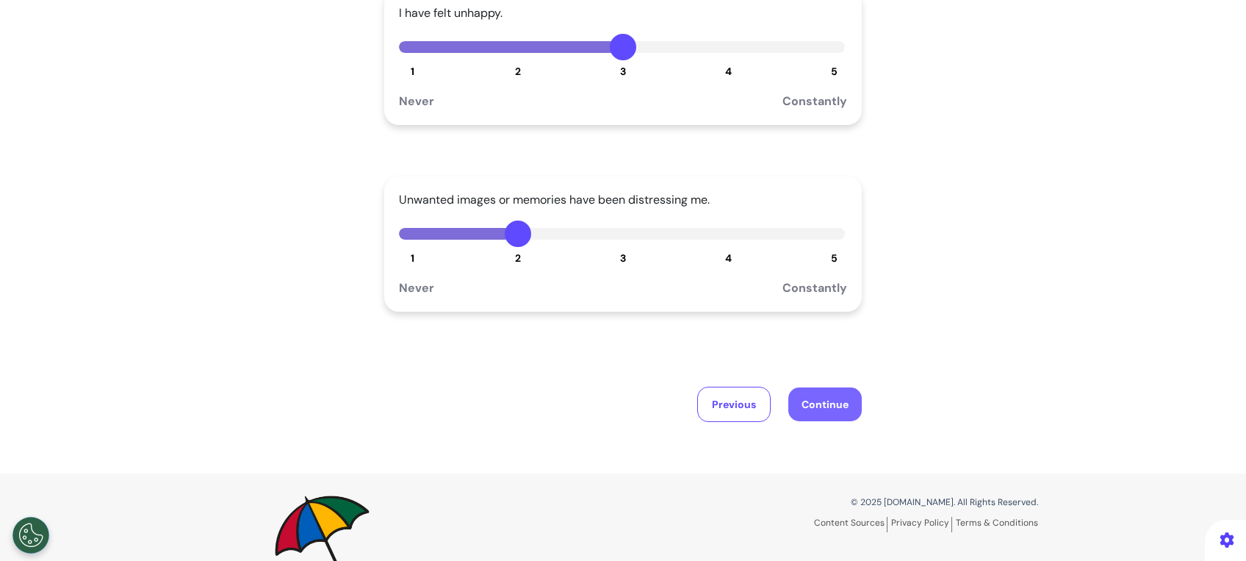
click at [828, 412] on button "Continue" at bounding box center [824, 404] width 73 height 34
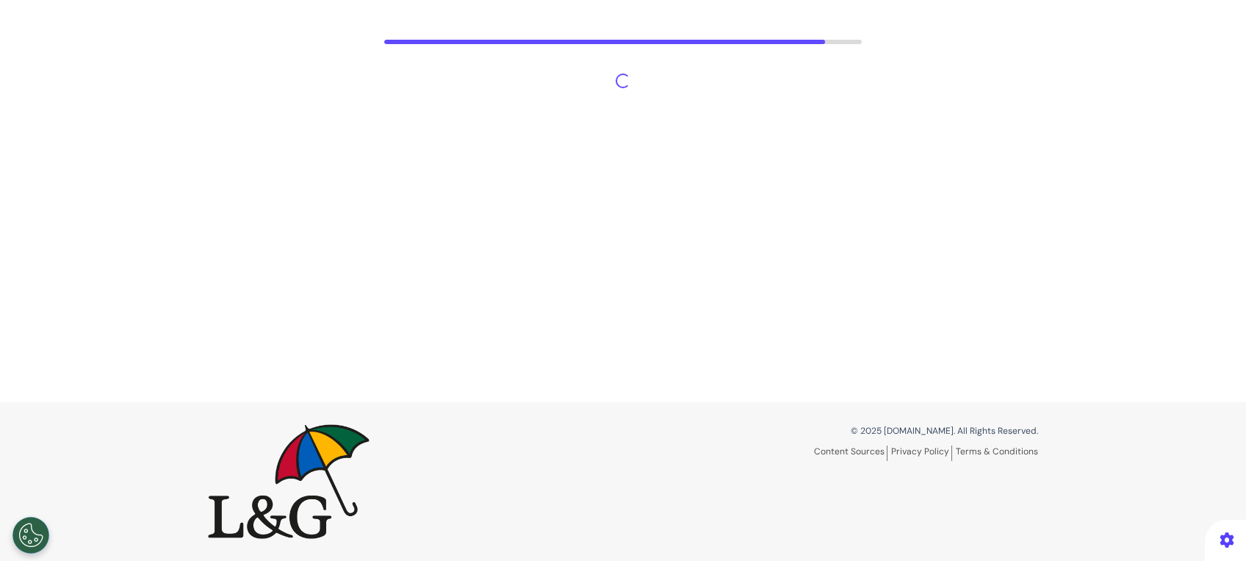
scroll to position [68, 0]
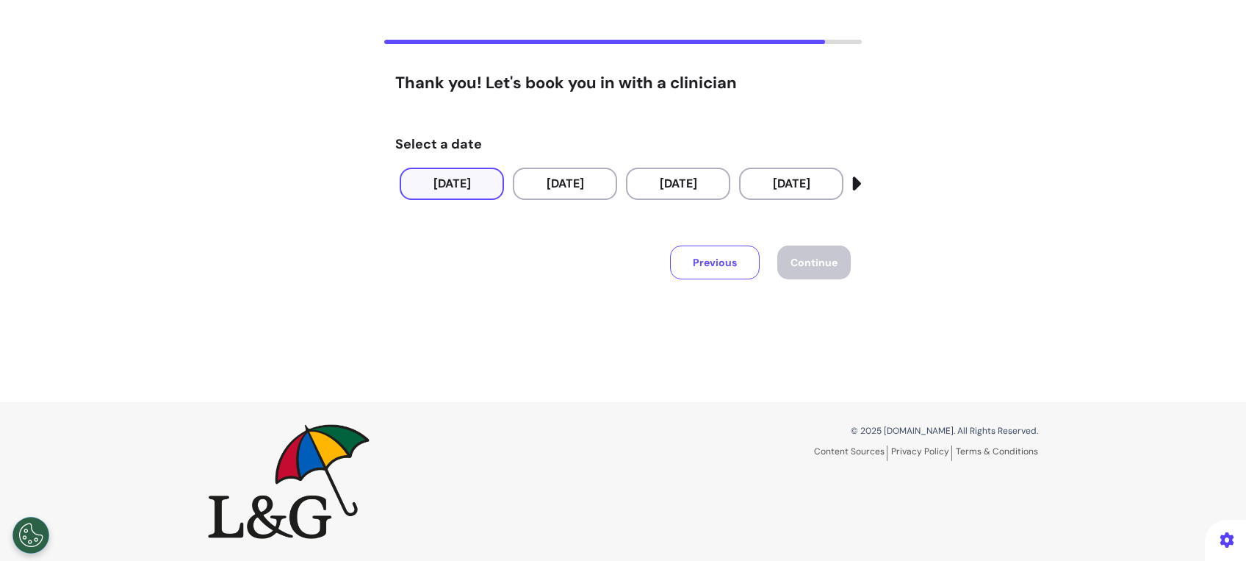
click at [470, 184] on button "26 Sep 2025" at bounding box center [452, 184] width 104 height 32
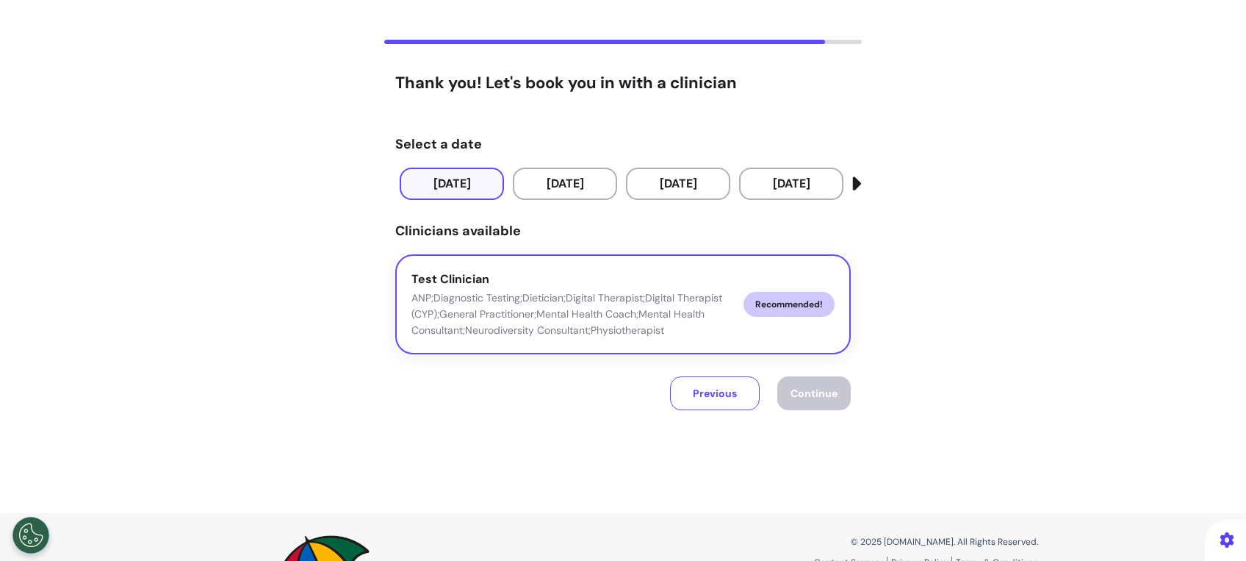
click at [642, 284] on div "Test Clinician ANP;Diagnostic Testing;Dietician;Digital Therapist;Digital Thera…" at bounding box center [572, 304] width 320 height 68
click at [809, 394] on span "Continue" at bounding box center [814, 393] width 47 height 13
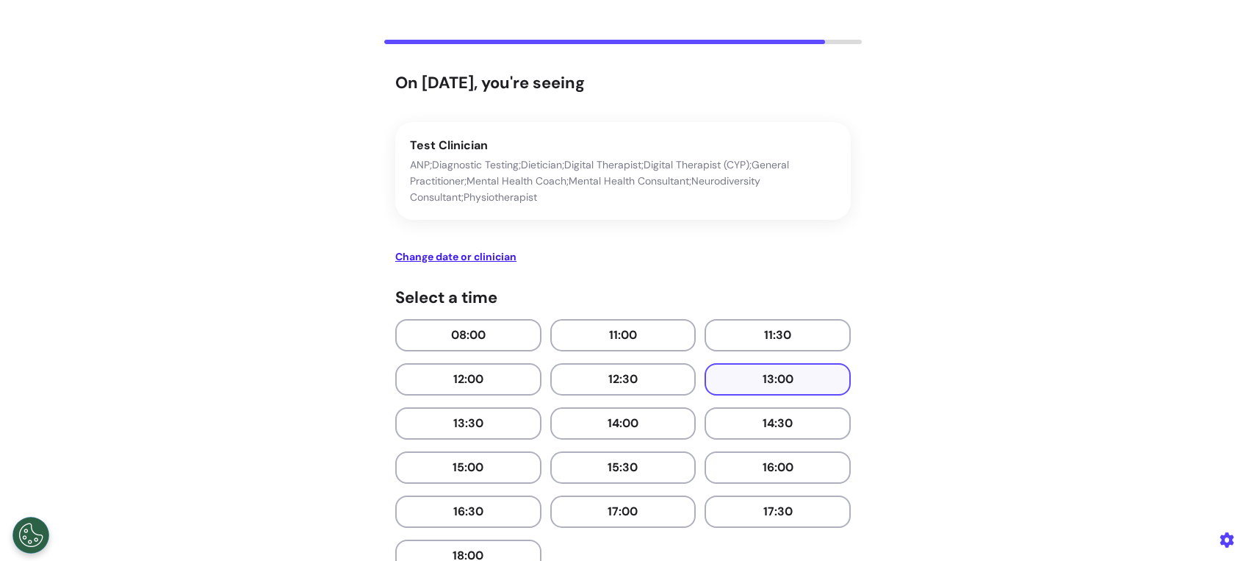
click at [804, 379] on button "13:00" at bounding box center [778, 379] width 146 height 32
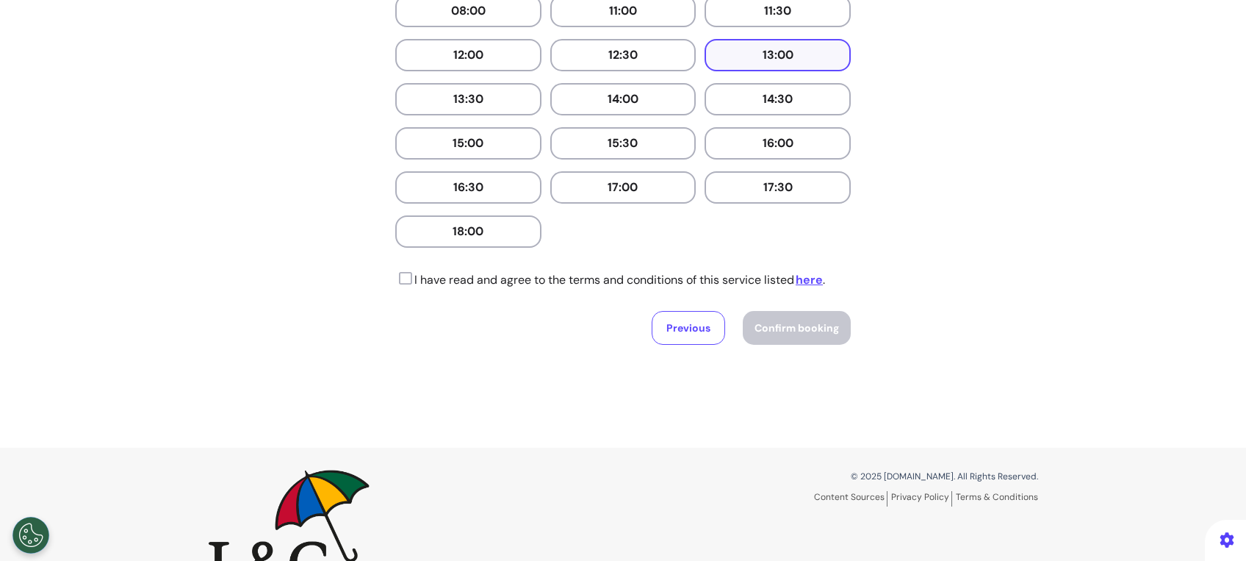
scroll to position [394, 0]
click at [407, 278] on p "I have read and agree to the terms and conditions of this service listed here ." at bounding box center [610, 279] width 430 height 18
click at [398, 276] on icon at bounding box center [403, 277] width 17 height 15
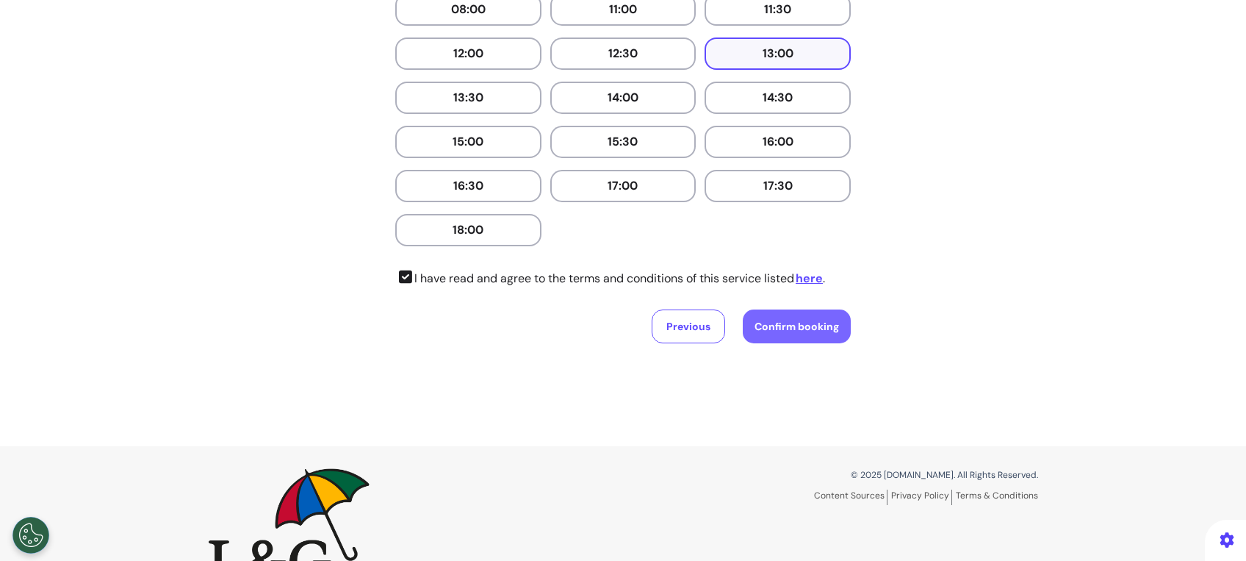
click at [776, 332] on button "Confirm booking" at bounding box center [797, 326] width 108 height 34
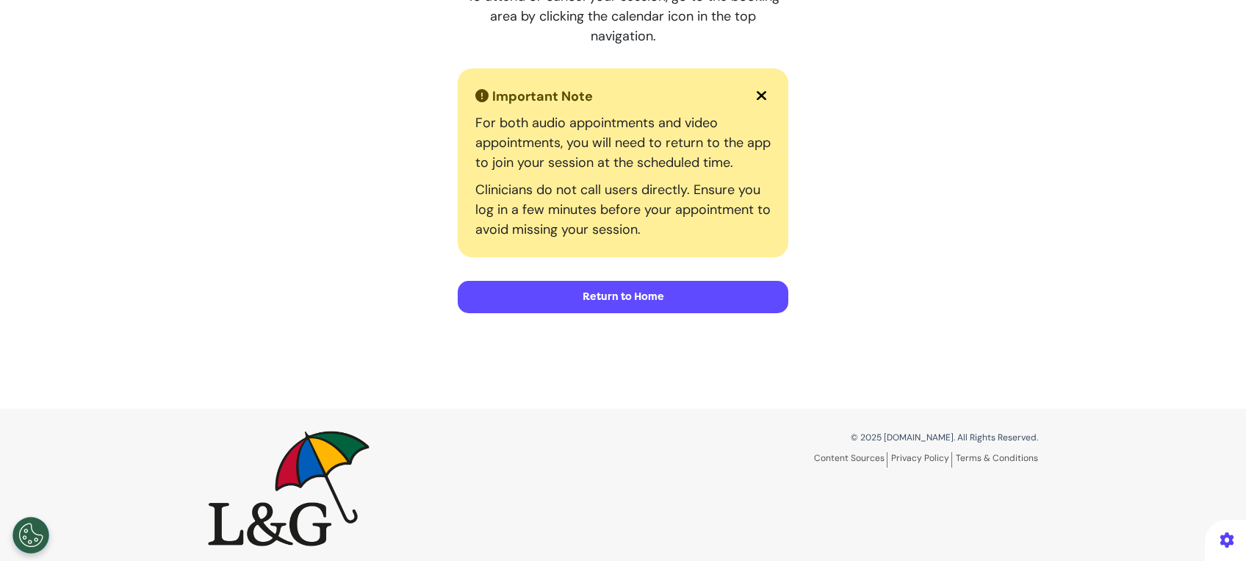
scroll to position [345, 0]
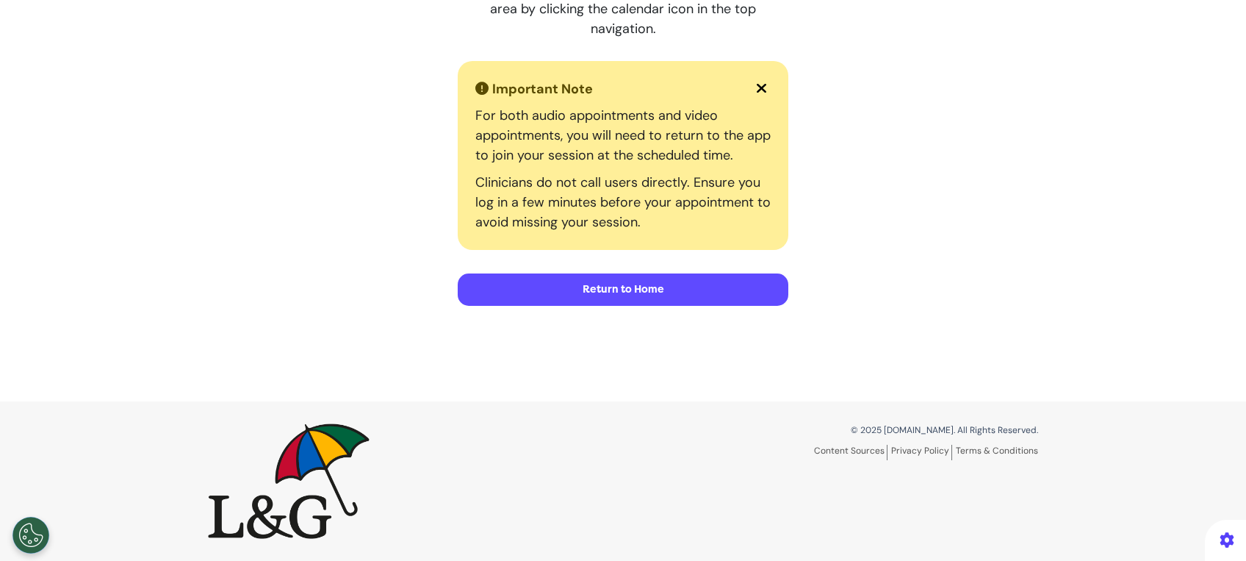
click at [663, 293] on button "Return to Home" at bounding box center [623, 289] width 331 height 32
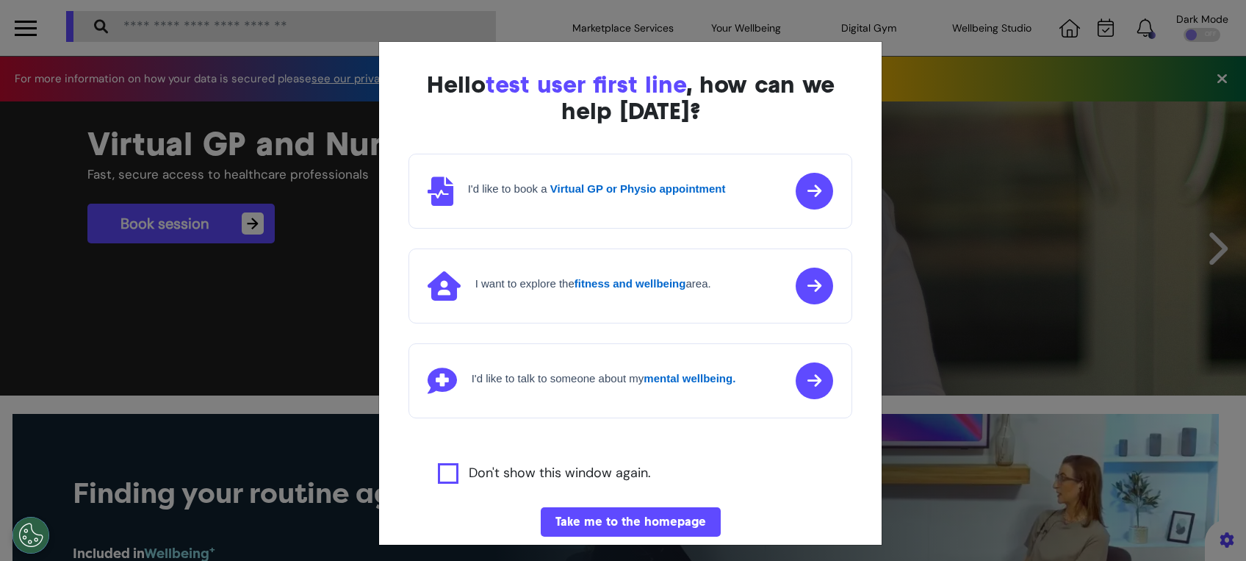
scroll to position [0, 622]
click at [614, 513] on button "Take me to the homepage" at bounding box center [631, 521] width 180 height 29
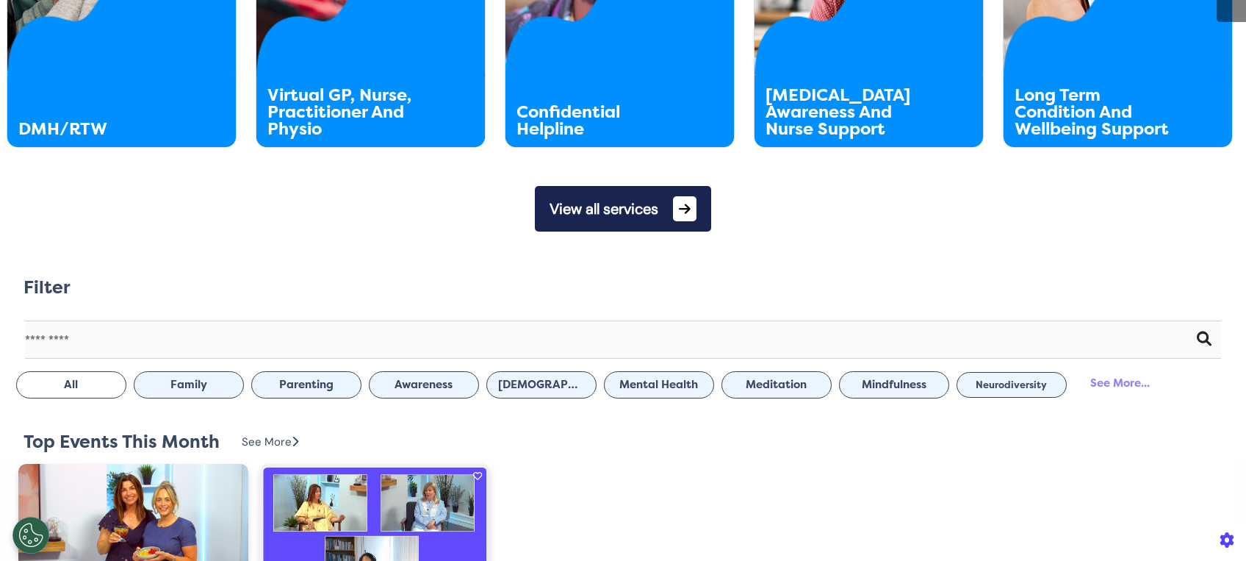
scroll to position [817, 0]
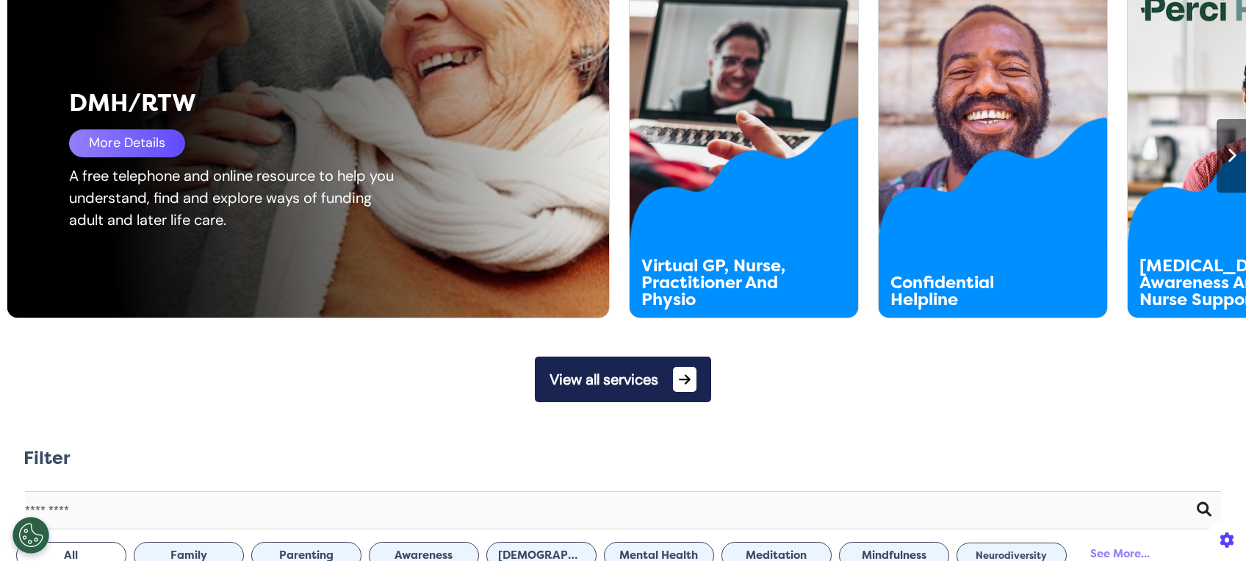
click at [115, 229] on div "A free telephone and online resource to help you understand, find and explore w…" at bounding box center [237, 198] width 337 height 66
click at [159, 130] on div "More Details" at bounding box center [127, 143] width 116 height 28
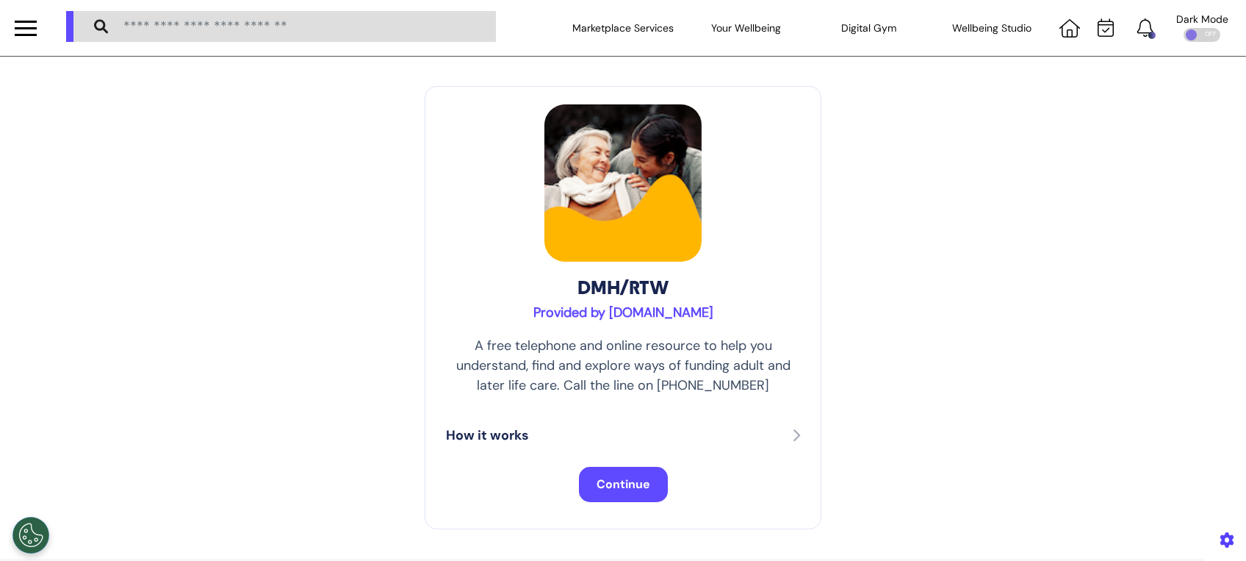
click at [618, 472] on button "Continue" at bounding box center [623, 484] width 89 height 35
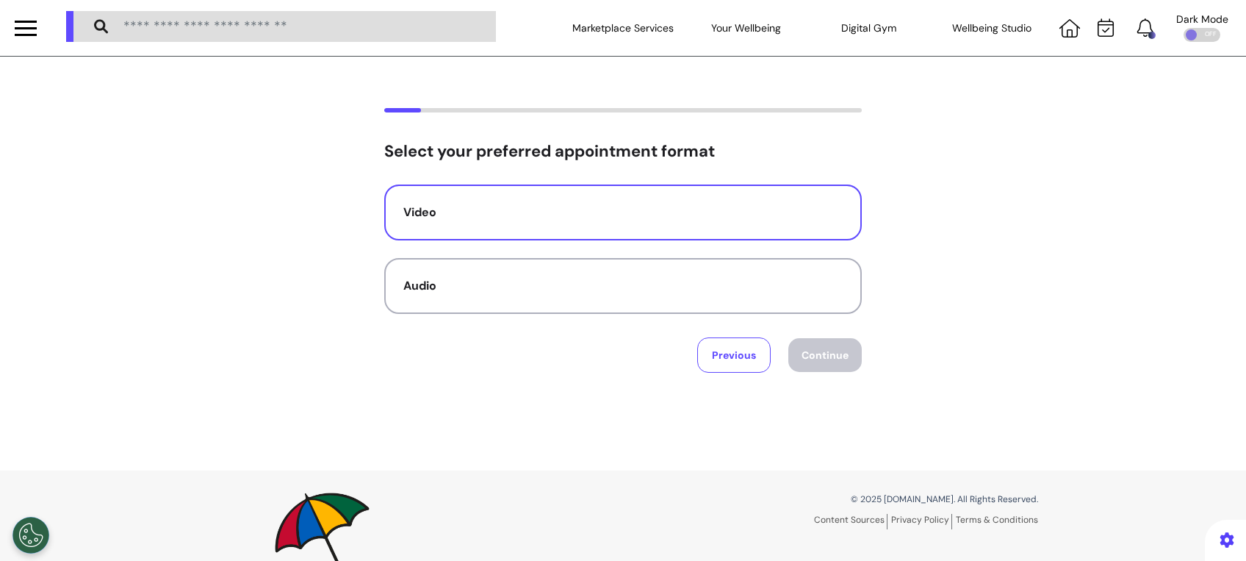
click at [669, 214] on div "Video" at bounding box center [622, 213] width 439 height 18
click at [841, 346] on button "Continue" at bounding box center [824, 355] width 73 height 34
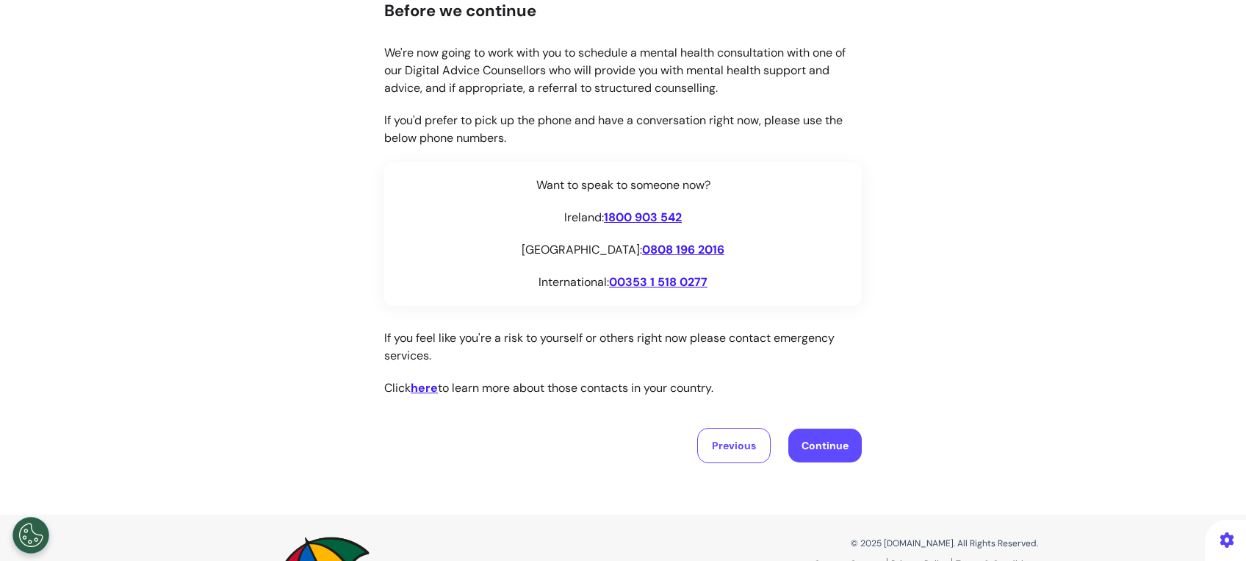
scroll to position [253, 0]
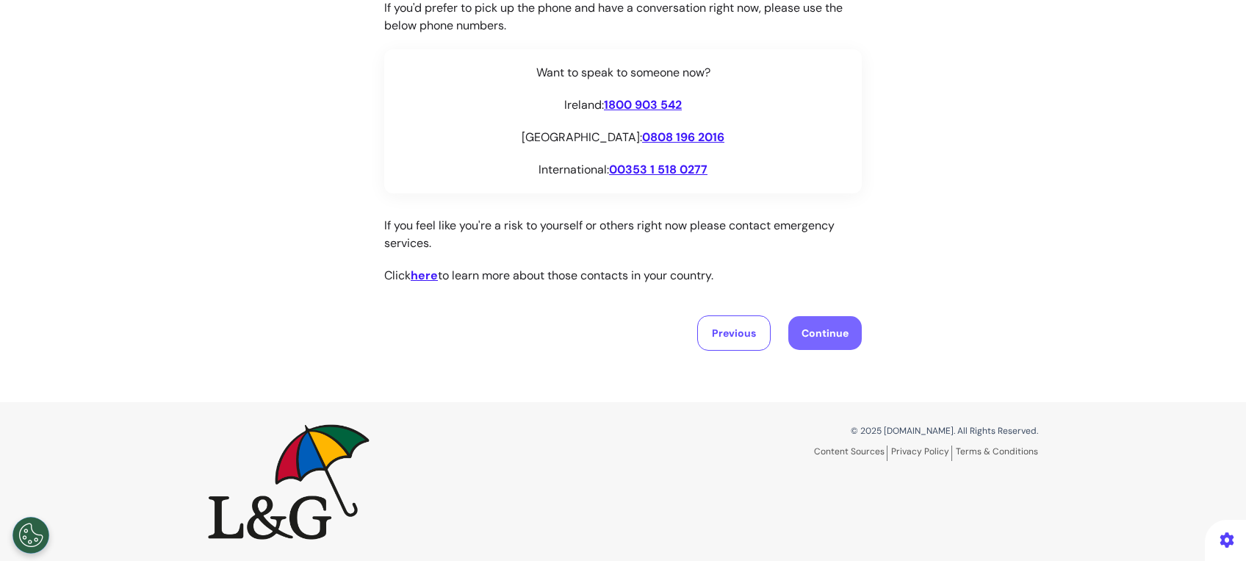
click at [814, 335] on button "Continue" at bounding box center [824, 333] width 73 height 34
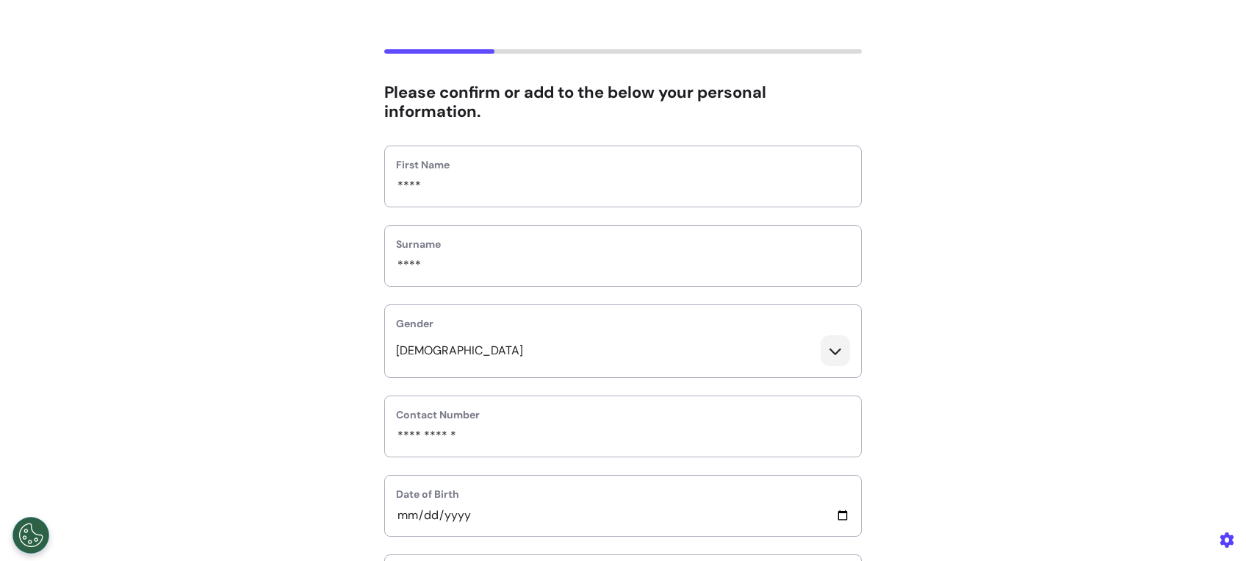
scroll to position [98, 0]
